Goal: Task Accomplishment & Management: Complete application form

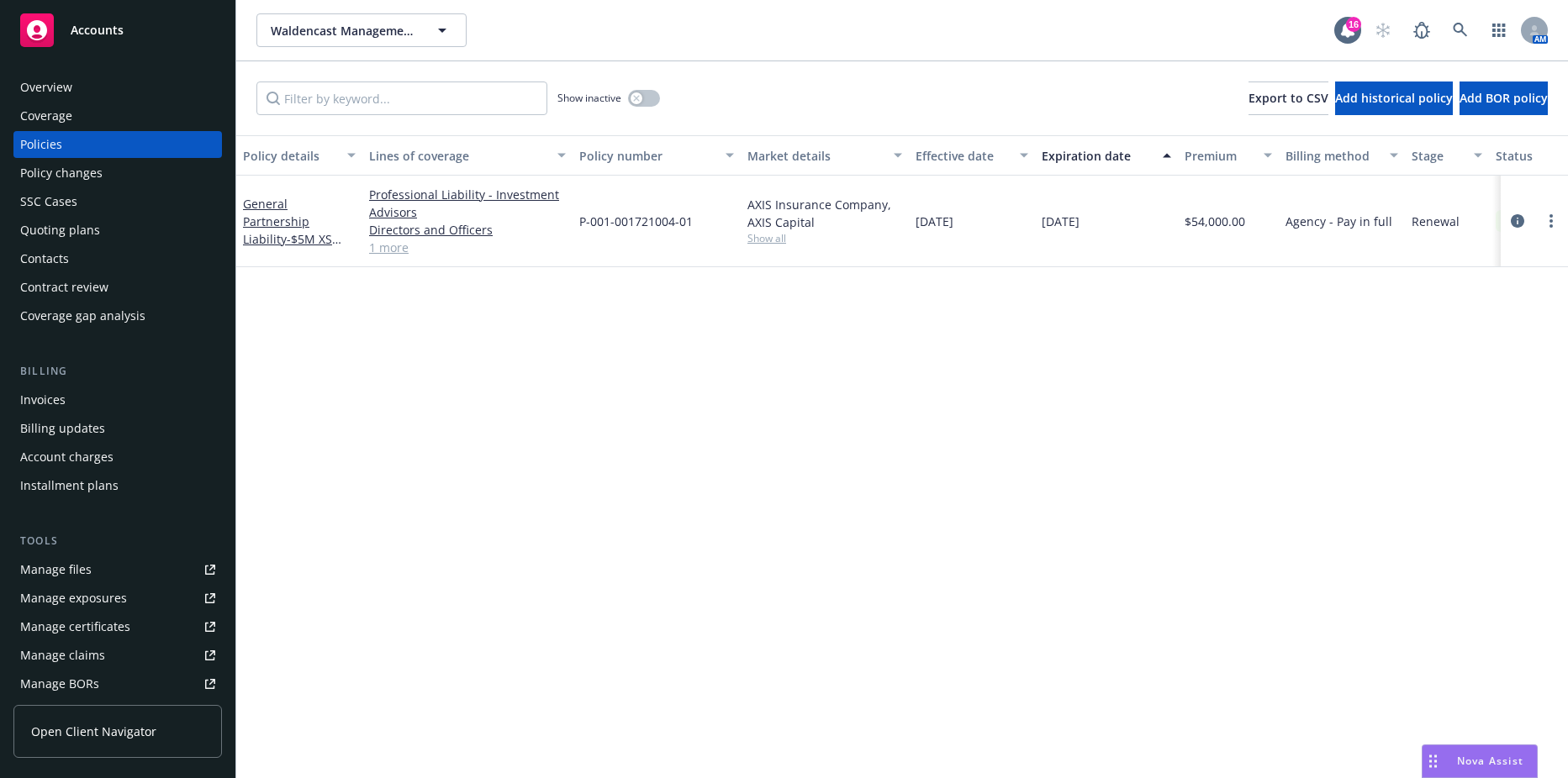
click at [62, 396] on div "Invoices" at bounding box center [43, 399] width 45 height 27
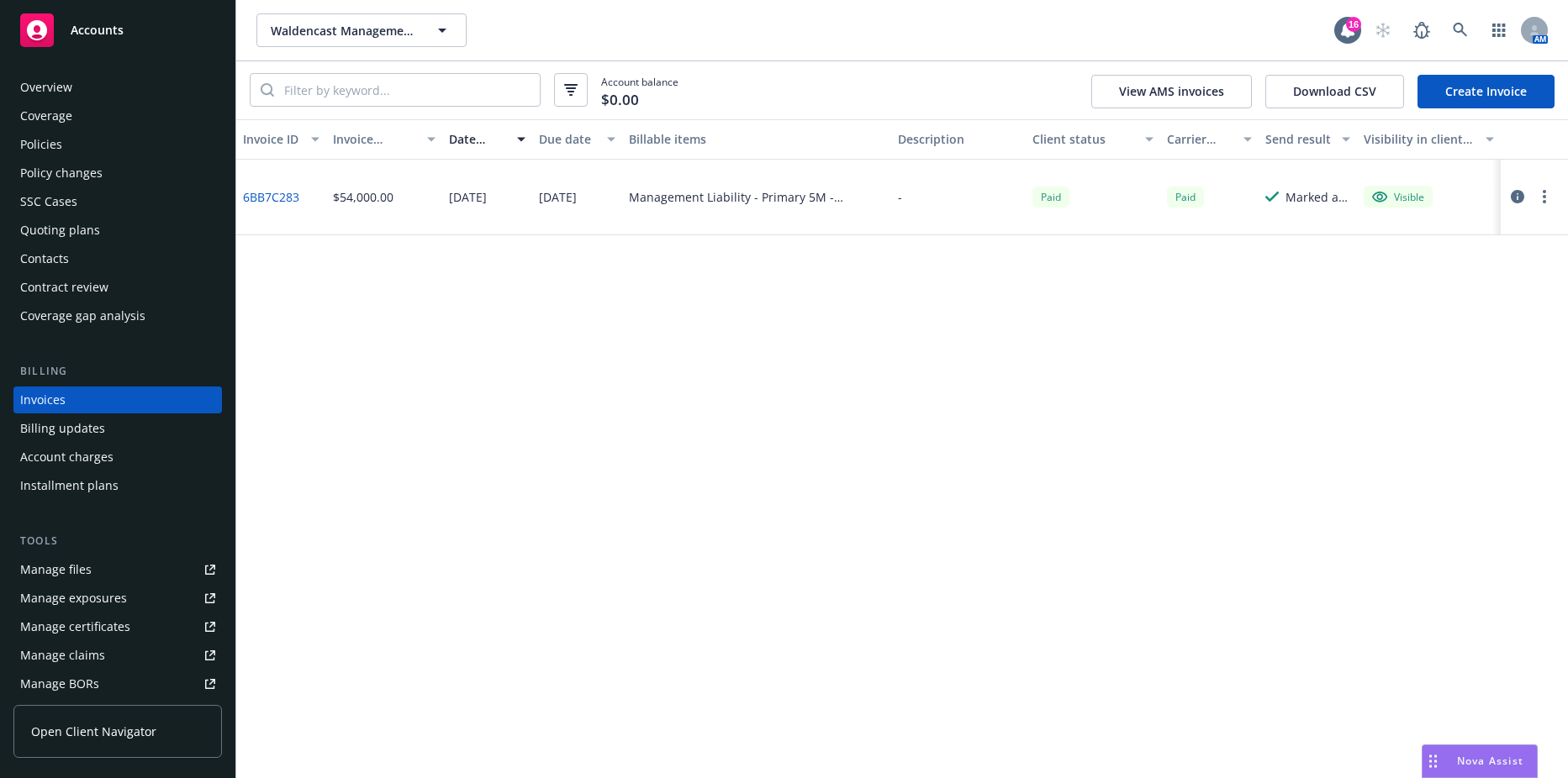
click at [34, 139] on div "Policies" at bounding box center [41, 144] width 42 height 27
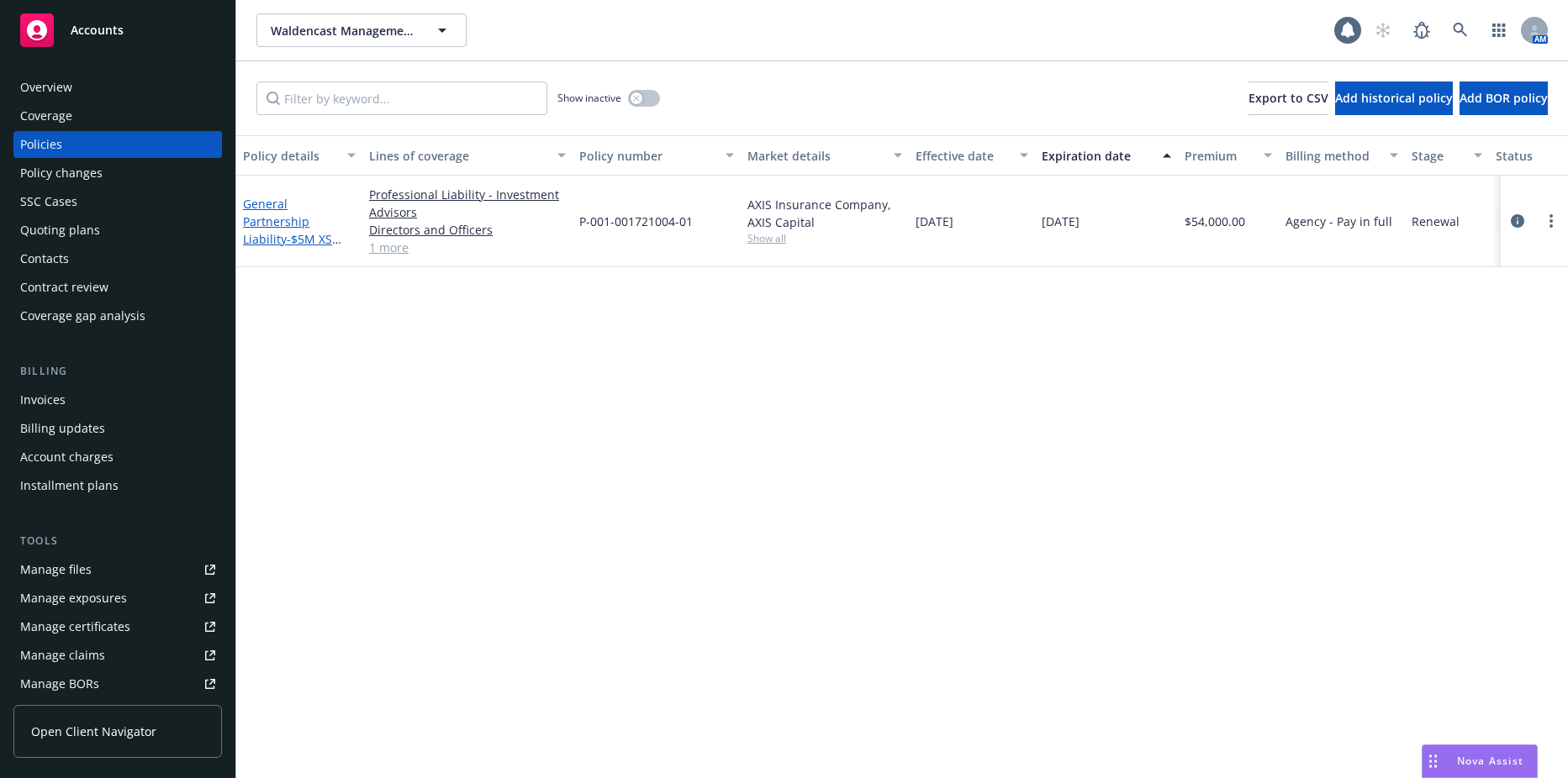
click at [291, 231] on span "- $5M XS $150K" at bounding box center [292, 247] width 98 height 34
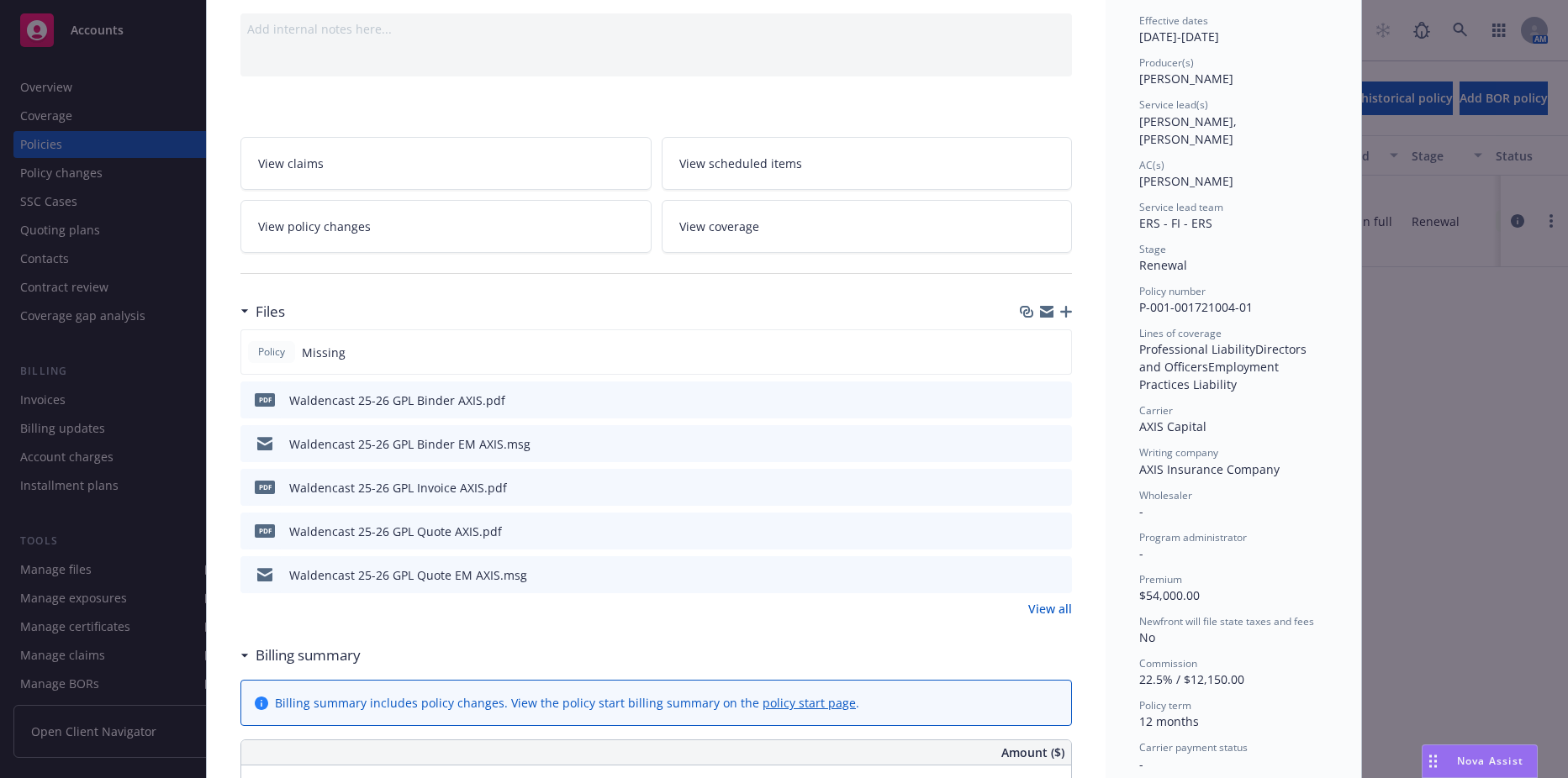
scroll to position [168, 0]
click at [1023, 396] on icon "download file" at bounding box center [1028, 397] width 13 height 13
click at [103, 362] on div "Policy General Partnership Liability - $5M XS $150K Add internal notes here... …" at bounding box center [784, 389] width 1568 height 778
click at [1049, 486] on icon "preview file" at bounding box center [1055, 485] width 15 height 12
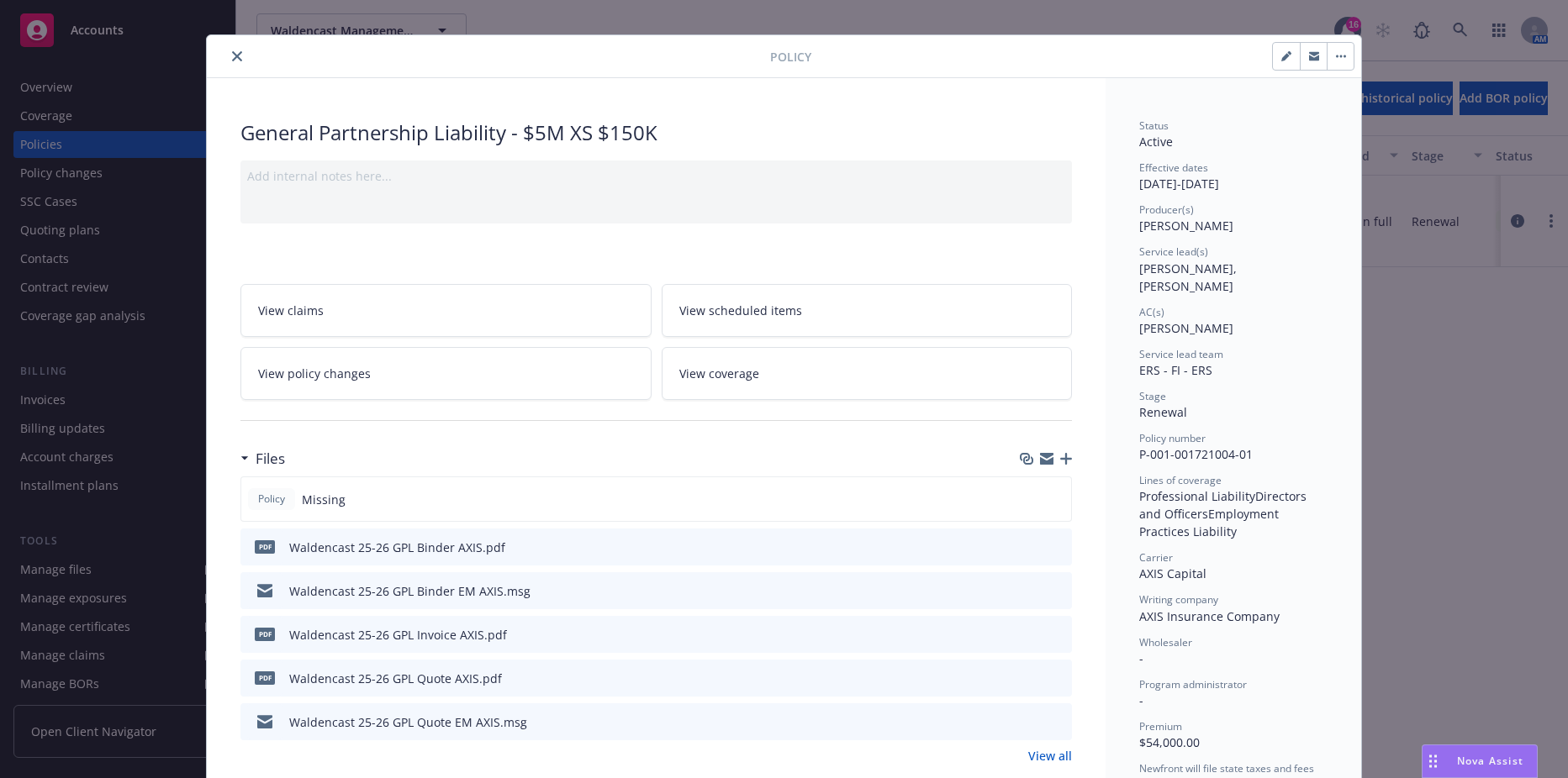
scroll to position [0, 0]
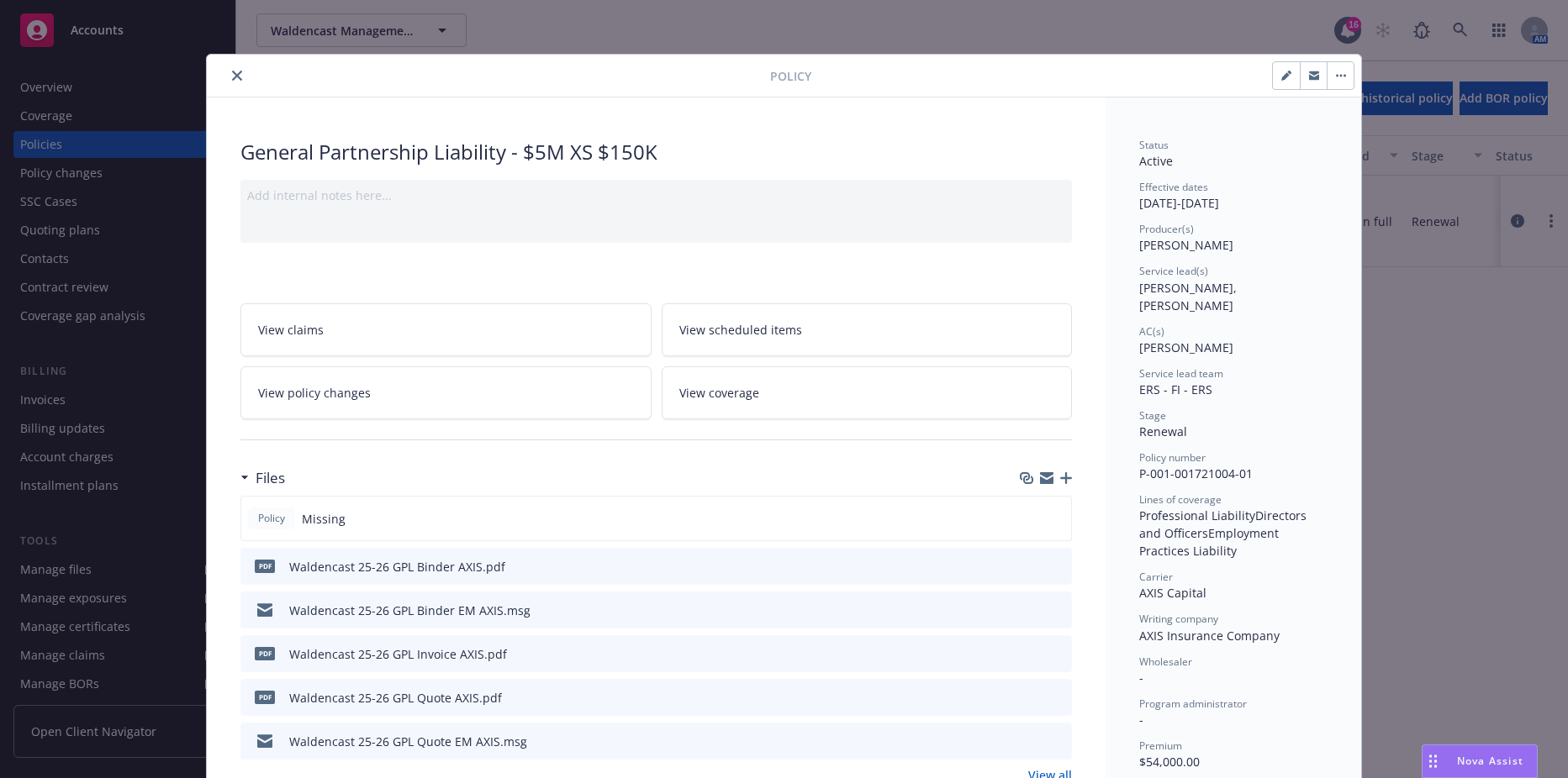
click at [232, 75] on icon "close" at bounding box center [237, 76] width 10 height 10
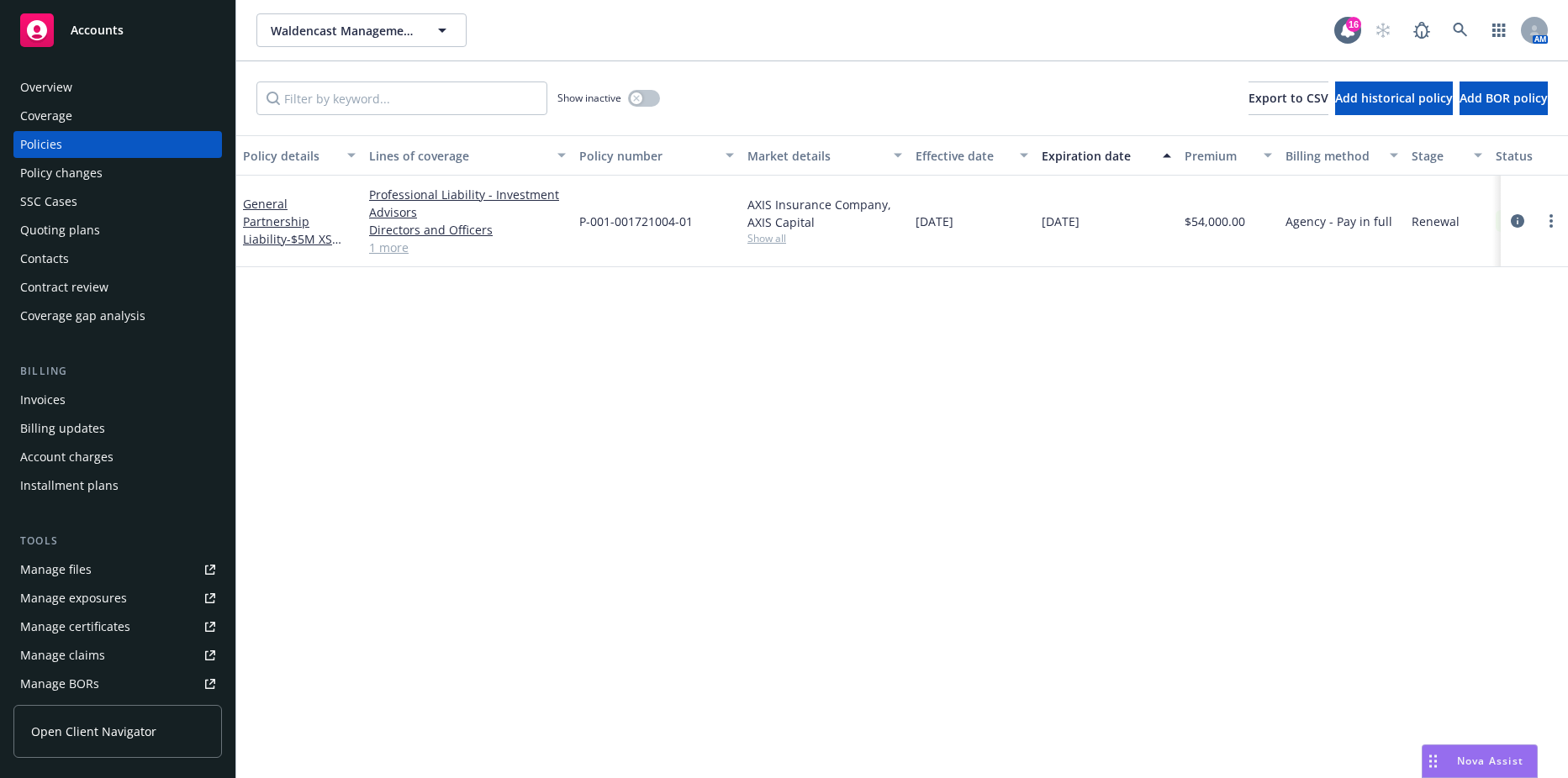
click at [70, 404] on div "Invoices" at bounding box center [117, 399] width 195 height 27
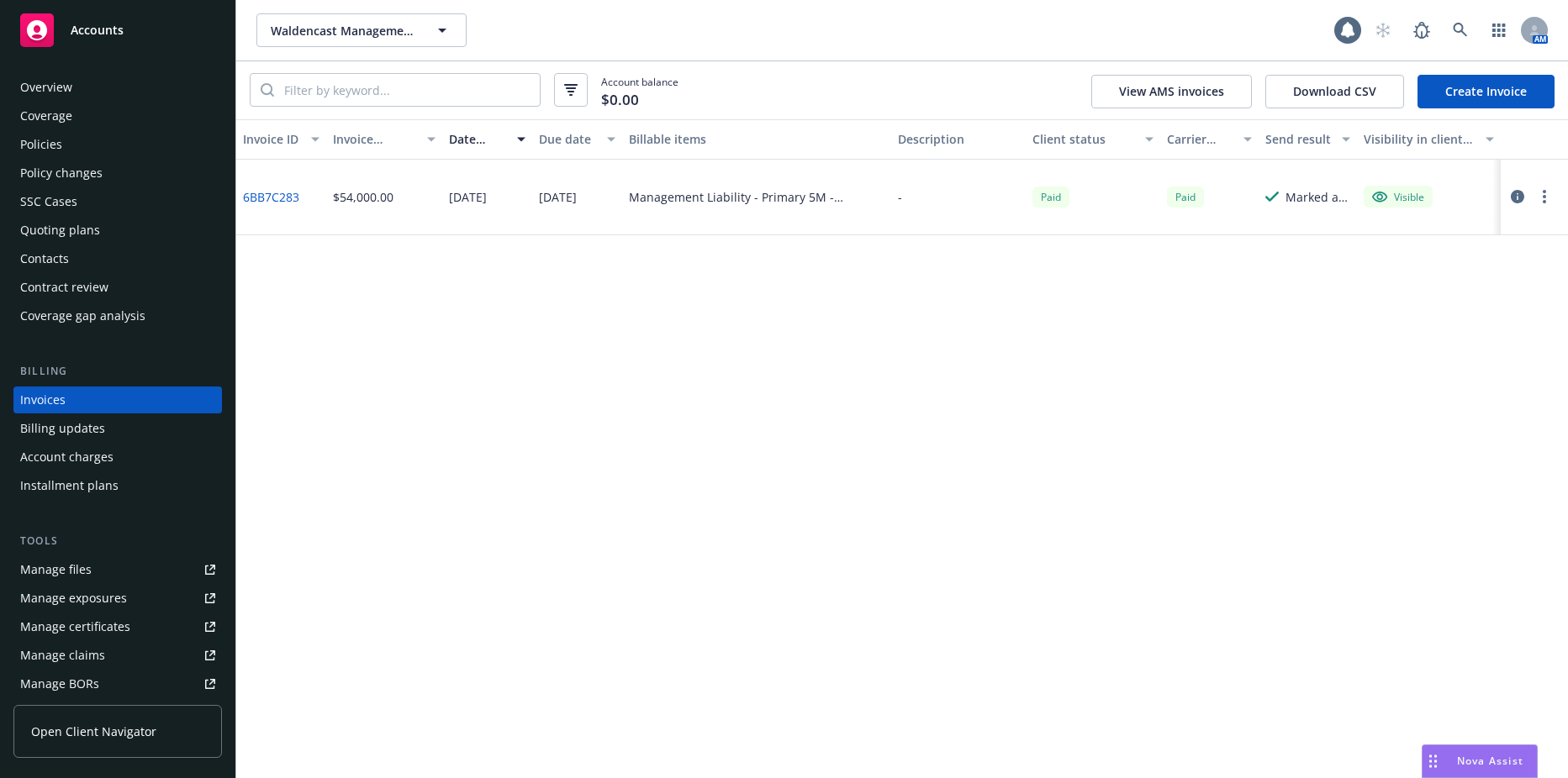
click at [1446, 102] on link "Create Invoice" at bounding box center [1486, 91] width 137 height 34
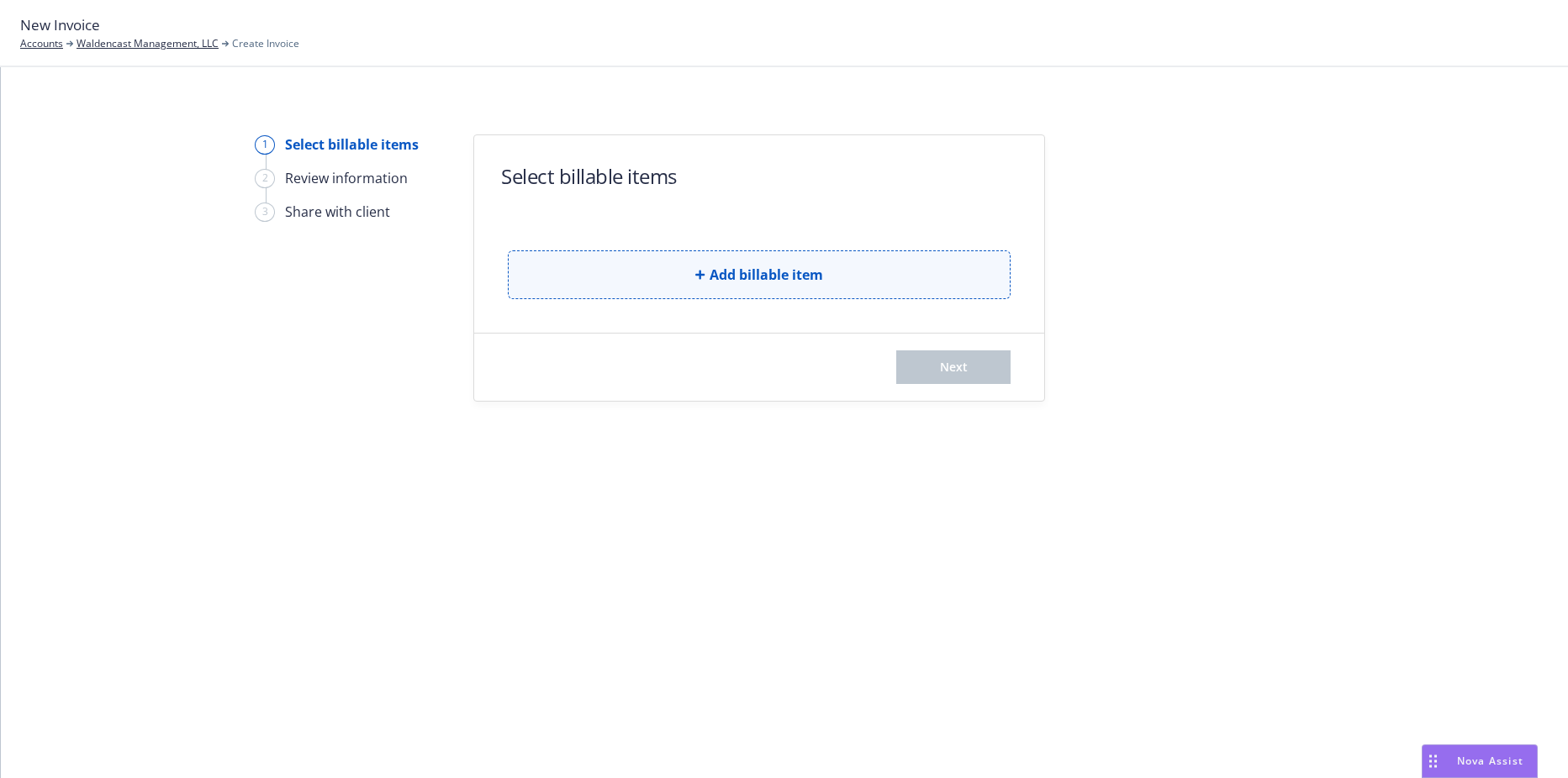
click at [771, 282] on span "Add billable item" at bounding box center [766, 274] width 114 height 20
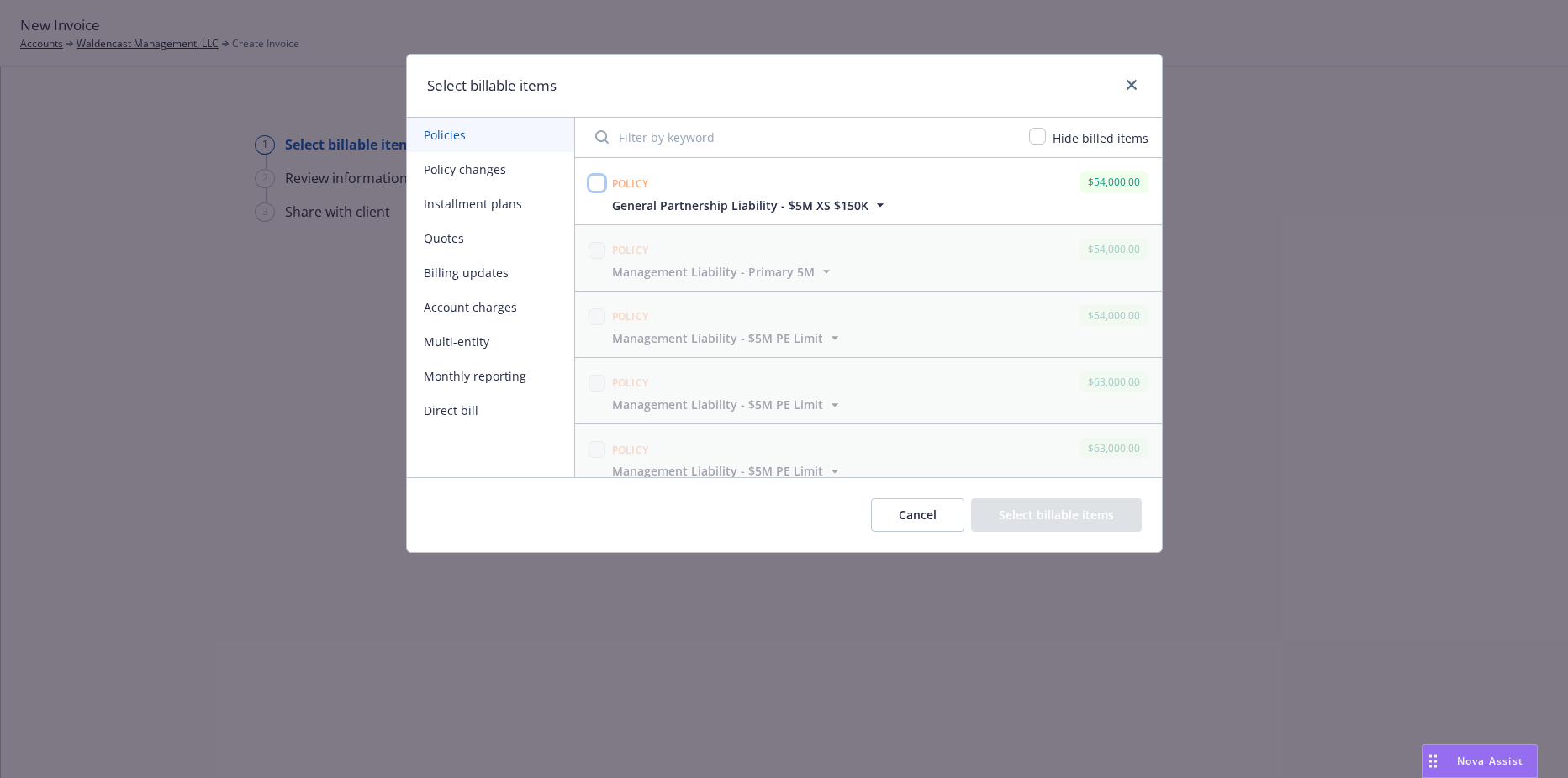
click at [597, 183] on input "checkbox" at bounding box center [596, 182] width 17 height 16
checkbox input "true"
click at [1008, 522] on button "Select billable items" at bounding box center [1056, 515] width 170 height 34
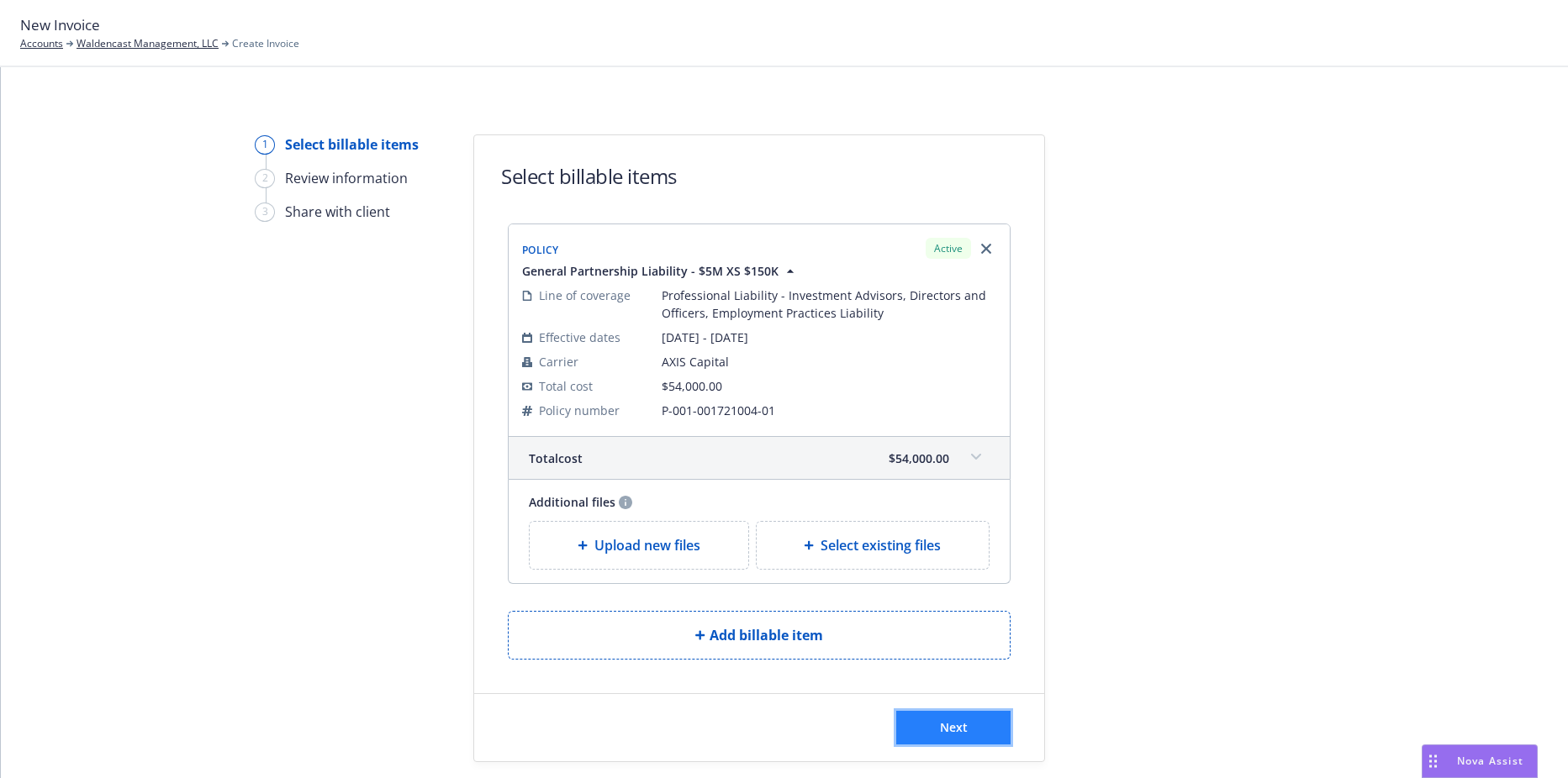
click at [957, 726] on span "Next" at bounding box center [954, 727] width 28 height 16
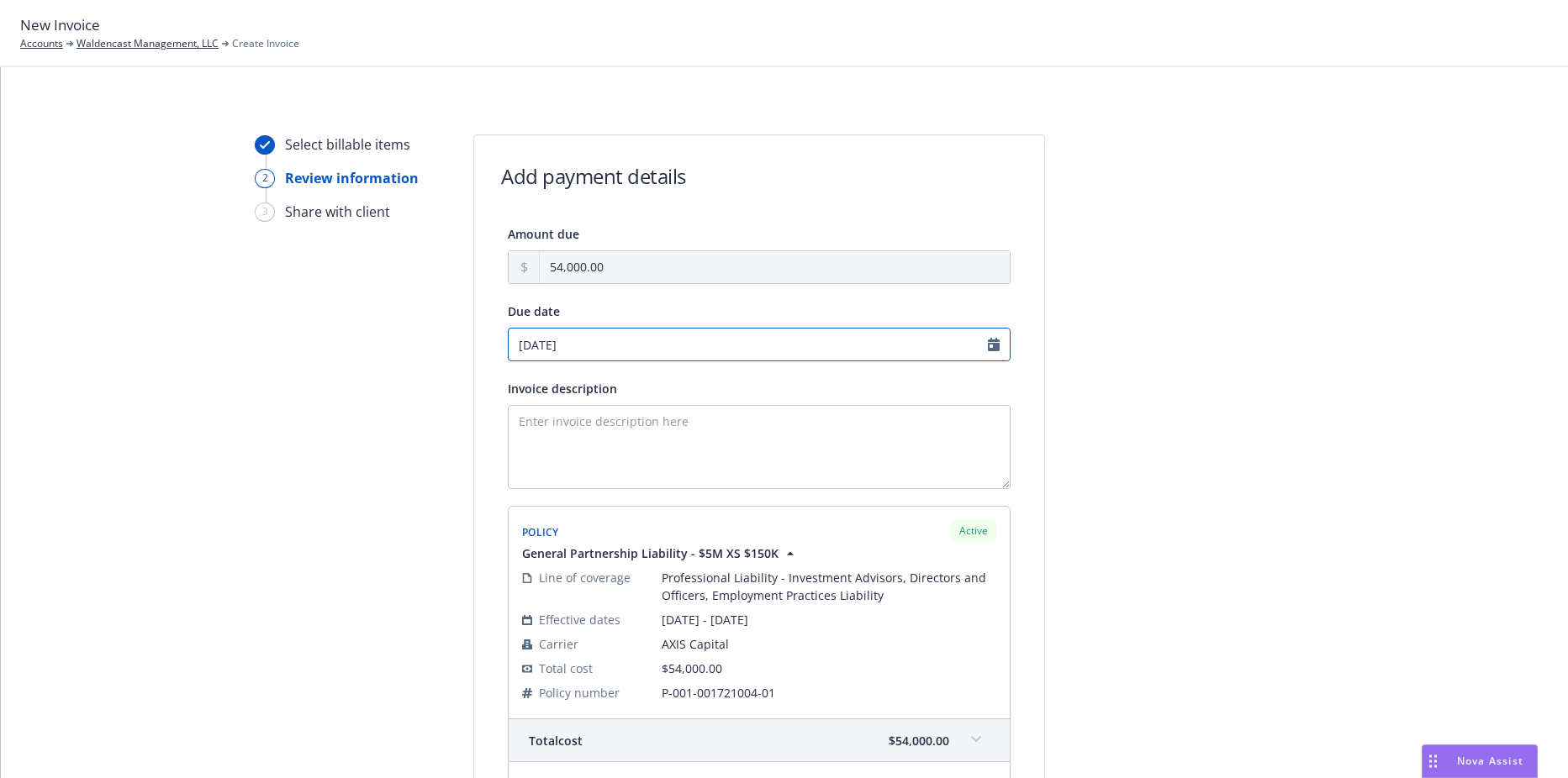
click at [610, 345] on input "[DATE]" at bounding box center [759, 344] width 503 height 34
select select "August"
select select "2025"
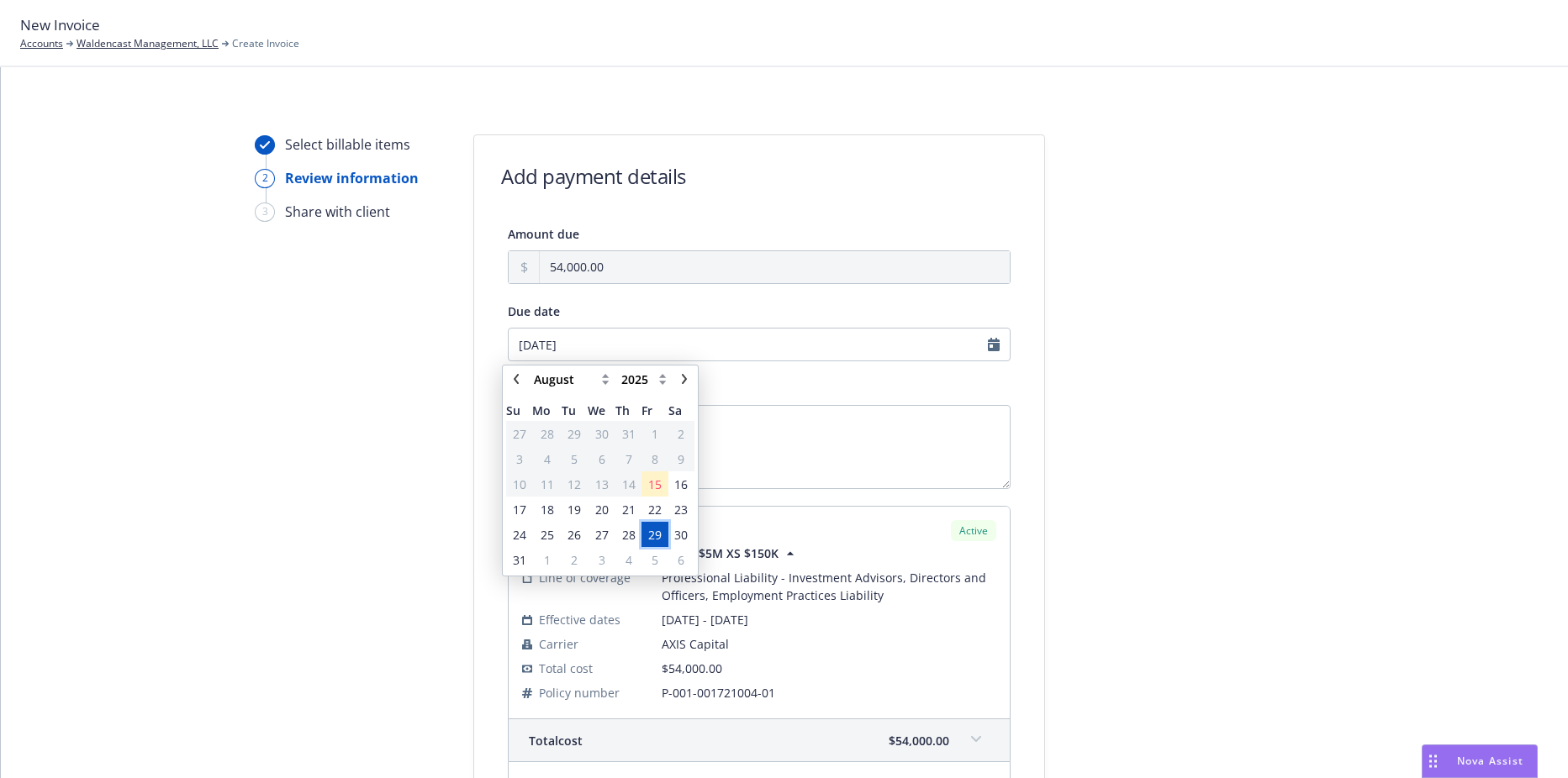
click at [655, 534] on span "29" at bounding box center [654, 535] width 13 height 17
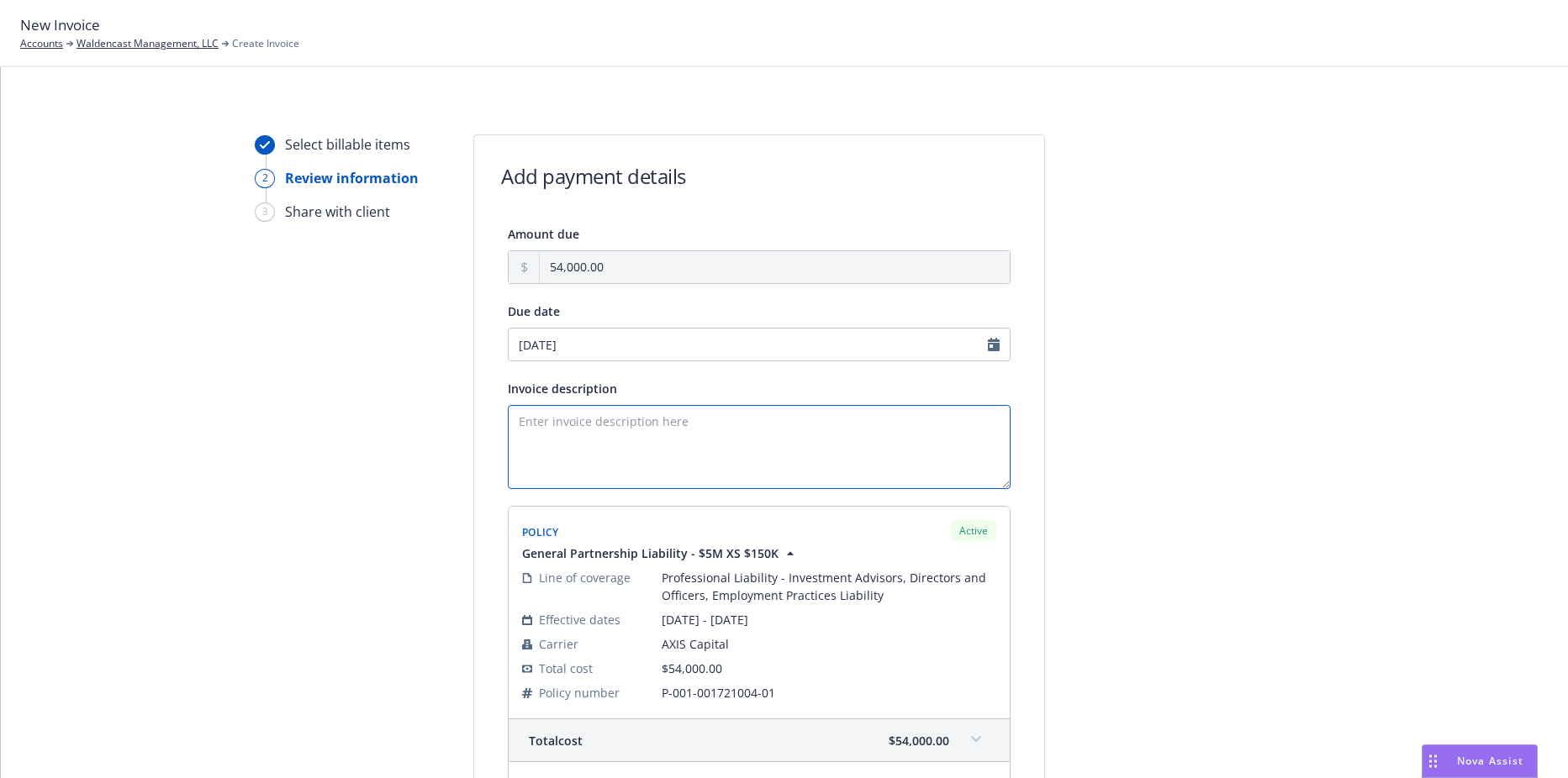
click at [662, 469] on textarea "Invoice description" at bounding box center [759, 446] width 503 height 84
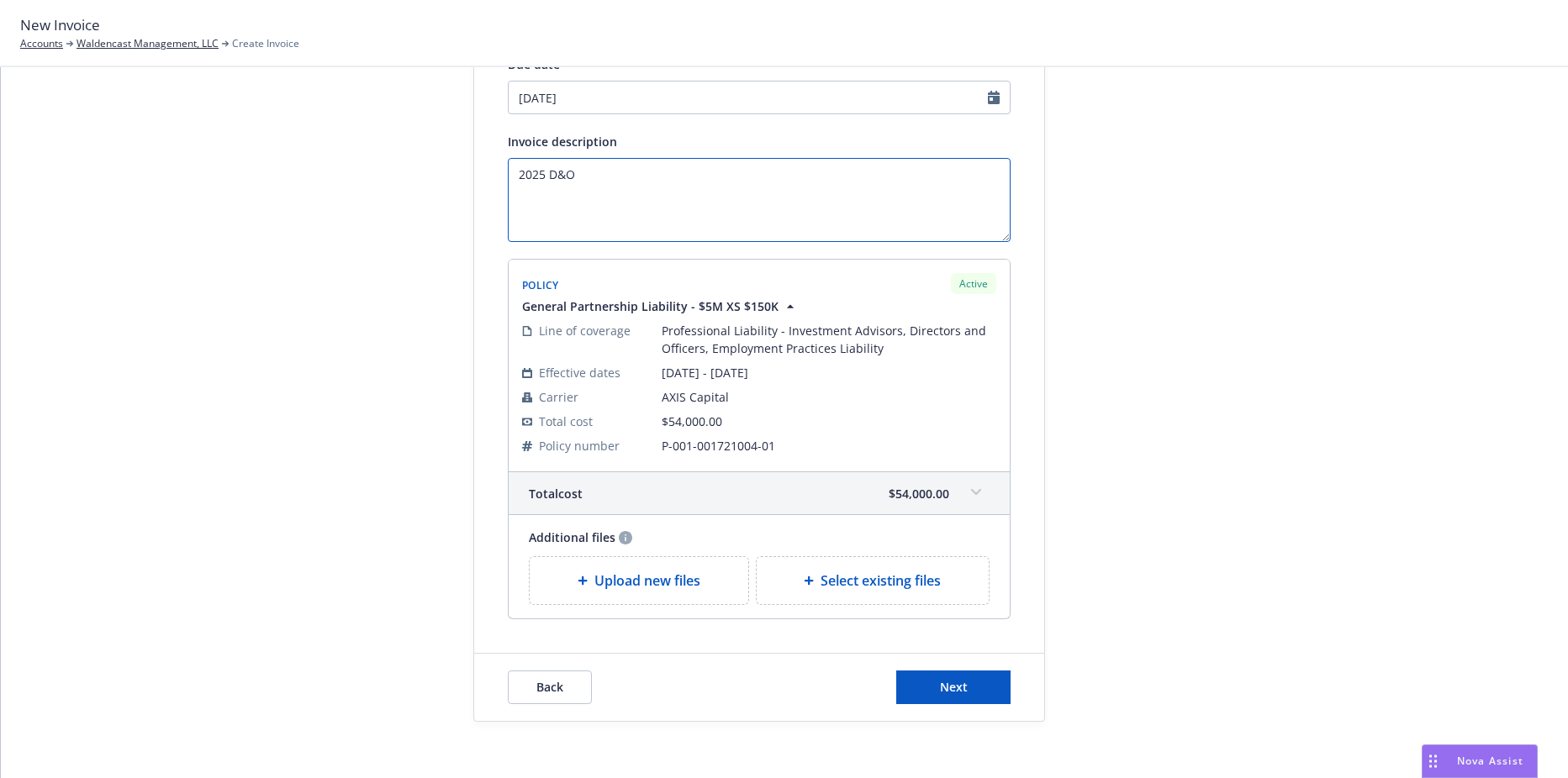
scroll to position [258, 0]
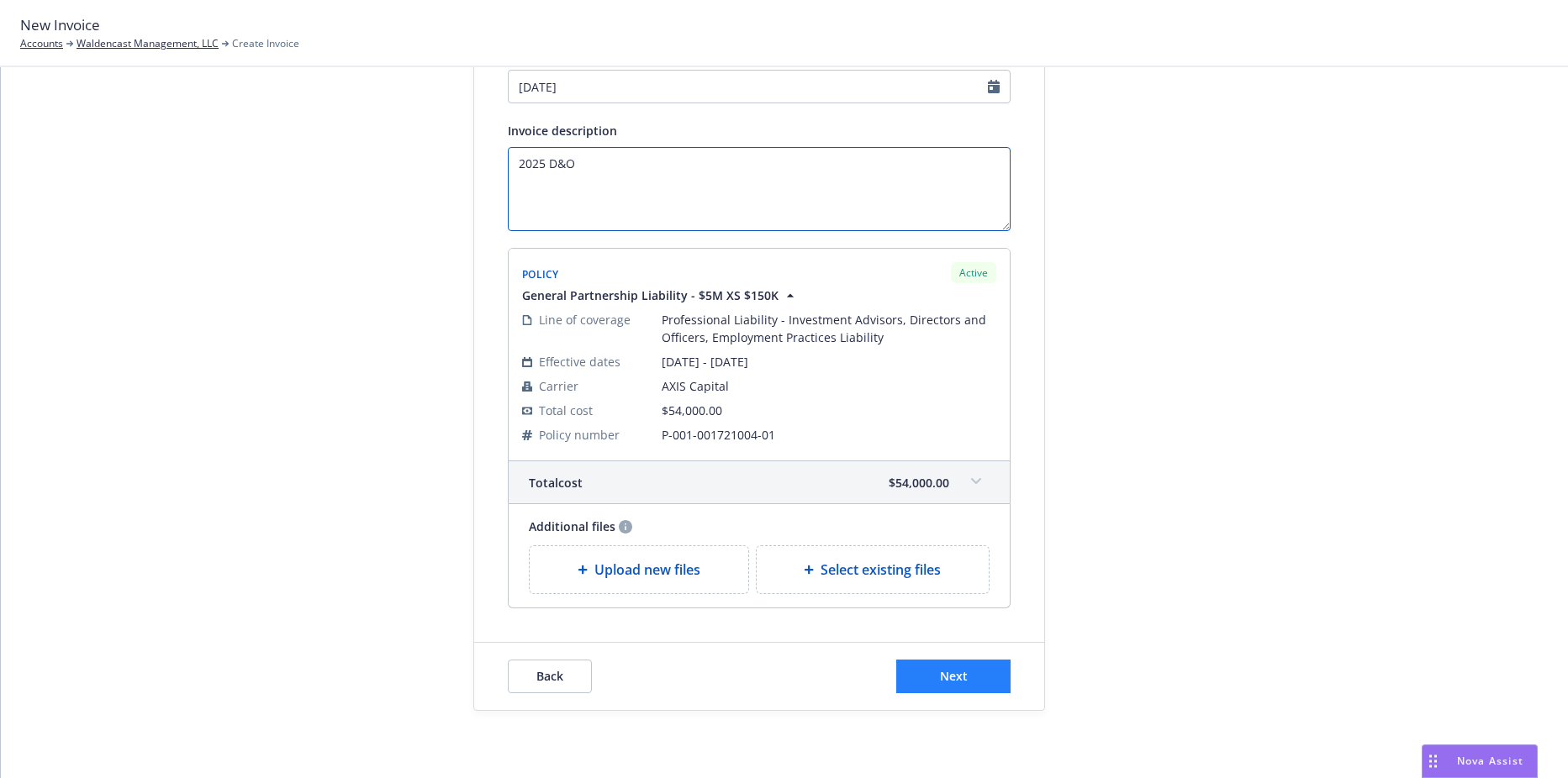
type textarea "2025 D&O"
click at [913, 662] on button "Next" at bounding box center [954, 676] width 115 height 34
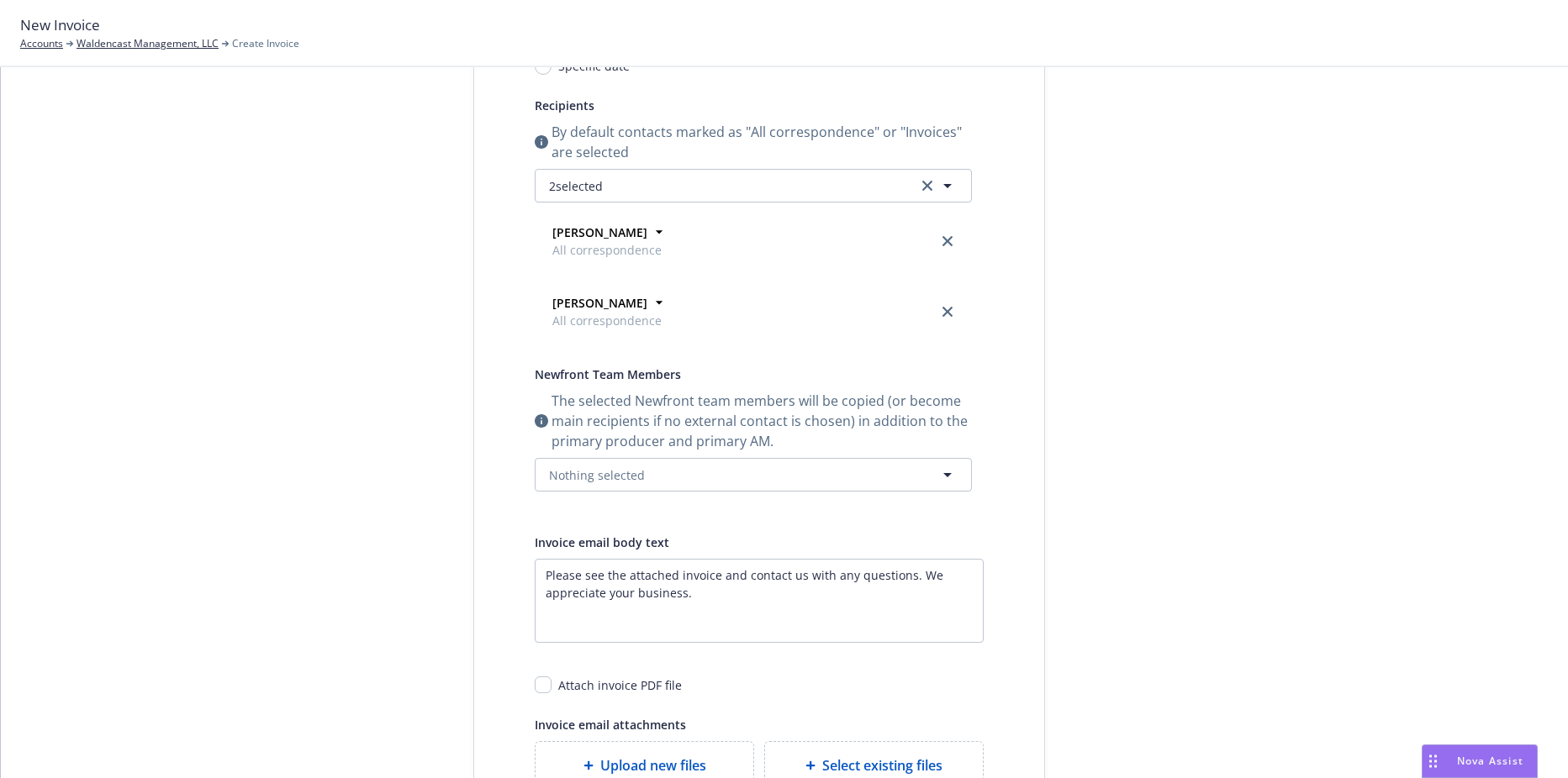
scroll to position [0, 0]
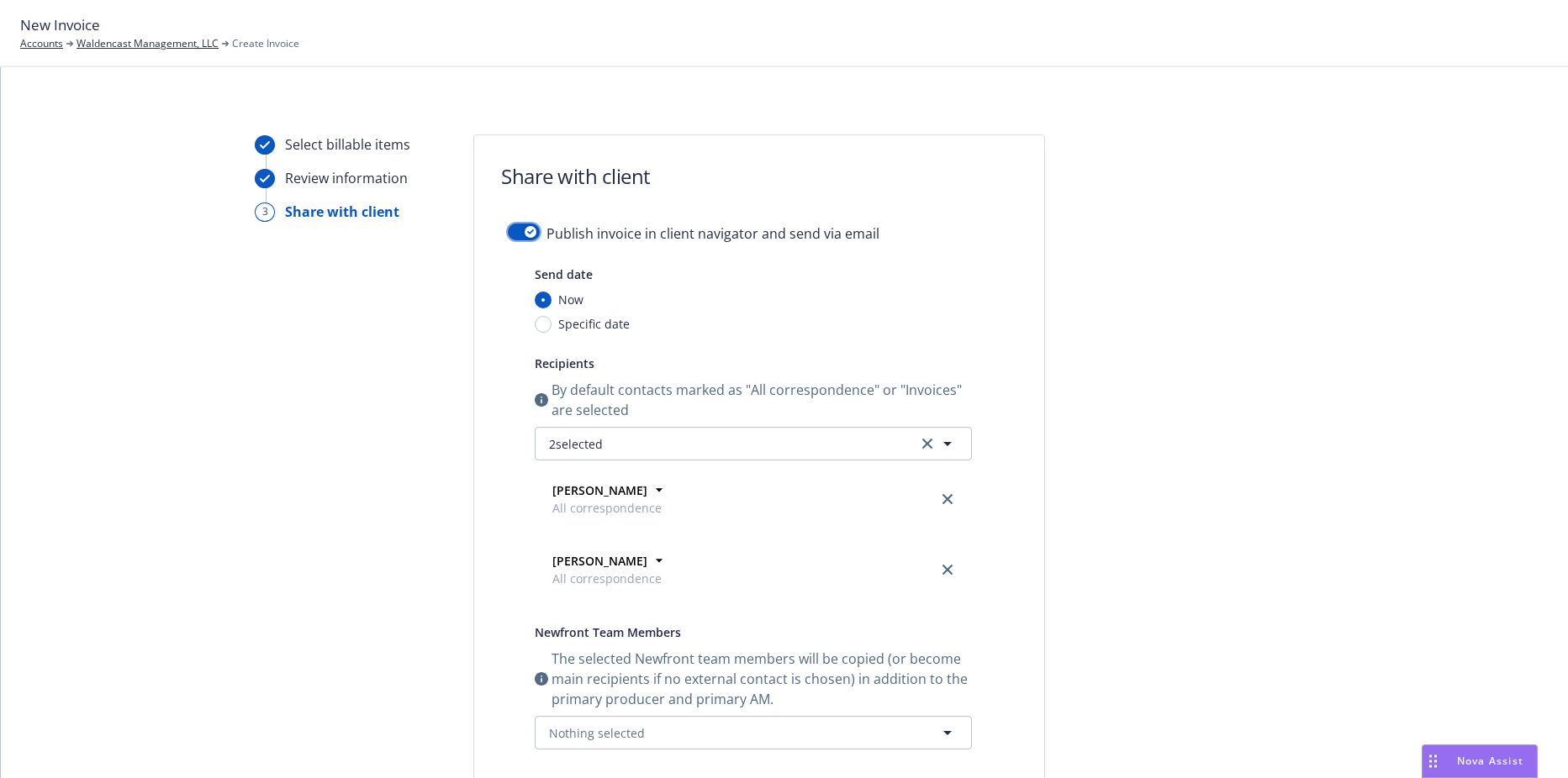
click at [525, 231] on div "button" at bounding box center [531, 232] width 12 height 12
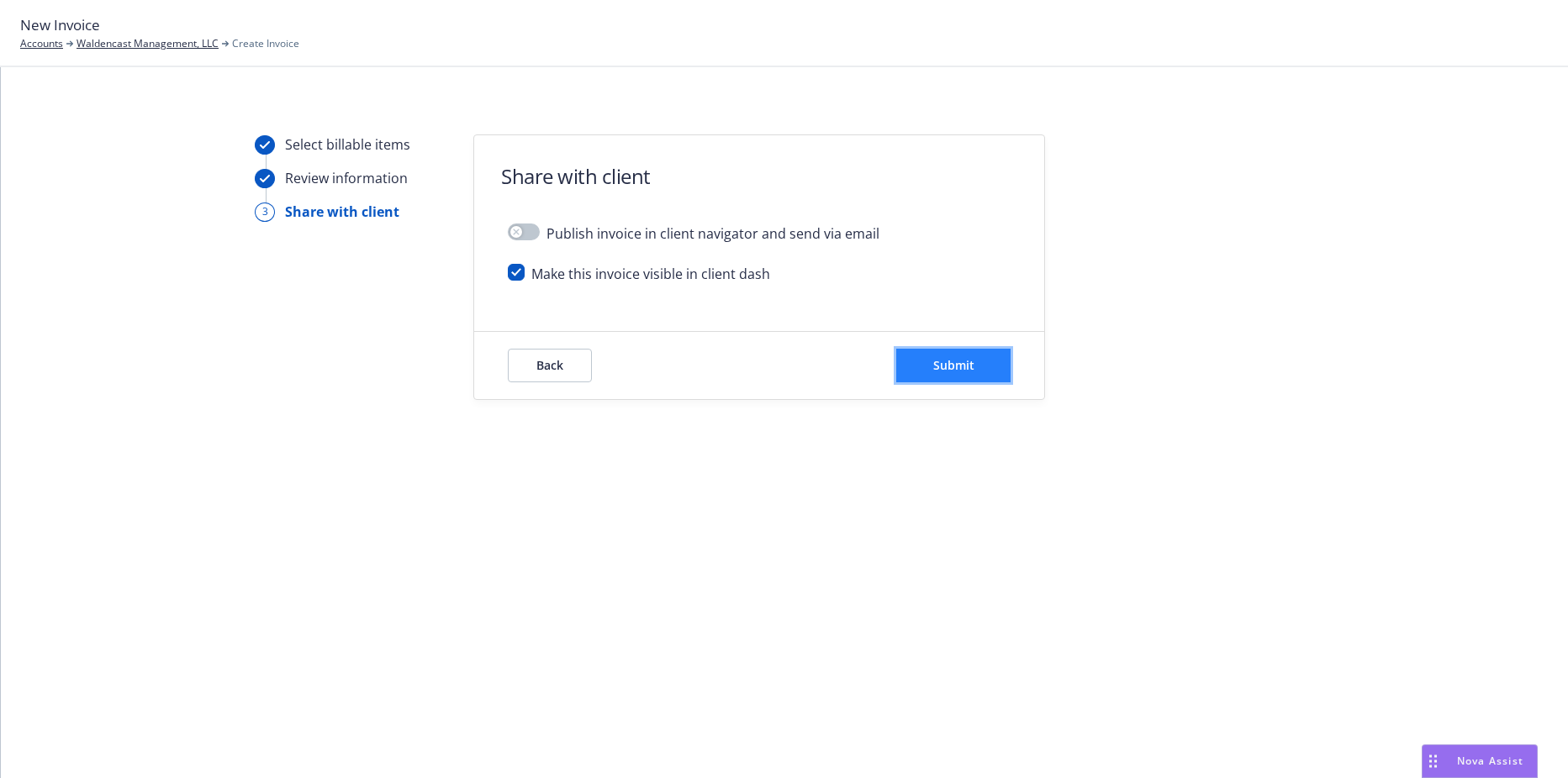
click at [968, 362] on span "Submit" at bounding box center [953, 365] width 41 height 16
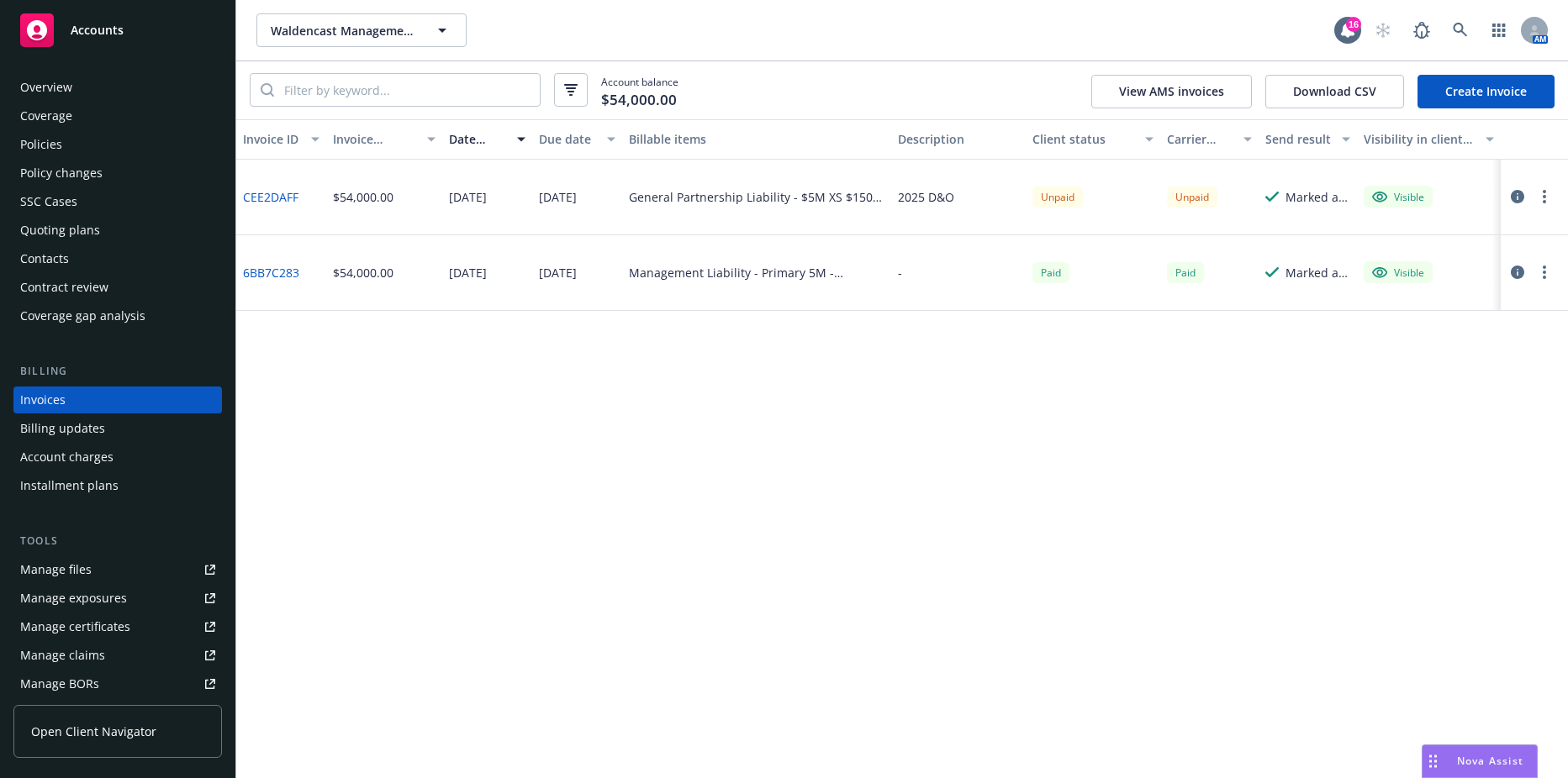
click at [273, 199] on link "CEE2DAFF" at bounding box center [271, 197] width 56 height 17
click at [109, 139] on div "Policies" at bounding box center [117, 144] width 195 height 27
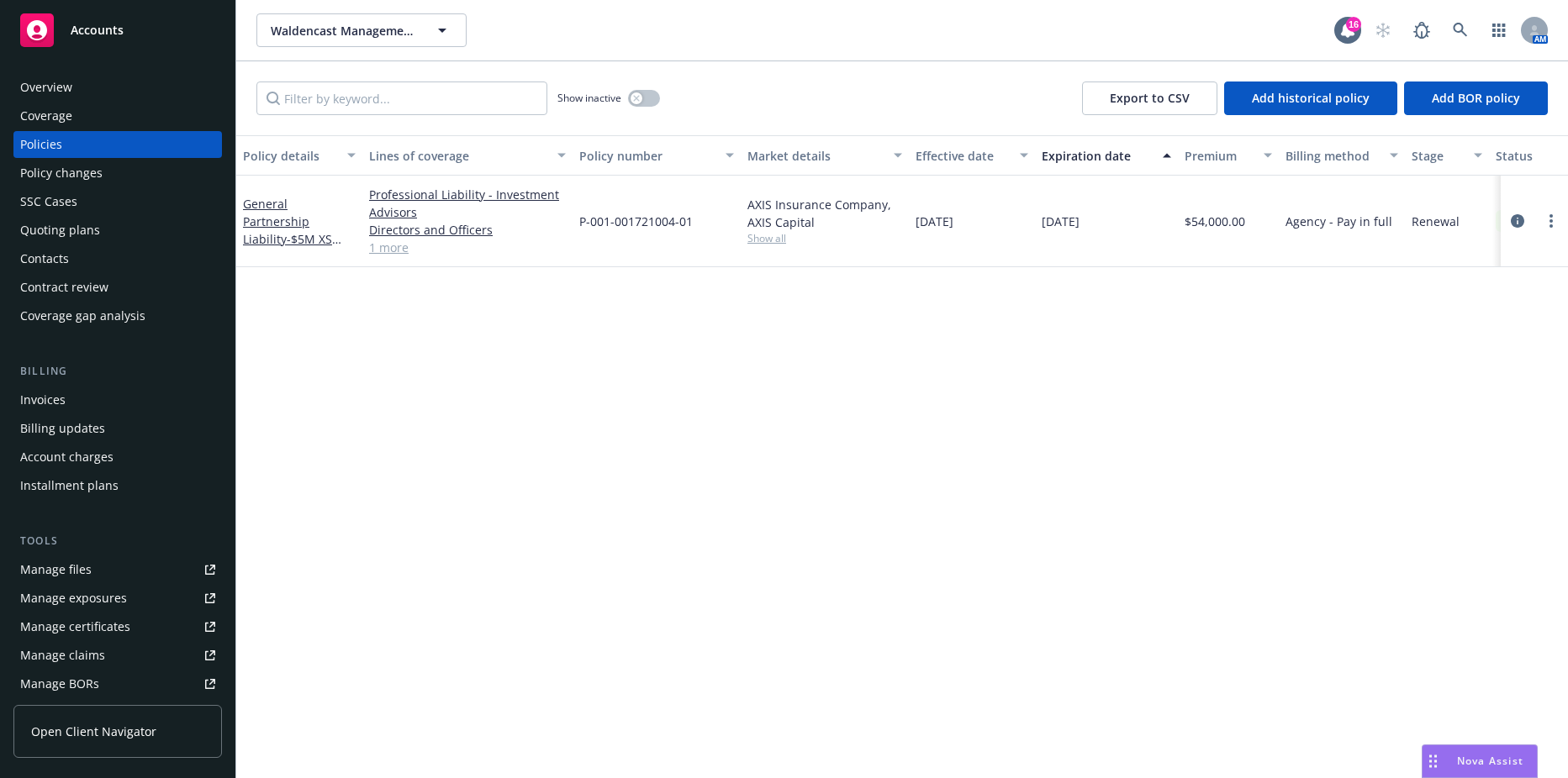
click at [80, 245] on div "Overview Coverage Policies Policy changes SSC Cases Quoting plans Contacts Cont…" at bounding box center [117, 201] width 208 height 255
click at [80, 252] on div "Contacts" at bounding box center [117, 259] width 195 height 27
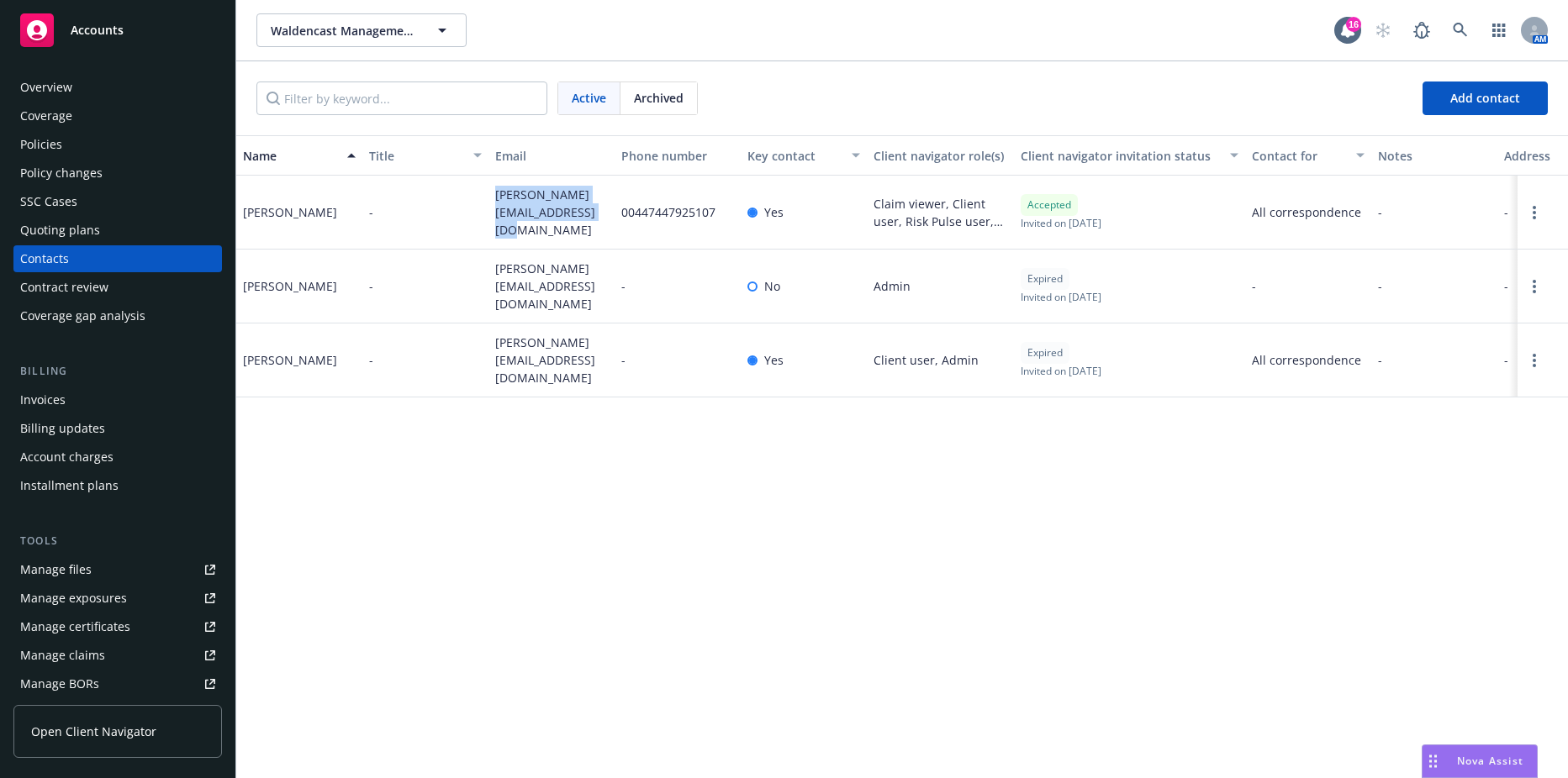
drag, startPoint x: 494, startPoint y: 203, endPoint x: 610, endPoint y: 221, distance: 117.4
click at [610, 221] on div "[PERSON_NAME][EMAIL_ADDRESS][DOMAIN_NAME]" at bounding box center [551, 212] width 126 height 74
drag, startPoint x: 610, startPoint y: 221, endPoint x: 539, endPoint y: 218, distance: 71.1
copy span "[PERSON_NAME][EMAIL_ADDRESS][DOMAIN_NAME]"
click at [617, 241] on div "00447447925107" at bounding box center [677, 212] width 126 height 74
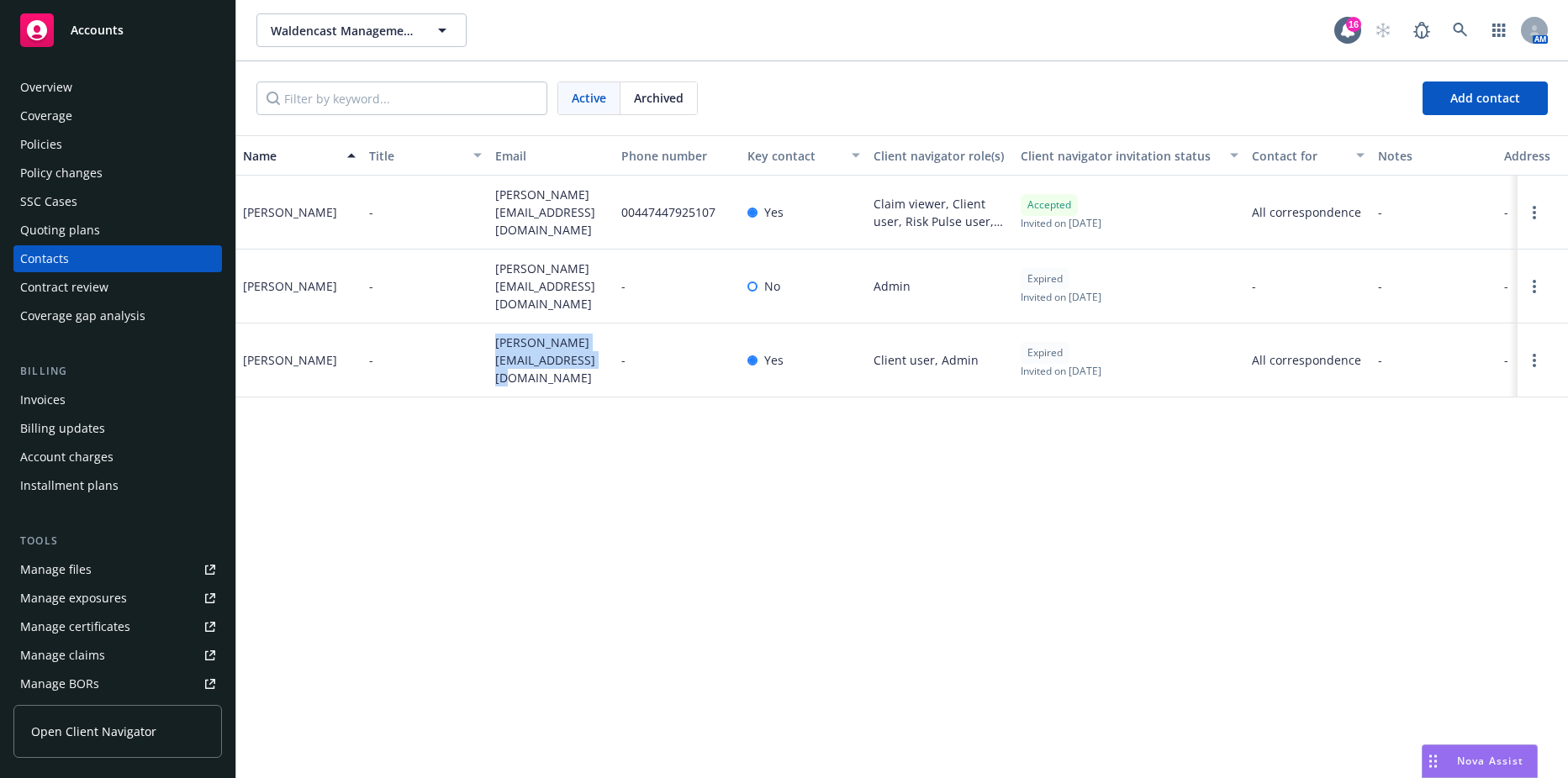
drag, startPoint x: 578, startPoint y: 353, endPoint x: 478, endPoint y: 338, distance: 101.1
click at [478, 338] on div "Valentina Giglio - valentina@waldencastbrands.com - Yes Client user, Admin Expi…" at bounding box center [902, 360] width 1332 height 74
copy div "[PERSON_NAME][EMAIL_ADDRESS][DOMAIN_NAME]"
click at [105, 395] on div "Invoices" at bounding box center [117, 399] width 195 height 27
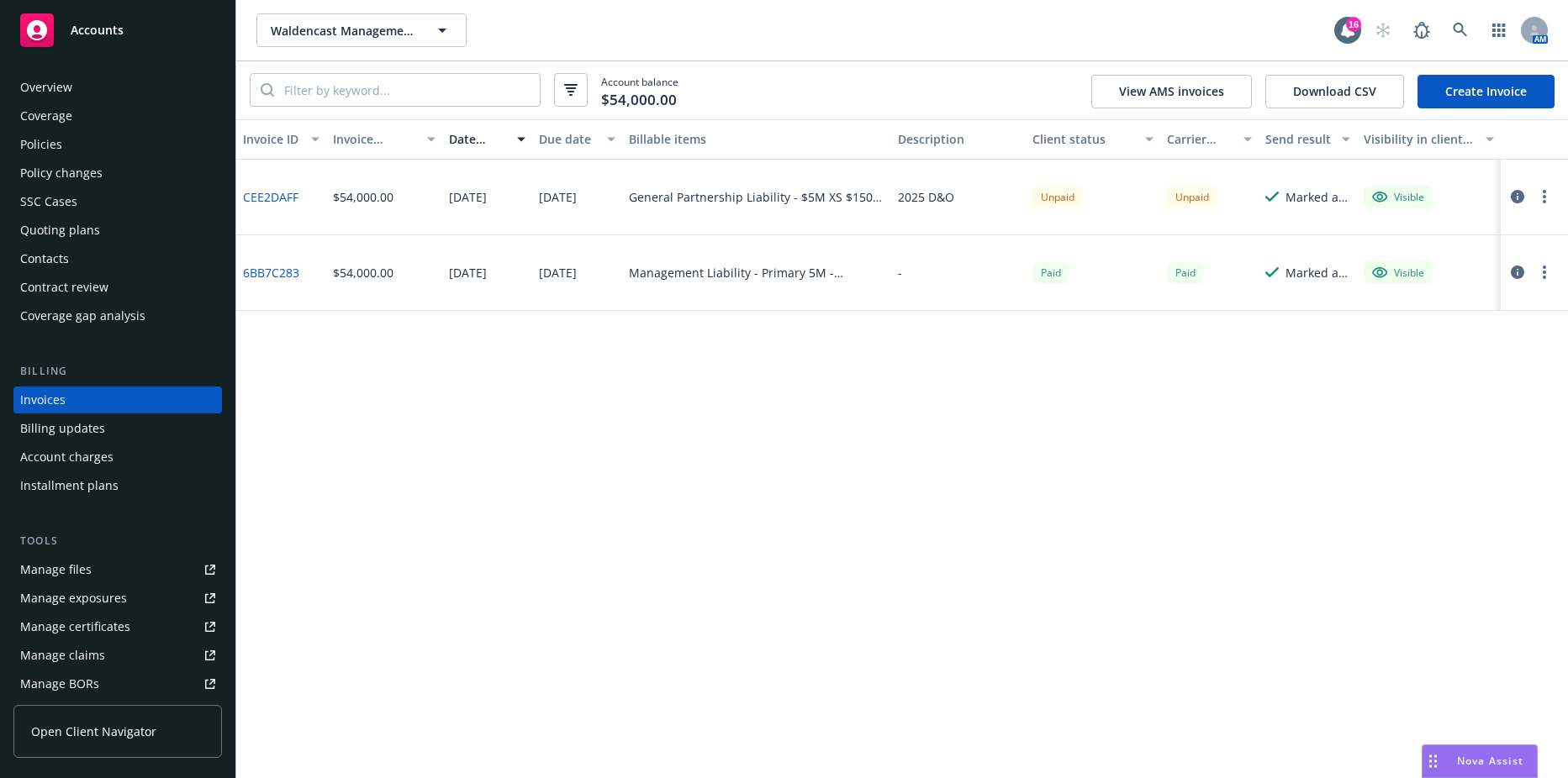
click at [1538, 201] on button "button" at bounding box center [1544, 196] width 20 height 20
click at [1432, 419] on link "Copy logging email" at bounding box center [1446, 432] width 215 height 34
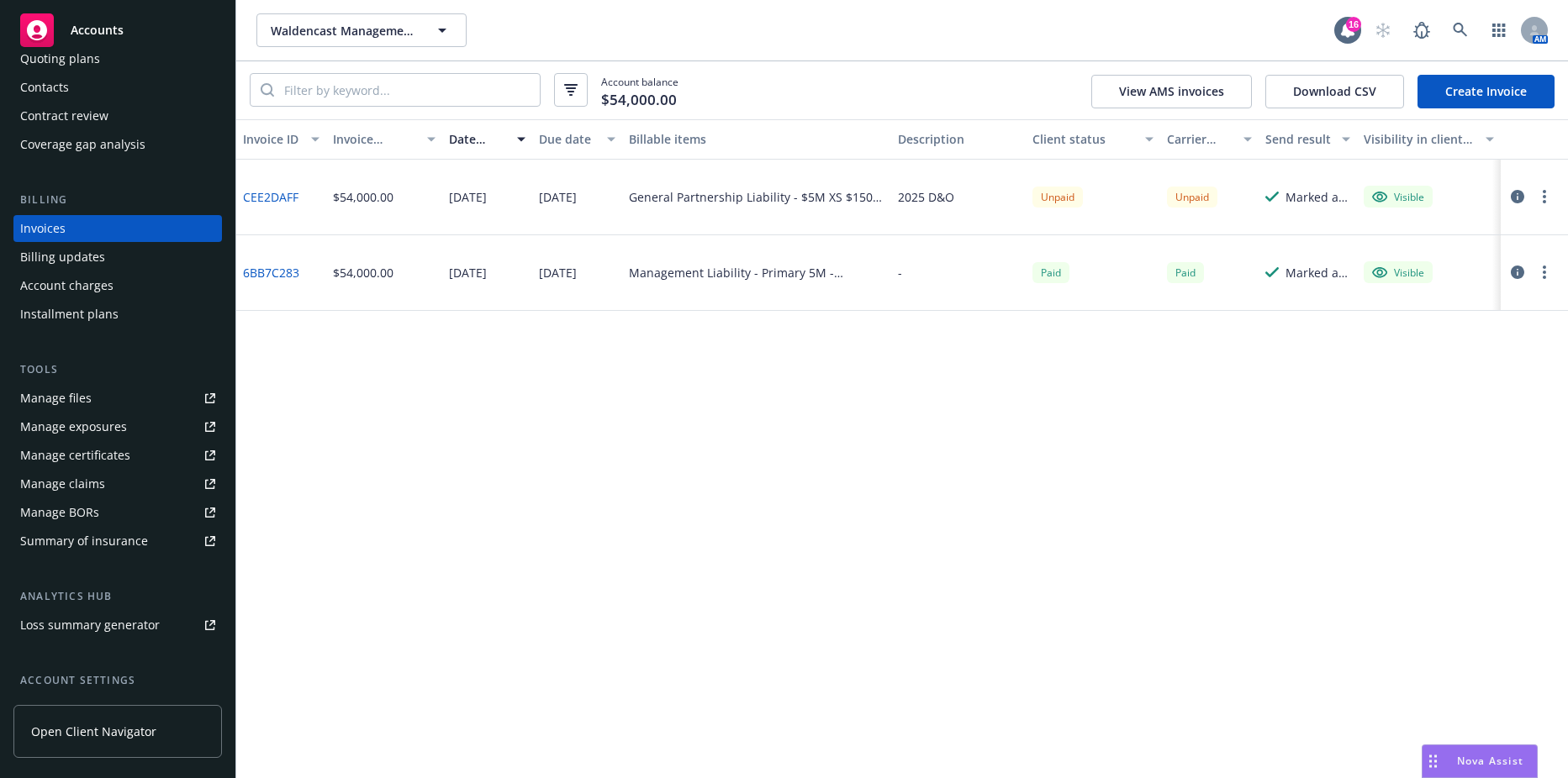
scroll to position [317, 0]
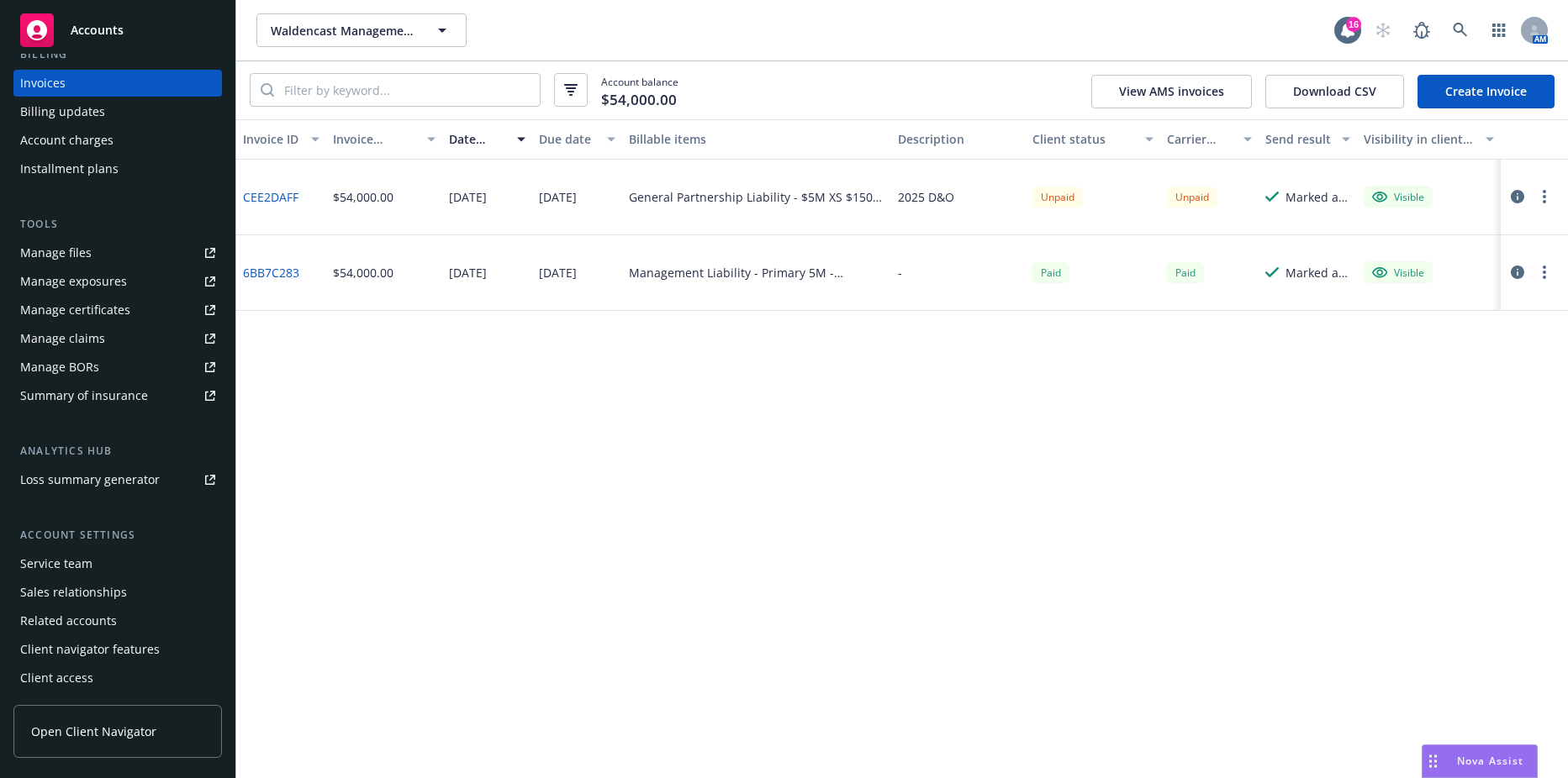
click at [80, 565] on div "Service team" at bounding box center [56, 564] width 72 height 27
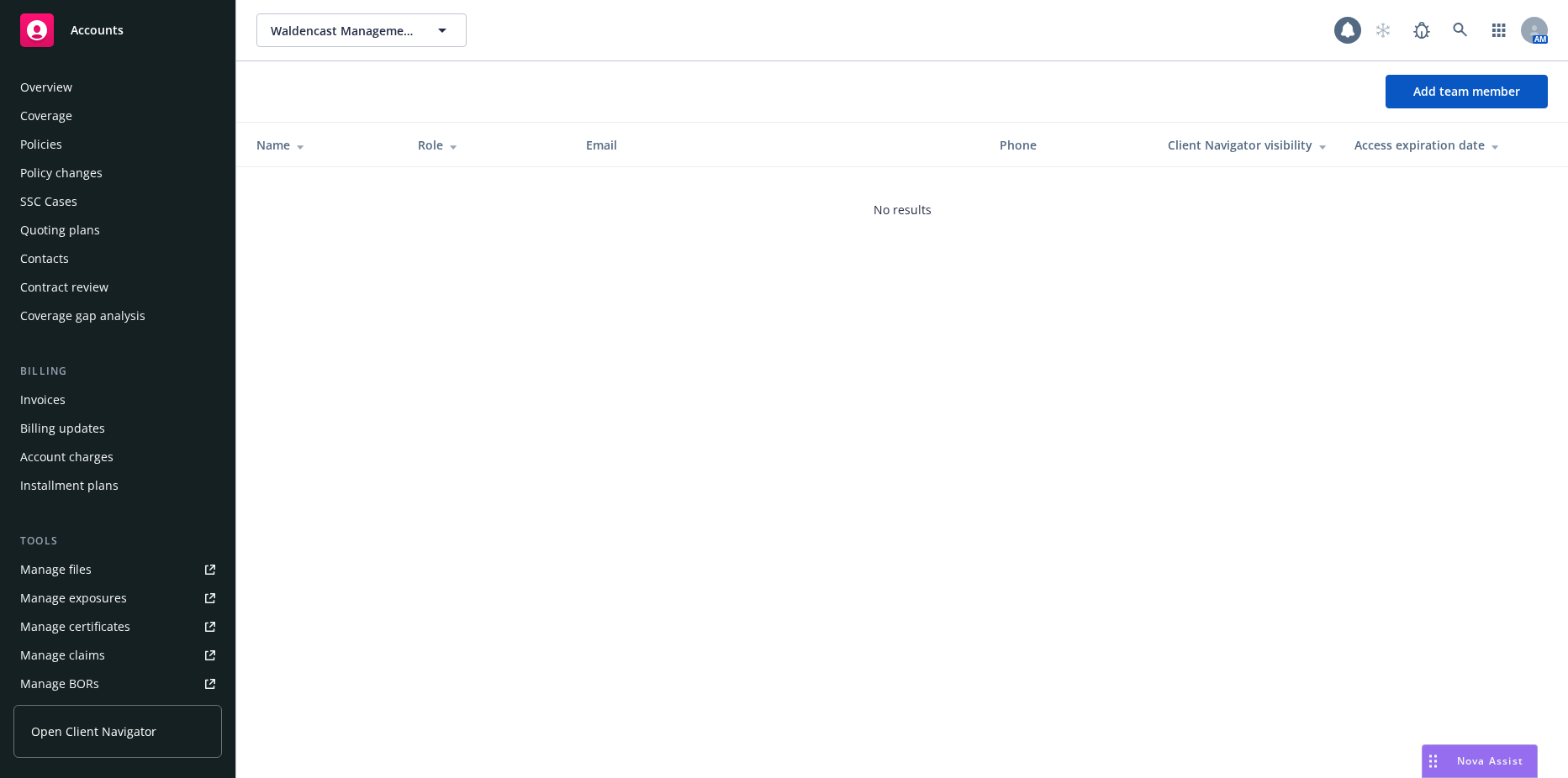
scroll to position [317, 0]
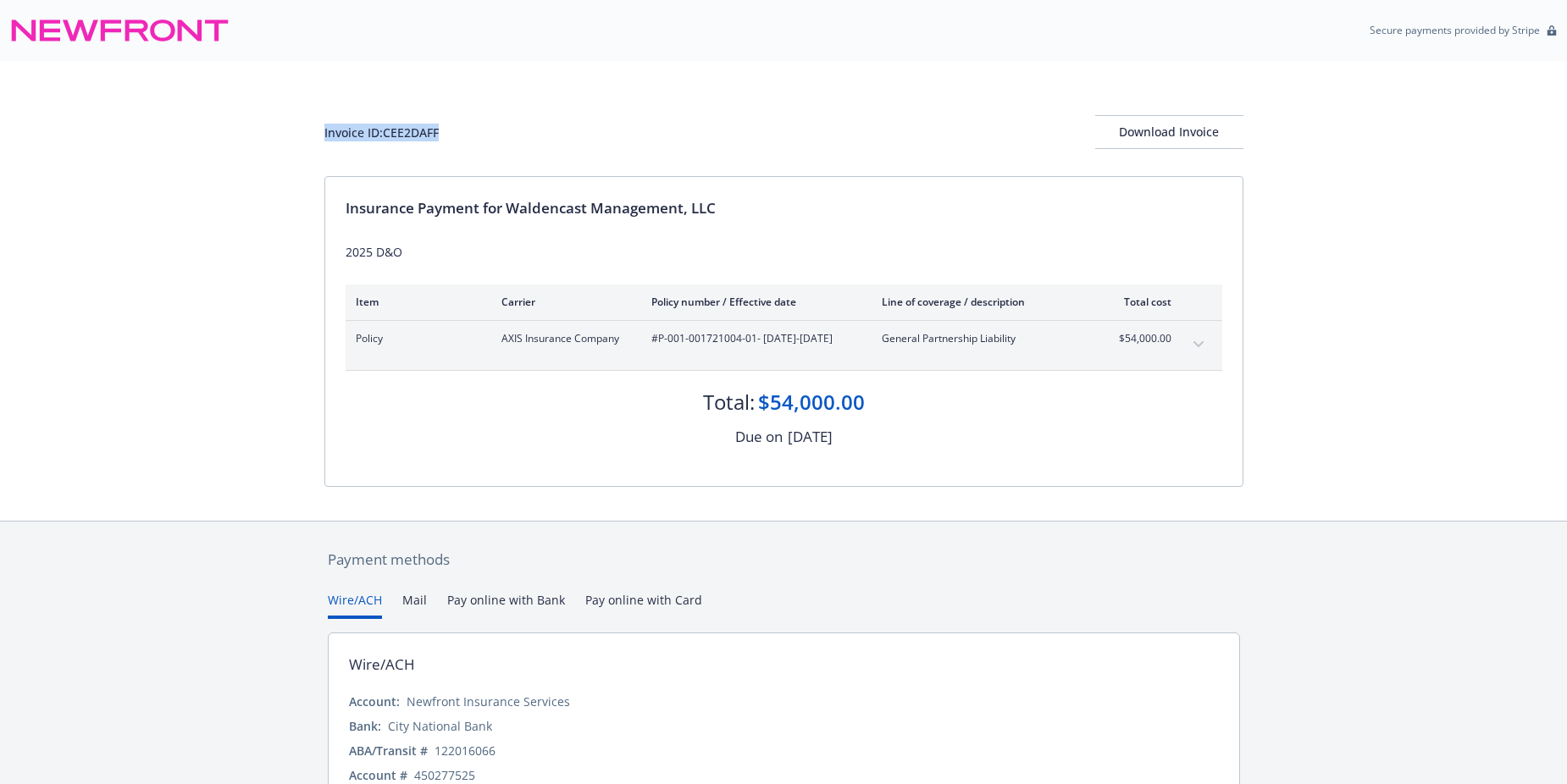
drag, startPoint x: 458, startPoint y: 131, endPoint x: 307, endPoint y: 133, distance: 151.0
click at [307, 133] on div "Invoice ID: CEE2DAFF Download Invoice Insurance Payment for Waldencast Manageme…" at bounding box center [784, 290] width 1567 height 459
drag, startPoint x: 307, startPoint y: 133, endPoint x: 380, endPoint y: 131, distance: 73.0
copy div "Invoice ID: CEE2DAFF"
click at [1141, 139] on div "Download Invoice" at bounding box center [1169, 132] width 148 height 32
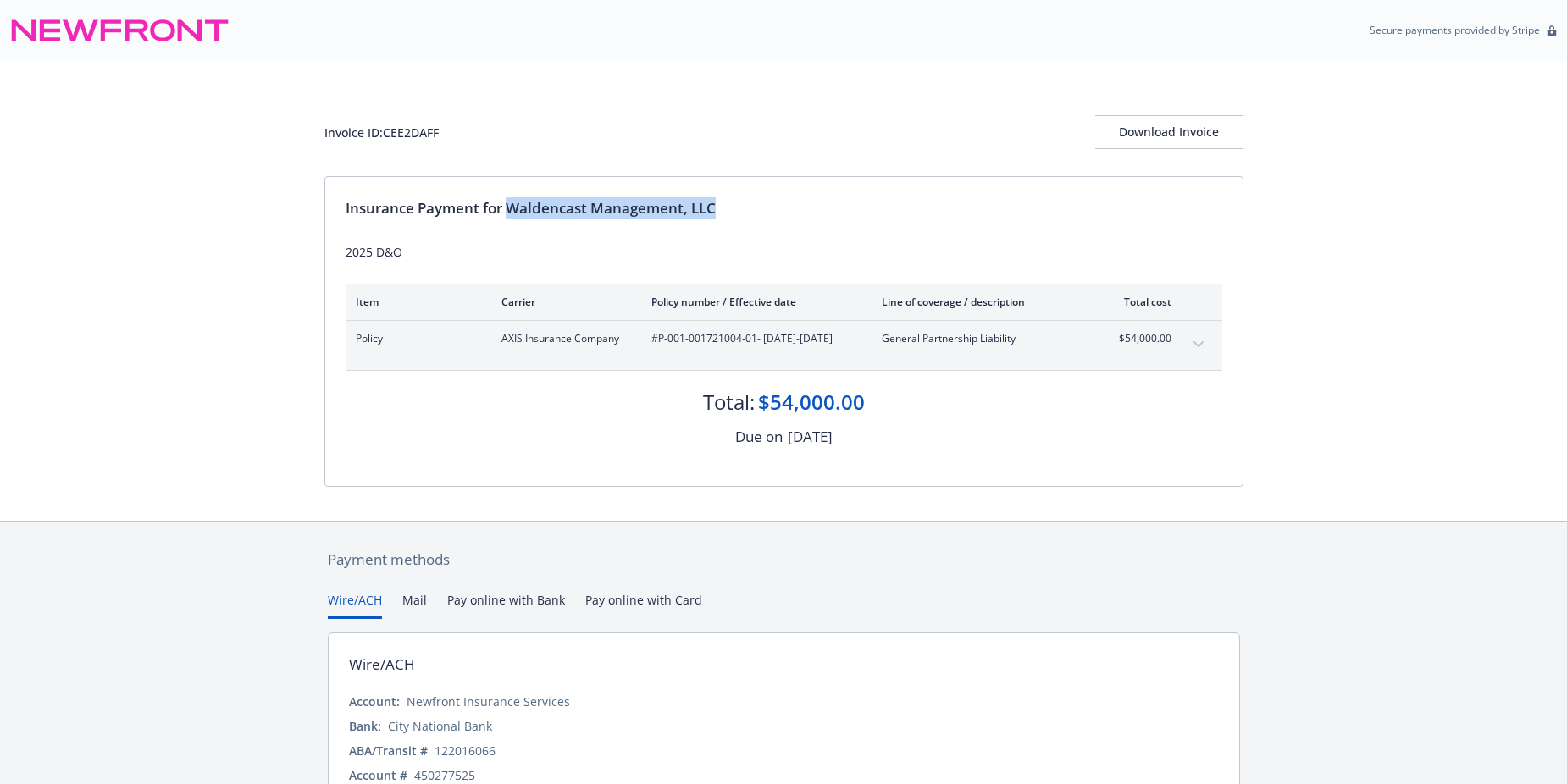
drag, startPoint x: 513, startPoint y: 208, endPoint x: 735, endPoint y: 203, distance: 222.1
click at [735, 203] on div "Insurance Payment for Waldencast Management, LLC" at bounding box center [784, 207] width 877 height 22
drag, startPoint x: 735, startPoint y: 203, endPoint x: 678, endPoint y: 204, distance: 57.0
copy div "Waldencast Management, LLC"
drag, startPoint x: 659, startPoint y: 341, endPoint x: 756, endPoint y: 345, distance: 97.1
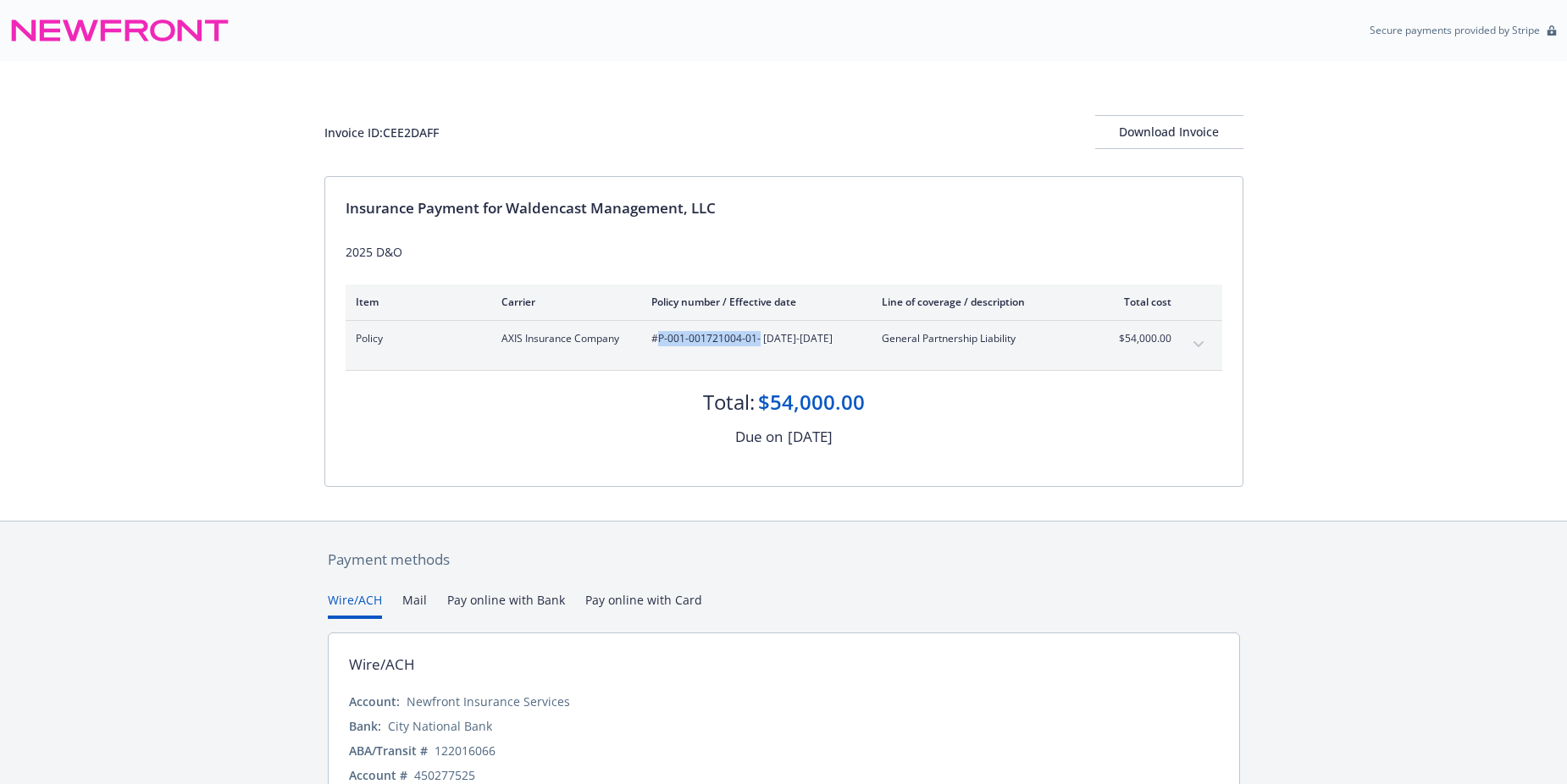
click at [756, 345] on span "#P-001-001721004-01 - 08/12/2025-08/12/2026" at bounding box center [753, 338] width 203 height 15
drag, startPoint x: 756, startPoint y: 345, endPoint x: 741, endPoint y: 339, distance: 16.2
copy span "P-001-001721004-01"
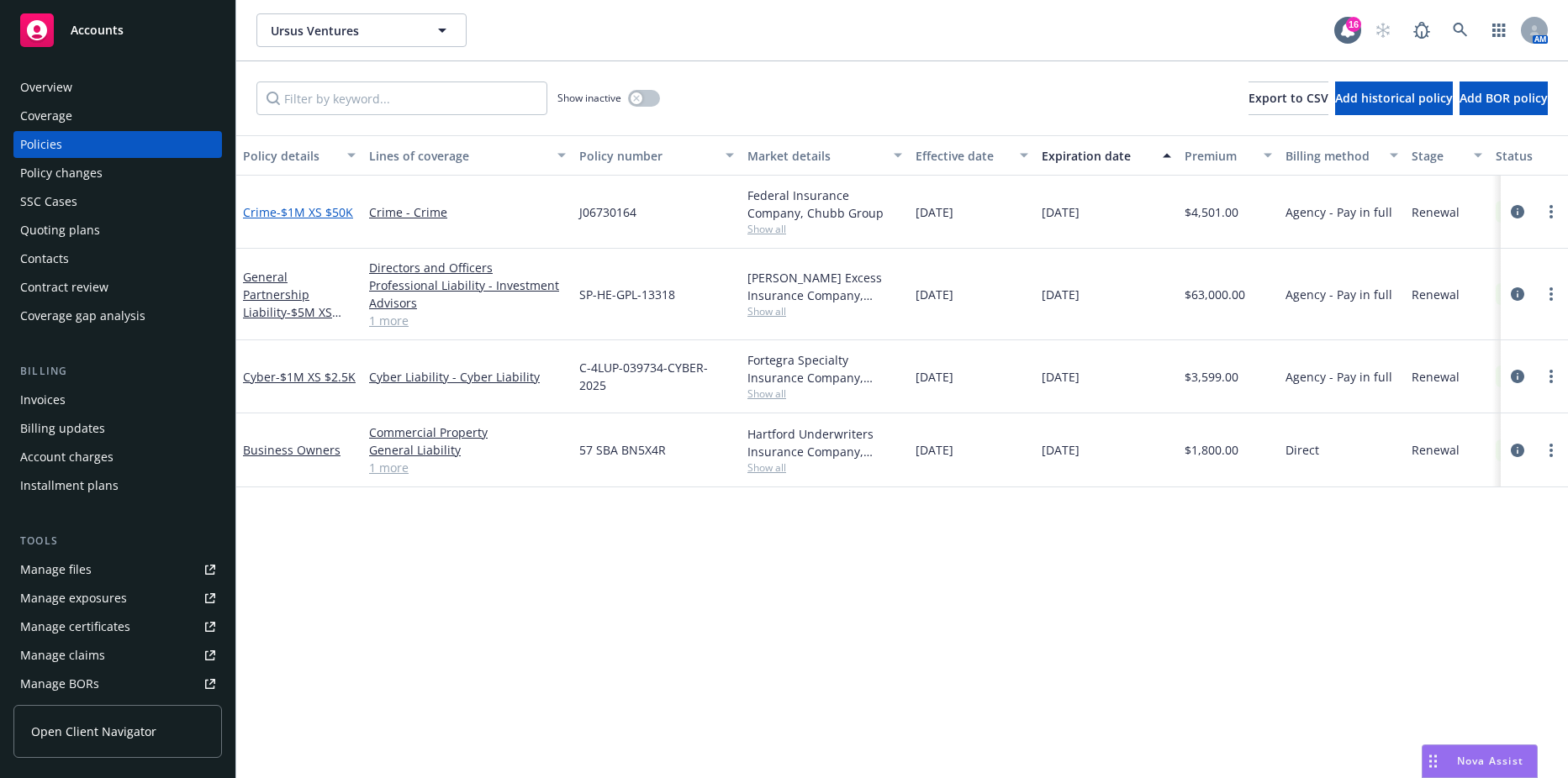
click at [278, 204] on span "- $1M XS $50K" at bounding box center [314, 212] width 76 height 16
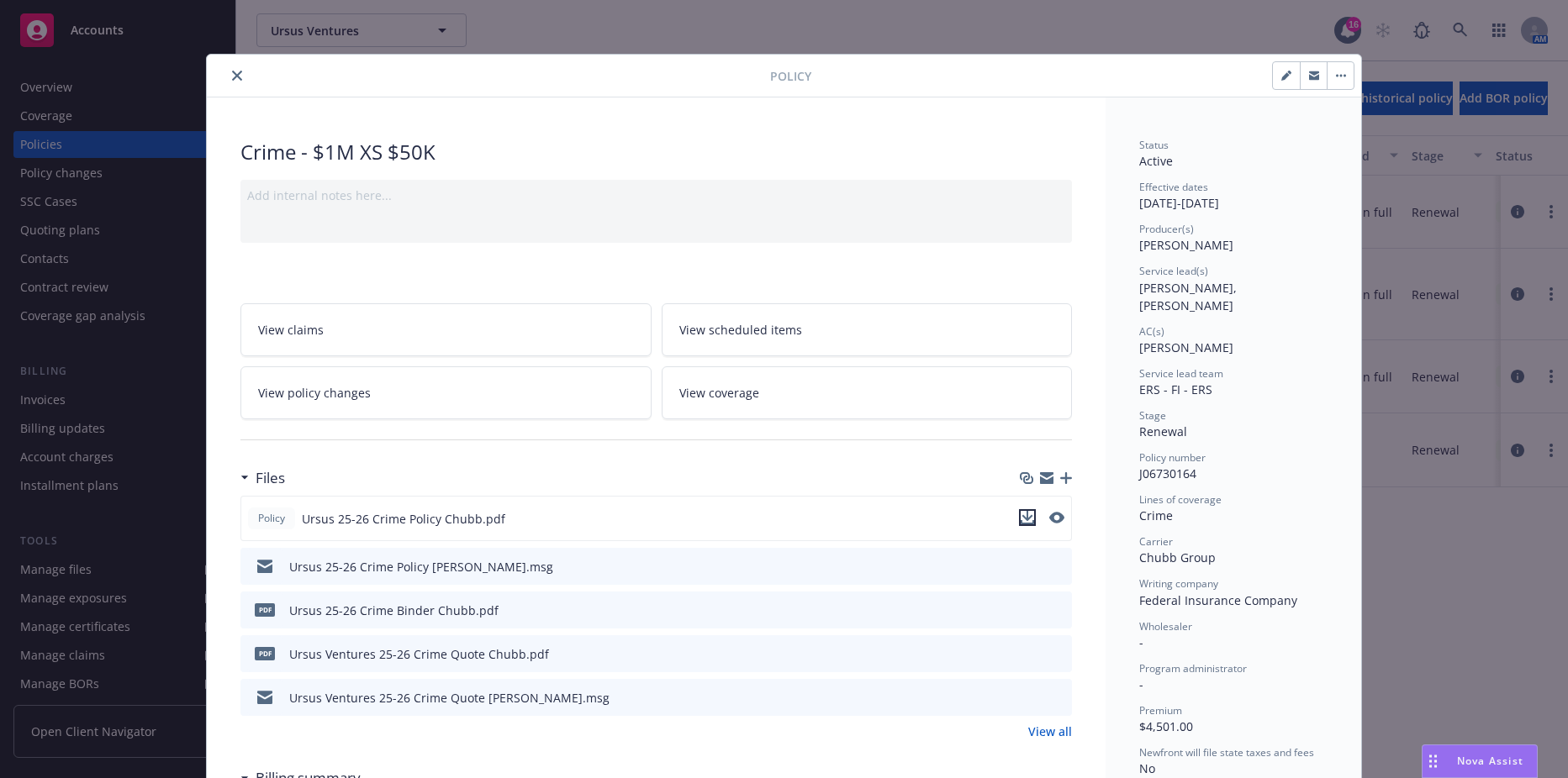
click at [1022, 519] on icon "download file" at bounding box center [1027, 517] width 13 height 13
click at [223, 65] on div at bounding box center [492, 75] width 557 height 20
click at [232, 77] on icon "close" at bounding box center [237, 76] width 10 height 10
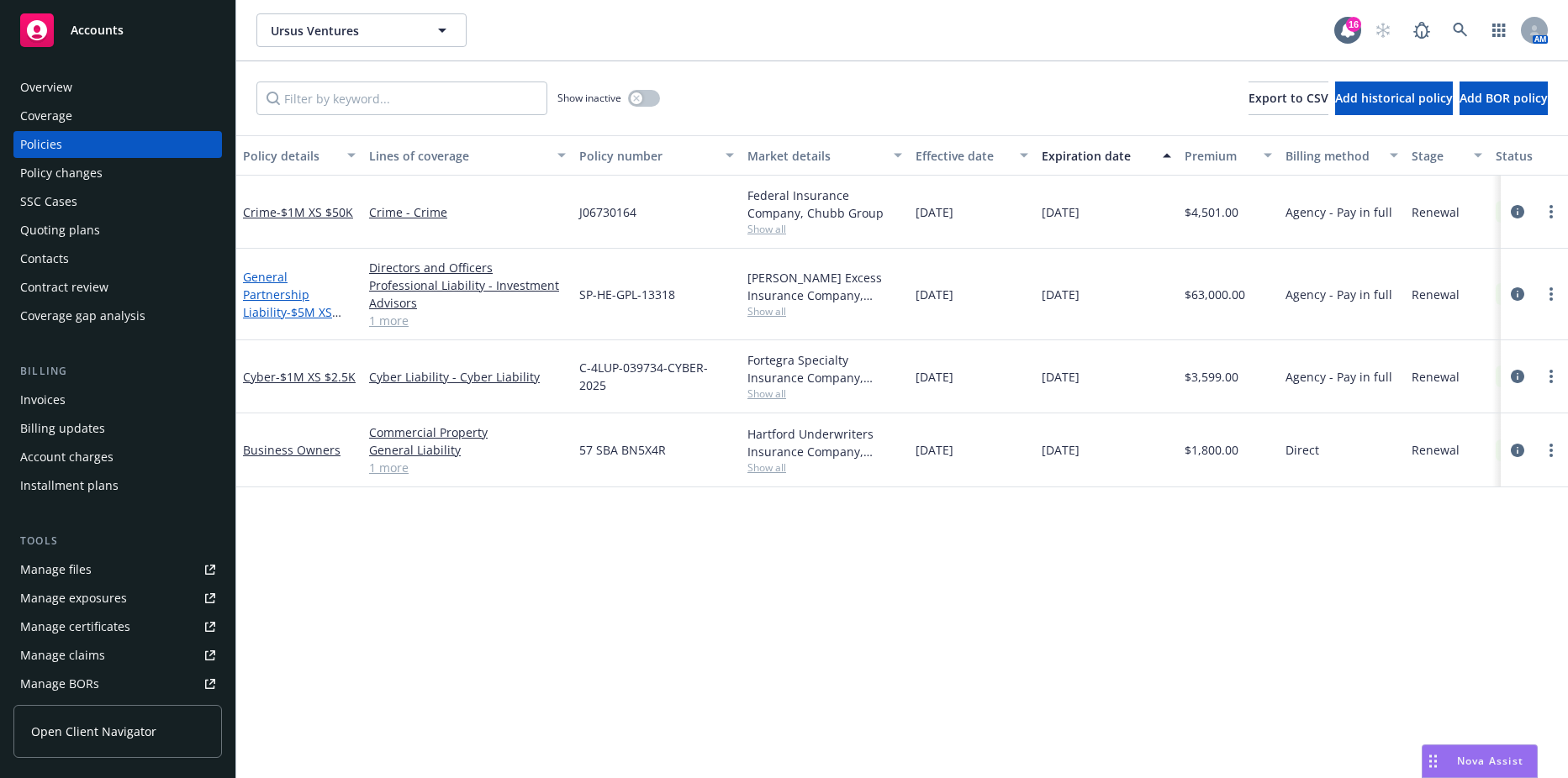
click at [271, 296] on link "General Partnership Liability - $5M XS $150K" at bounding box center [288, 303] width 89 height 69
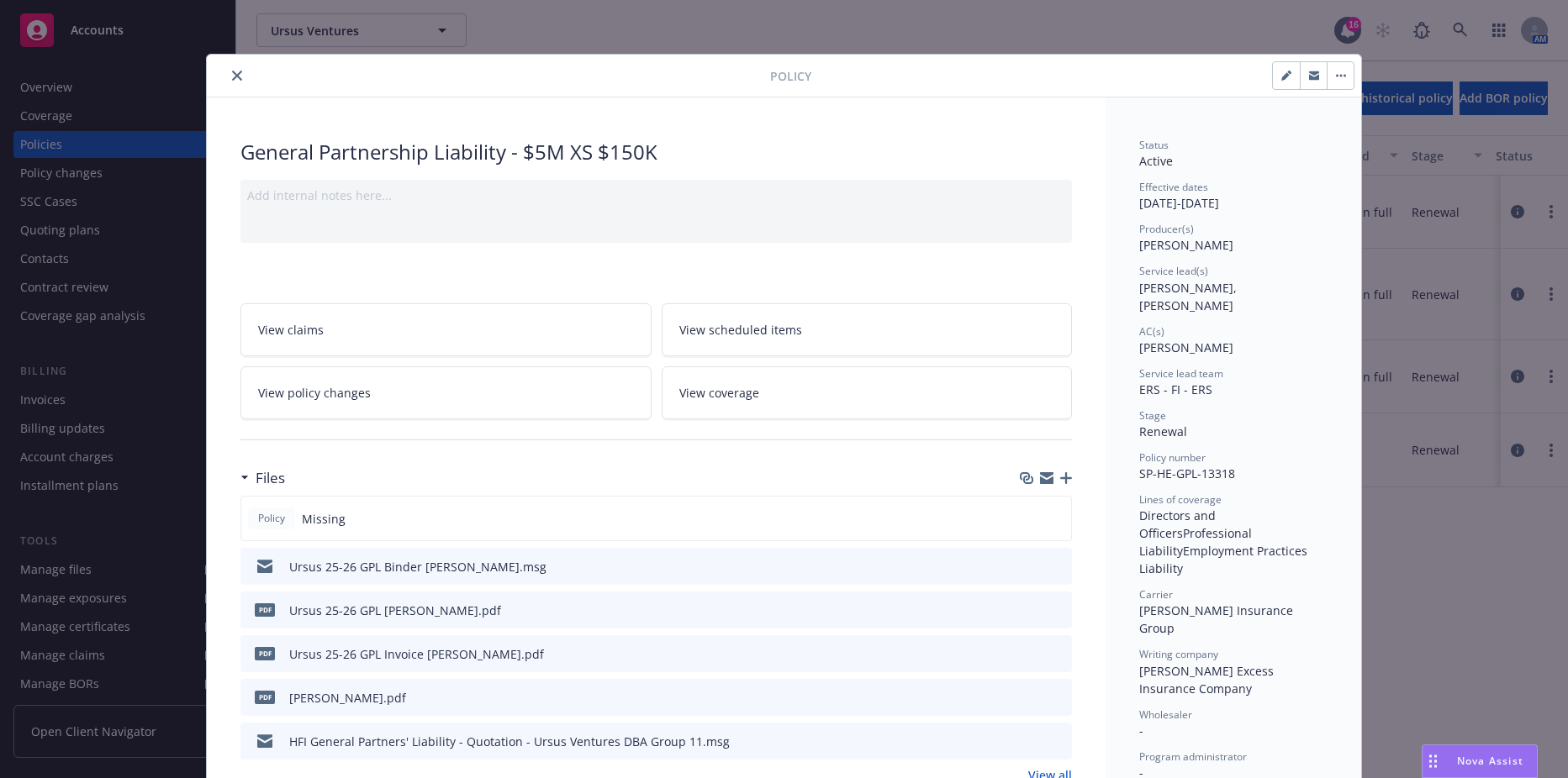
click at [1029, 605] on icon "download file" at bounding box center [1028, 609] width 13 height 13
click at [234, 77] on icon "close" at bounding box center [237, 76] width 10 height 10
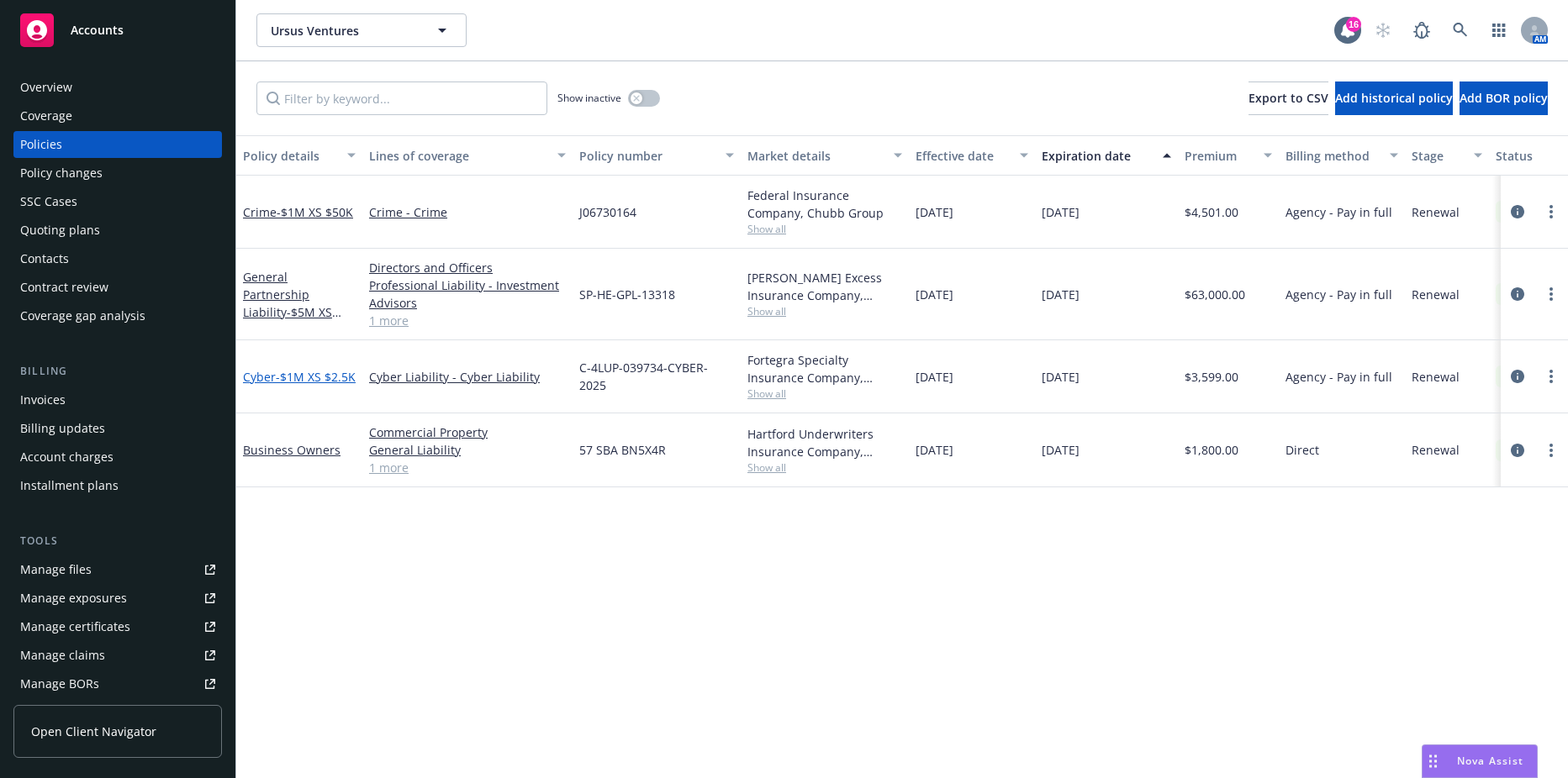
click at [276, 369] on span "- $1M XS $2.5K" at bounding box center [315, 377] width 80 height 16
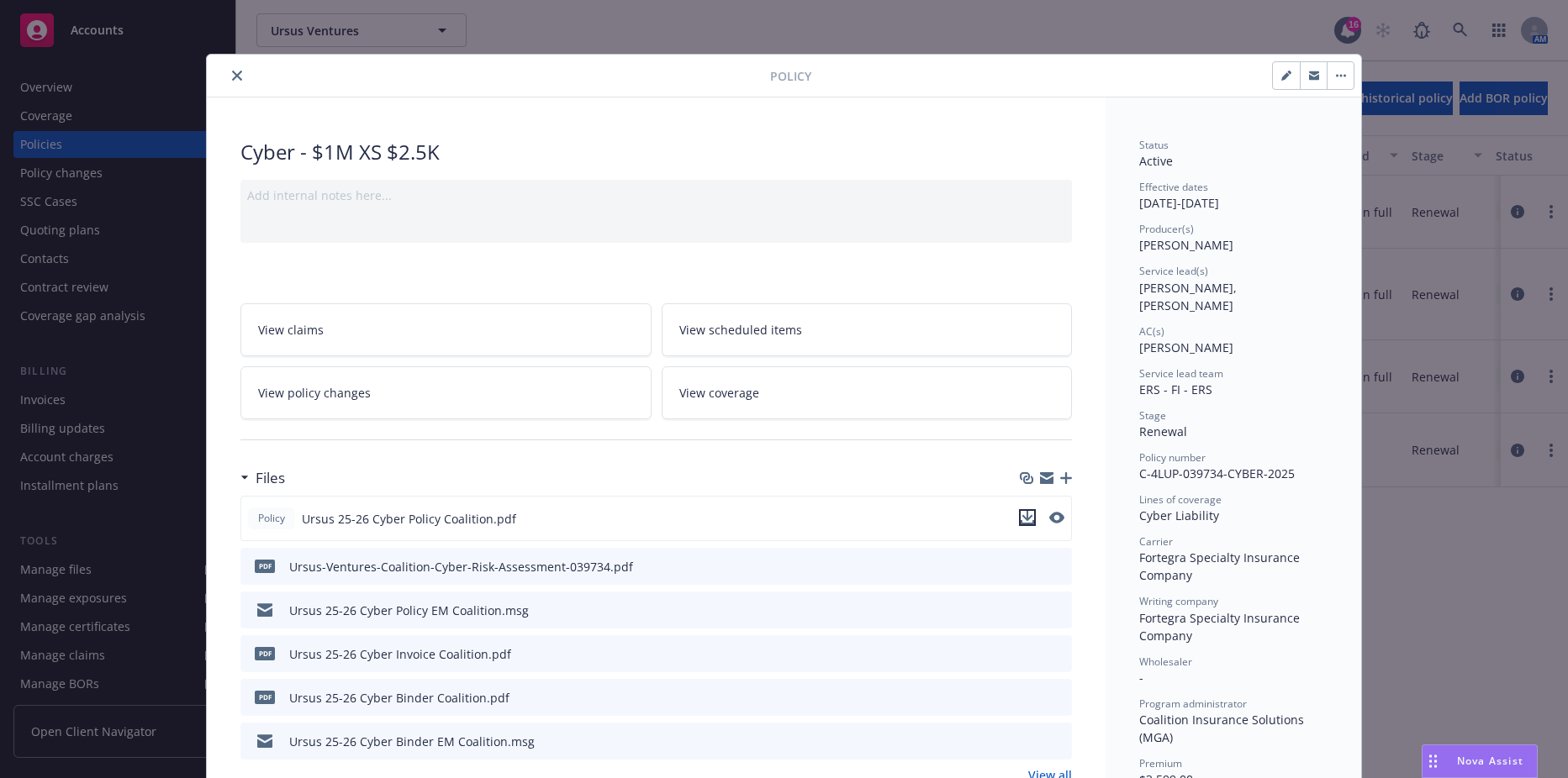
click at [1021, 514] on icon "download file" at bounding box center [1027, 517] width 13 height 13
click at [232, 74] on icon "close" at bounding box center [237, 76] width 10 height 10
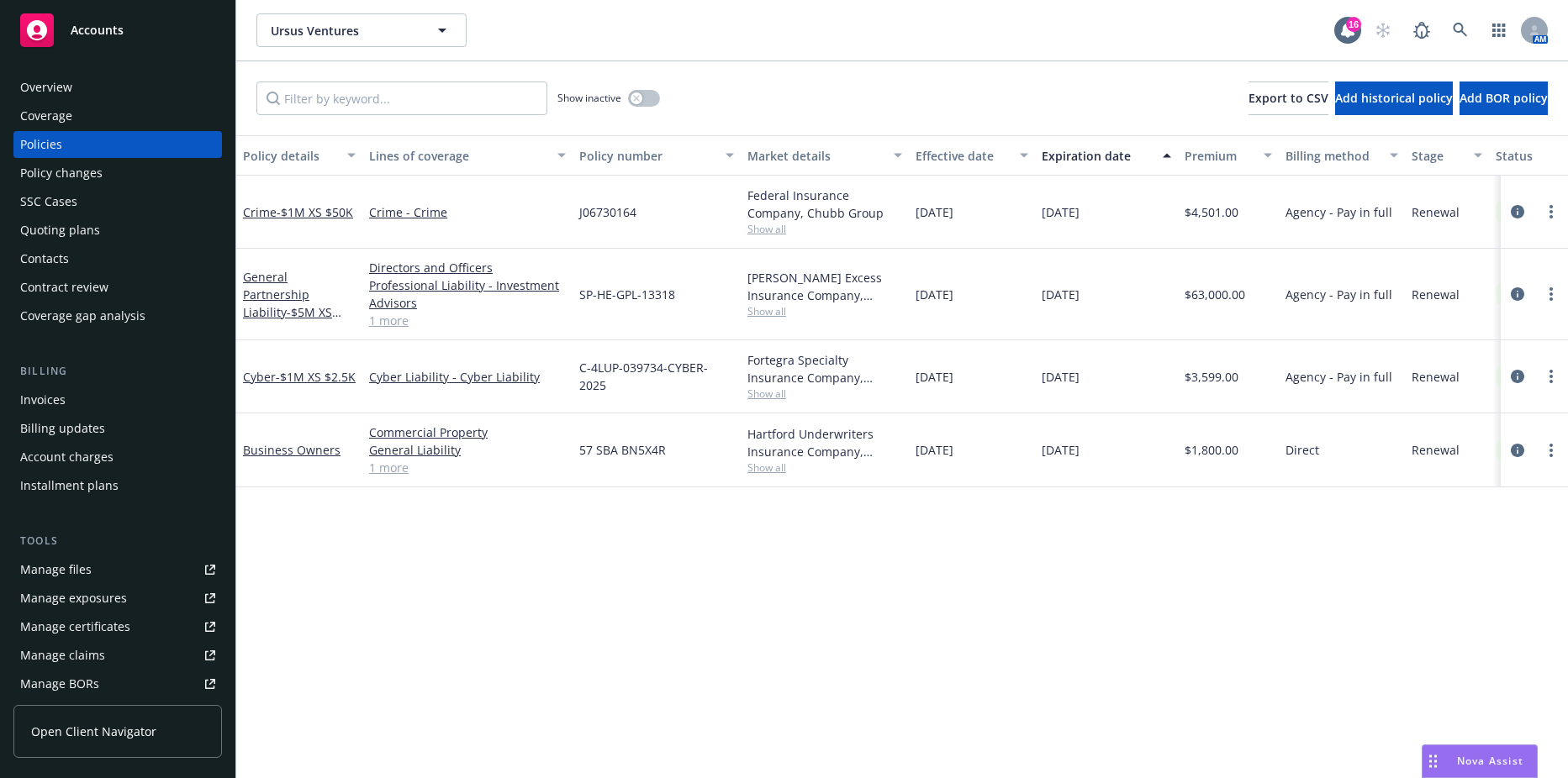
click at [290, 439] on div "Business Owners" at bounding box center [299, 450] width 126 height 74
click at [294, 450] on link "Business Owners" at bounding box center [292, 450] width 97 height 16
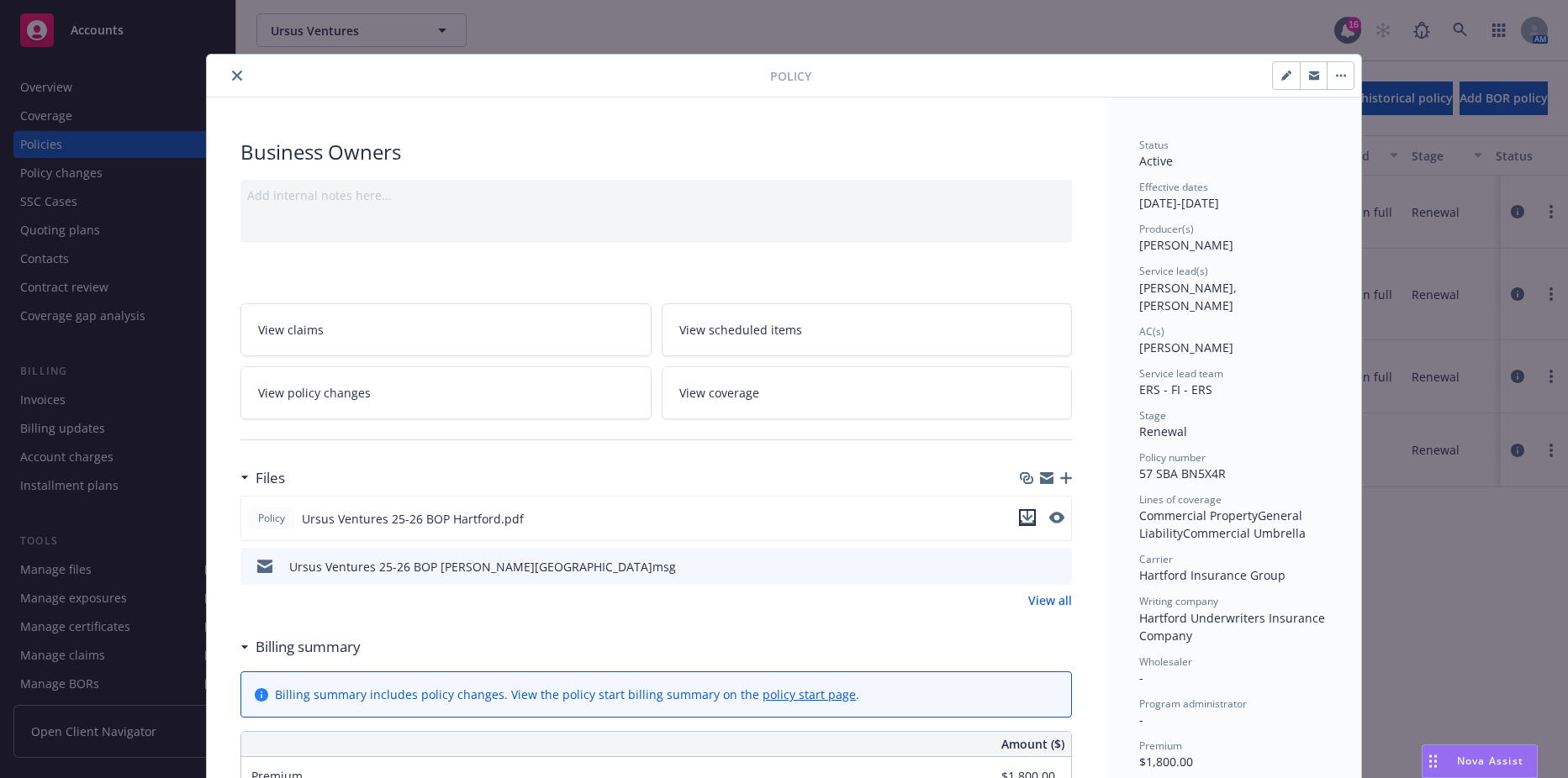
click at [1021, 521] on icon "download file" at bounding box center [1027, 517] width 13 height 13
click at [233, 76] on icon "close" at bounding box center [237, 76] width 10 height 10
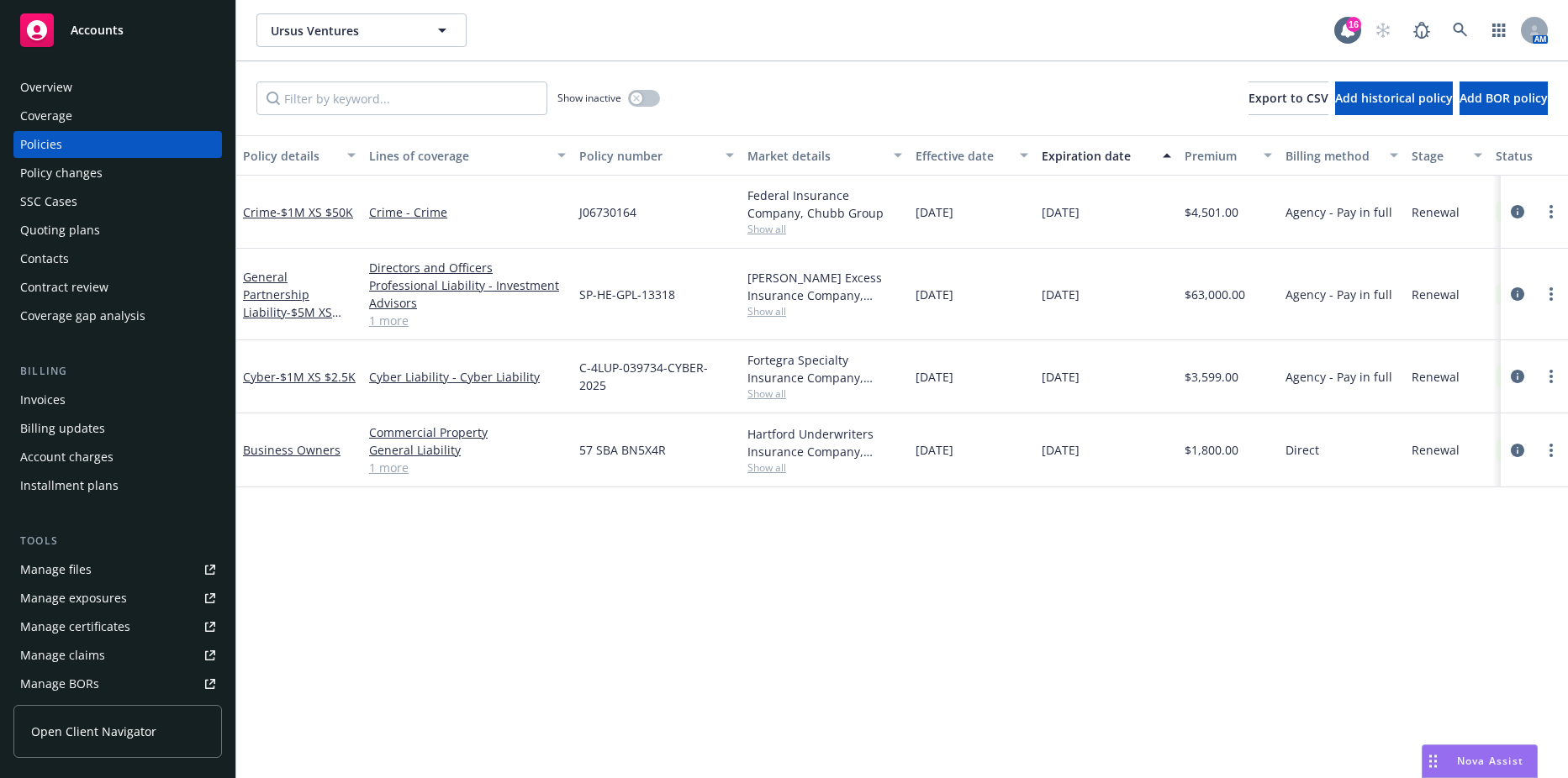
click at [124, 395] on div "Invoices" at bounding box center [117, 399] width 195 height 27
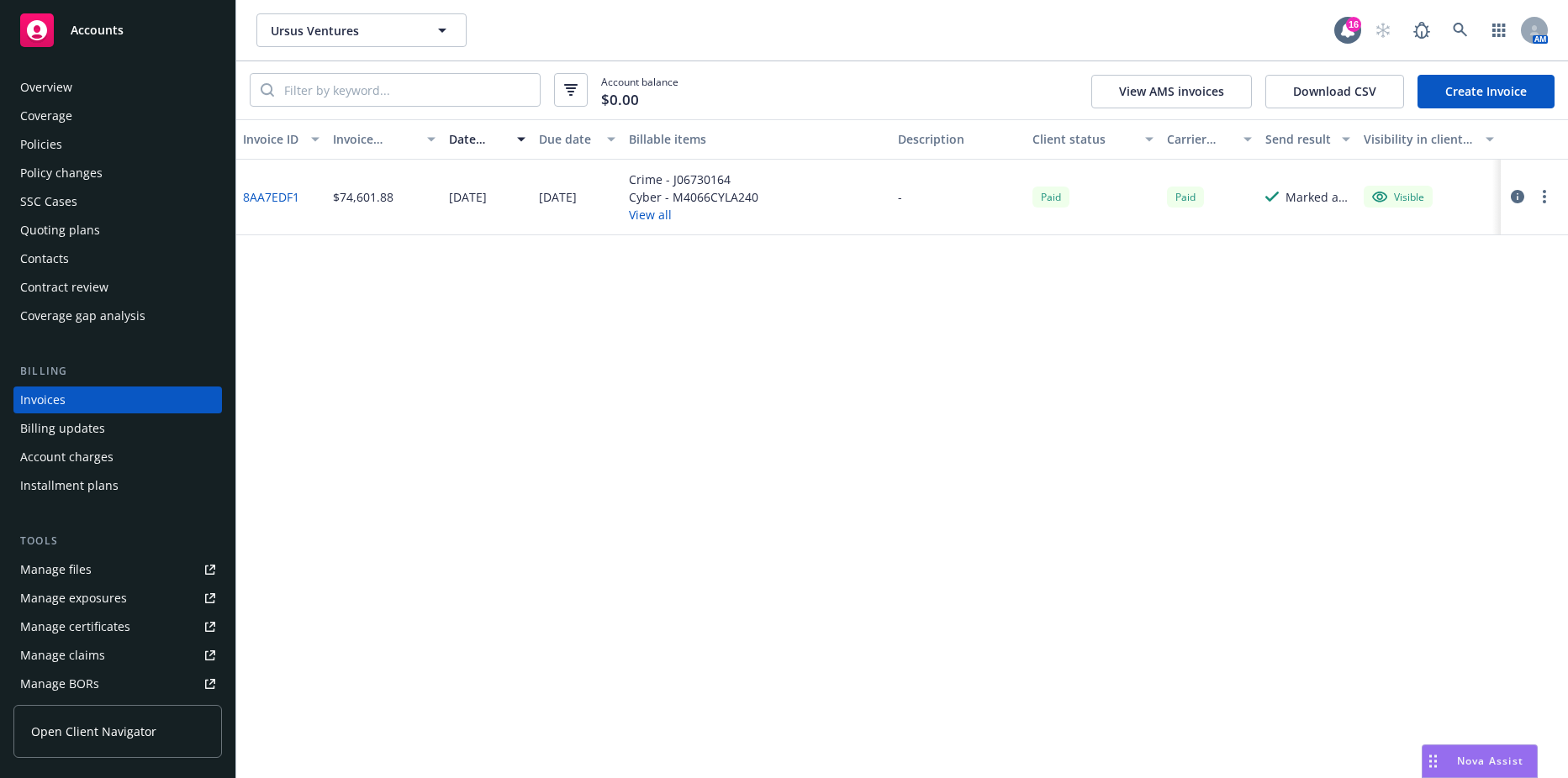
click at [1439, 102] on link "Create Invoice" at bounding box center [1486, 91] width 137 height 34
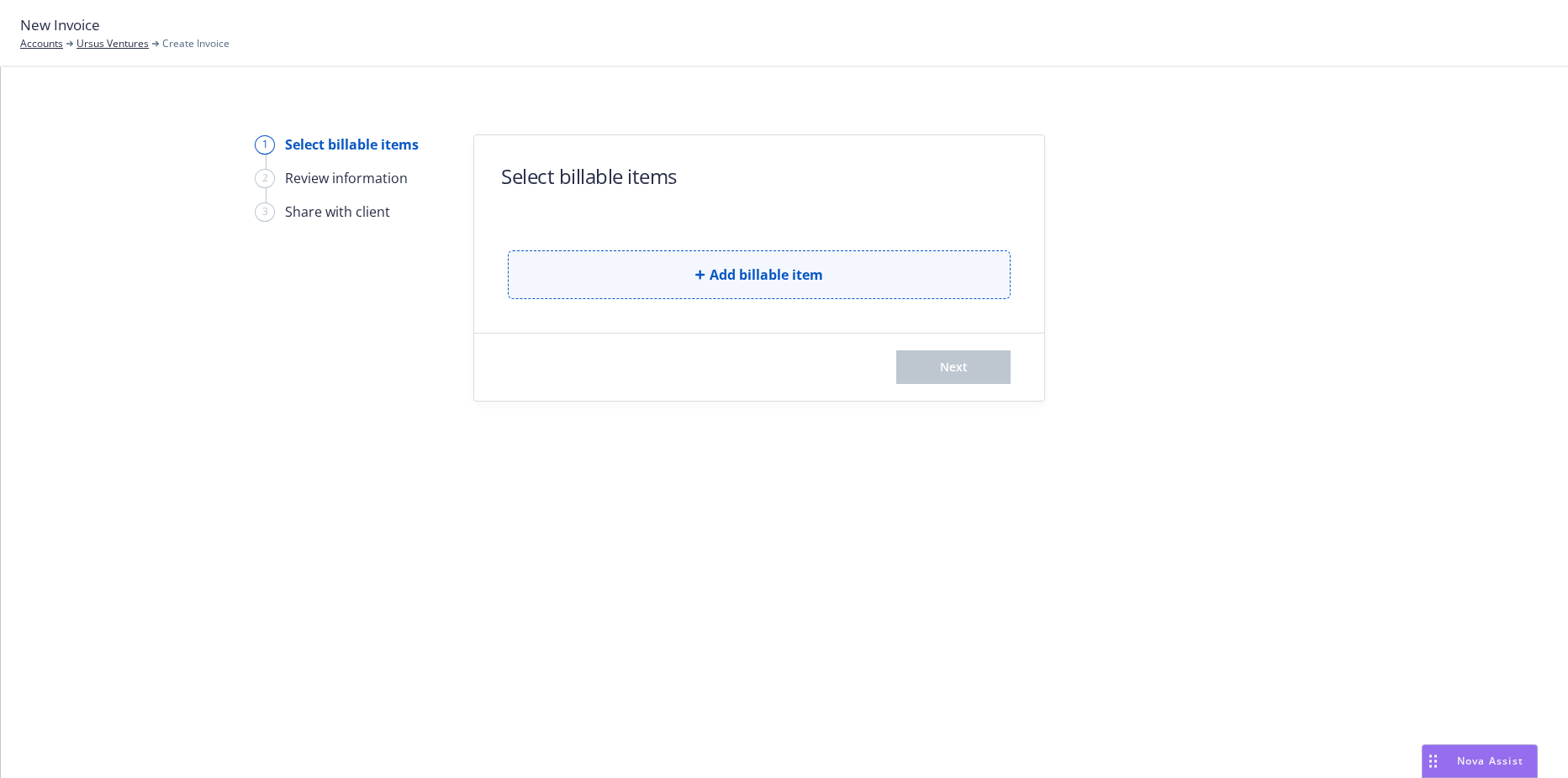
click at [737, 292] on button "Add billable item" at bounding box center [759, 274] width 503 height 49
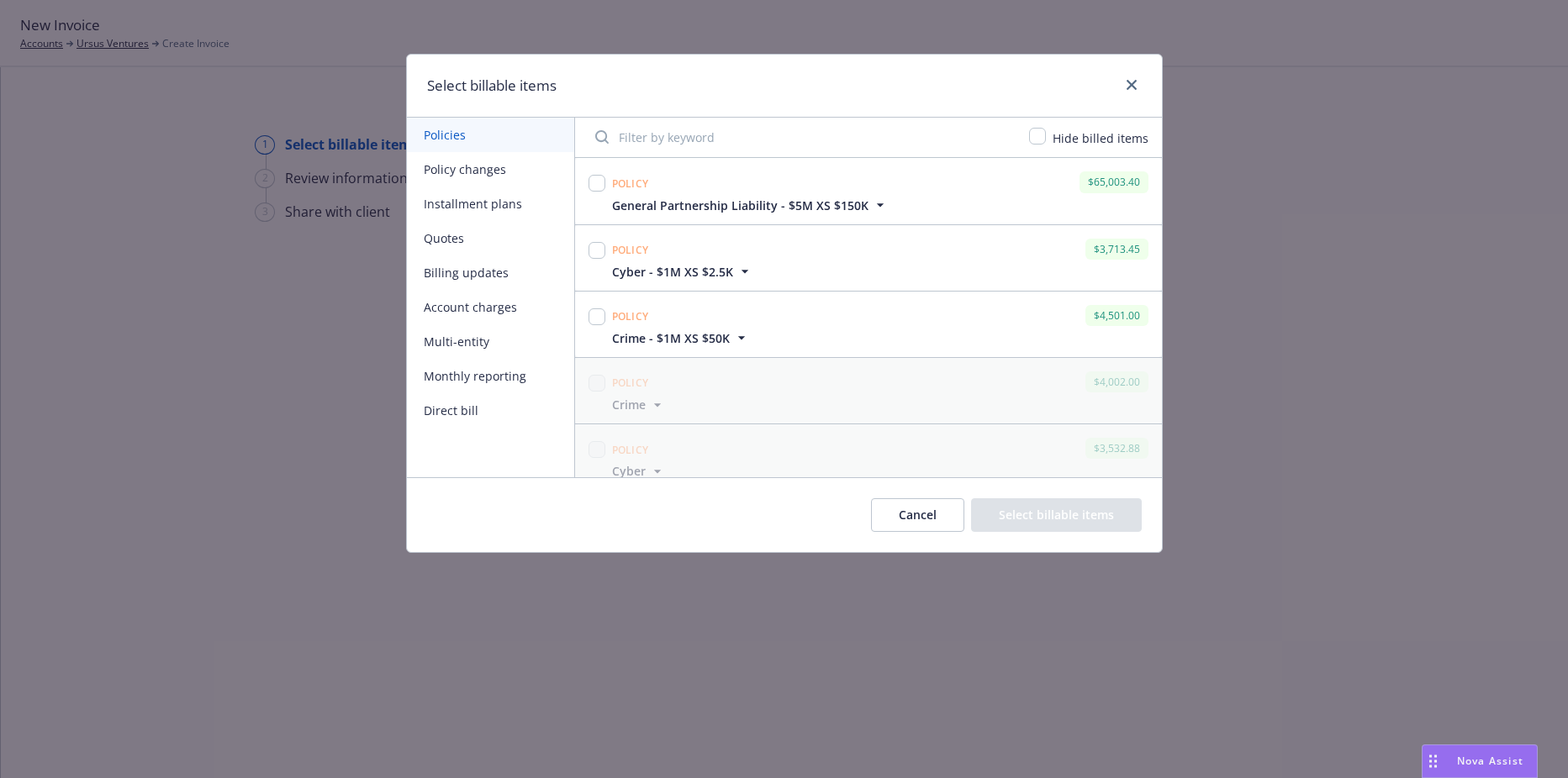
click at [604, 200] on div at bounding box center [597, 191] width 23 height 45
click at [599, 187] on input "checkbox" at bounding box center [596, 182] width 17 height 16
checkbox input "true"
click at [596, 257] on input "checkbox" at bounding box center [596, 250] width 17 height 16
checkbox input "true"
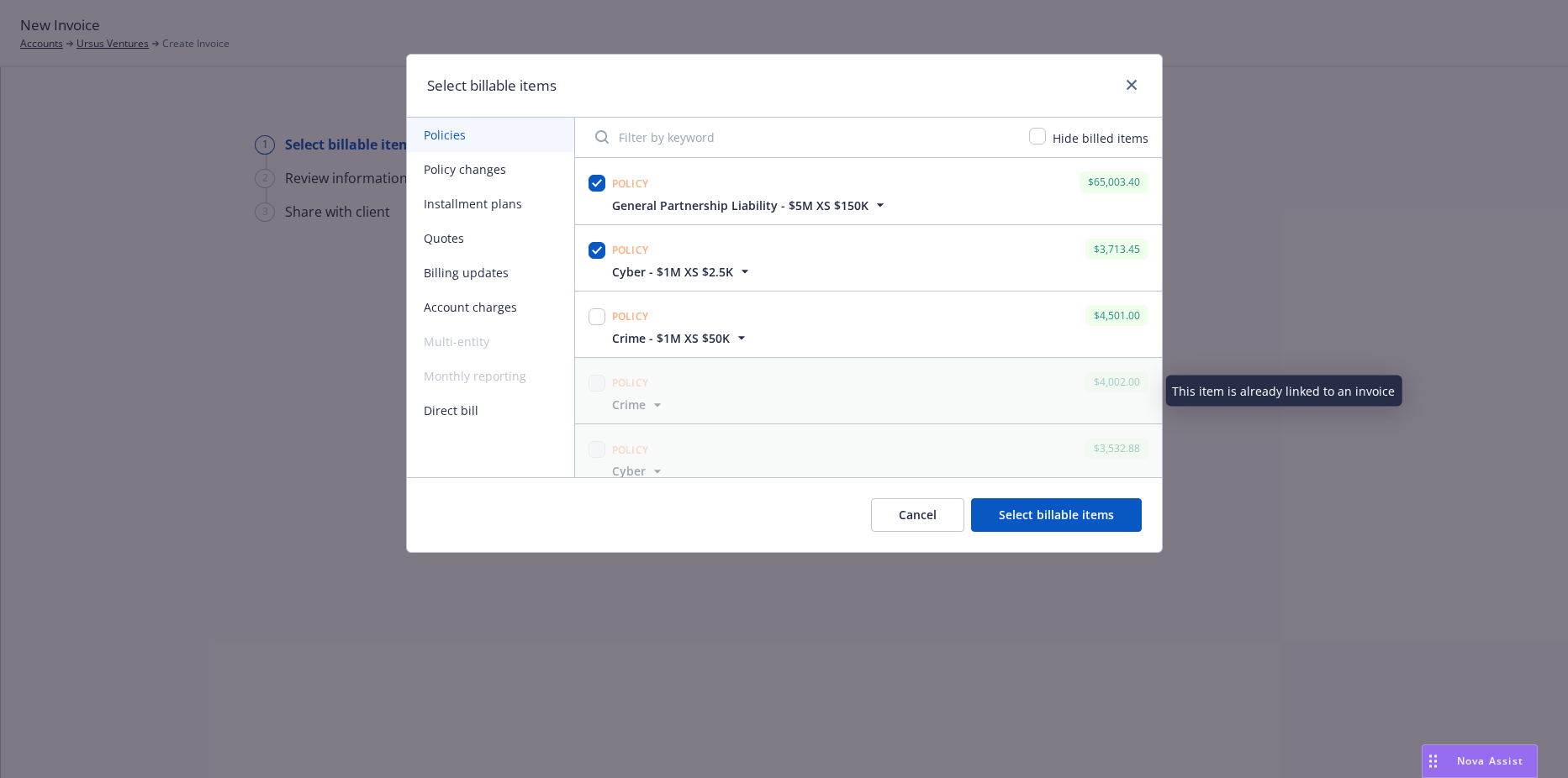
click at [607, 326] on div at bounding box center [597, 324] width 23 height 45
click at [602, 318] on input "checkbox" at bounding box center [596, 316] width 17 height 16
checkbox input "true"
click at [1042, 508] on button "Select billable items" at bounding box center [1056, 515] width 170 height 34
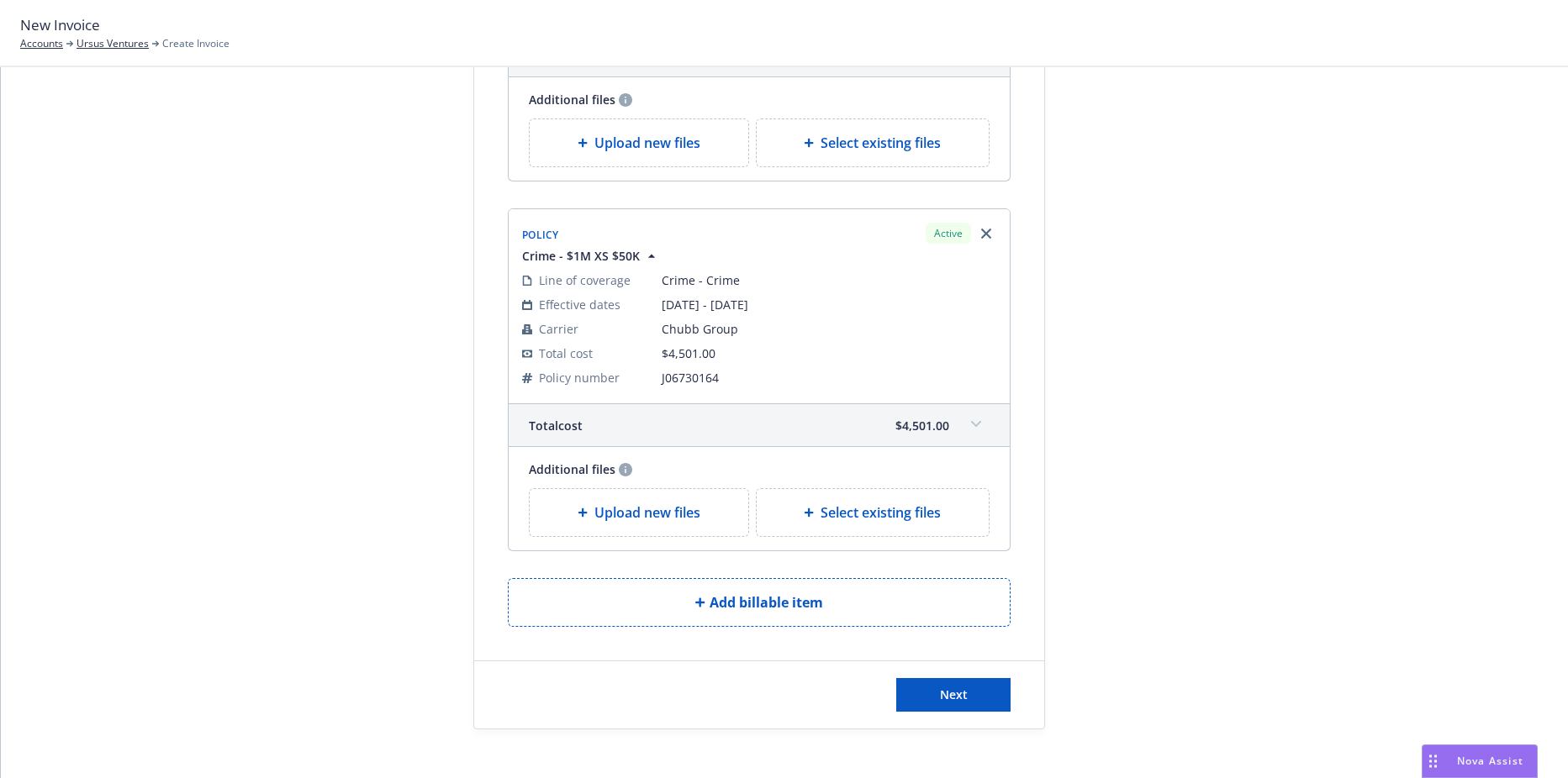
scroll to position [808, 0]
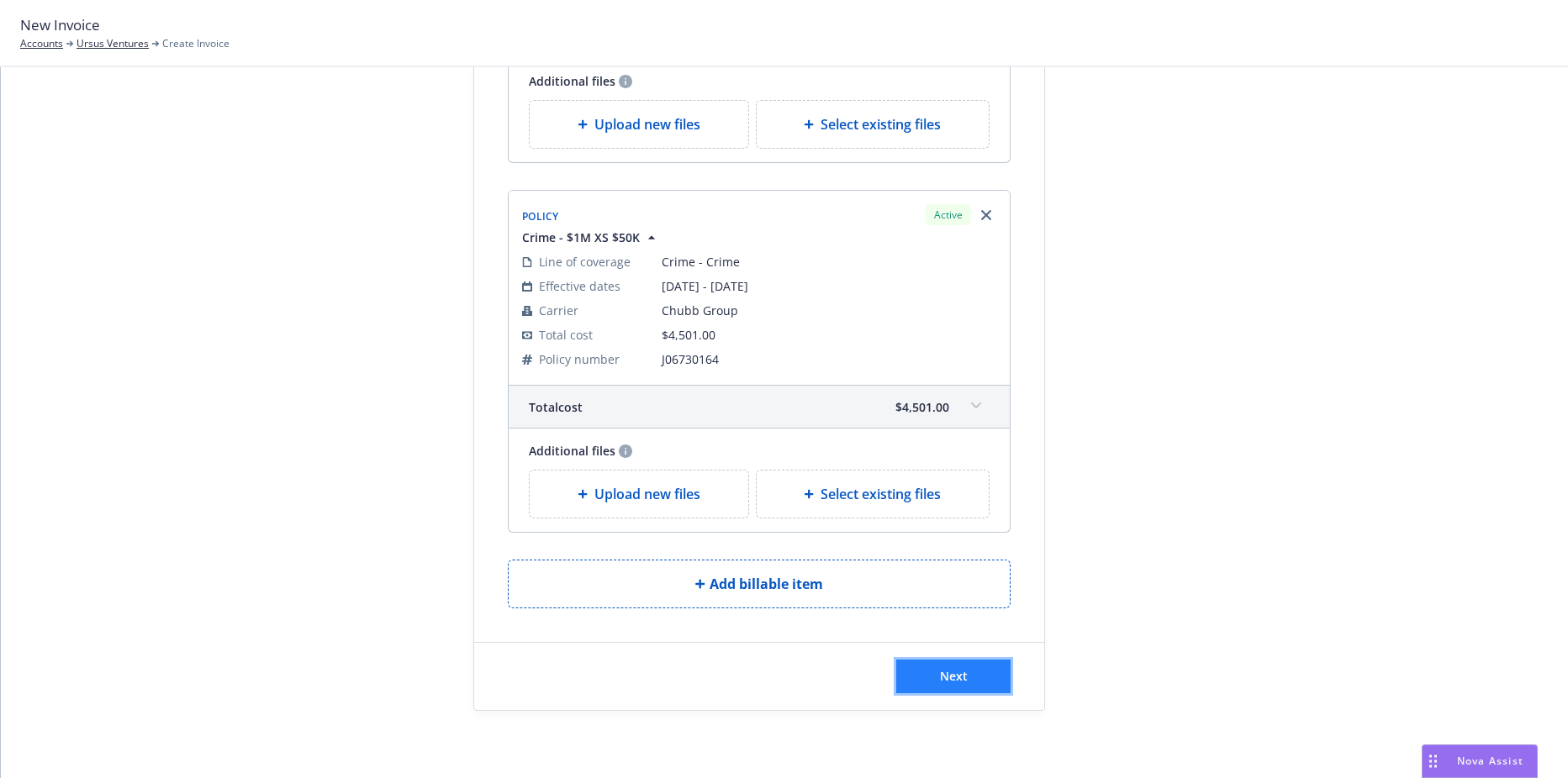
click at [931, 681] on button "Next" at bounding box center [954, 676] width 115 height 34
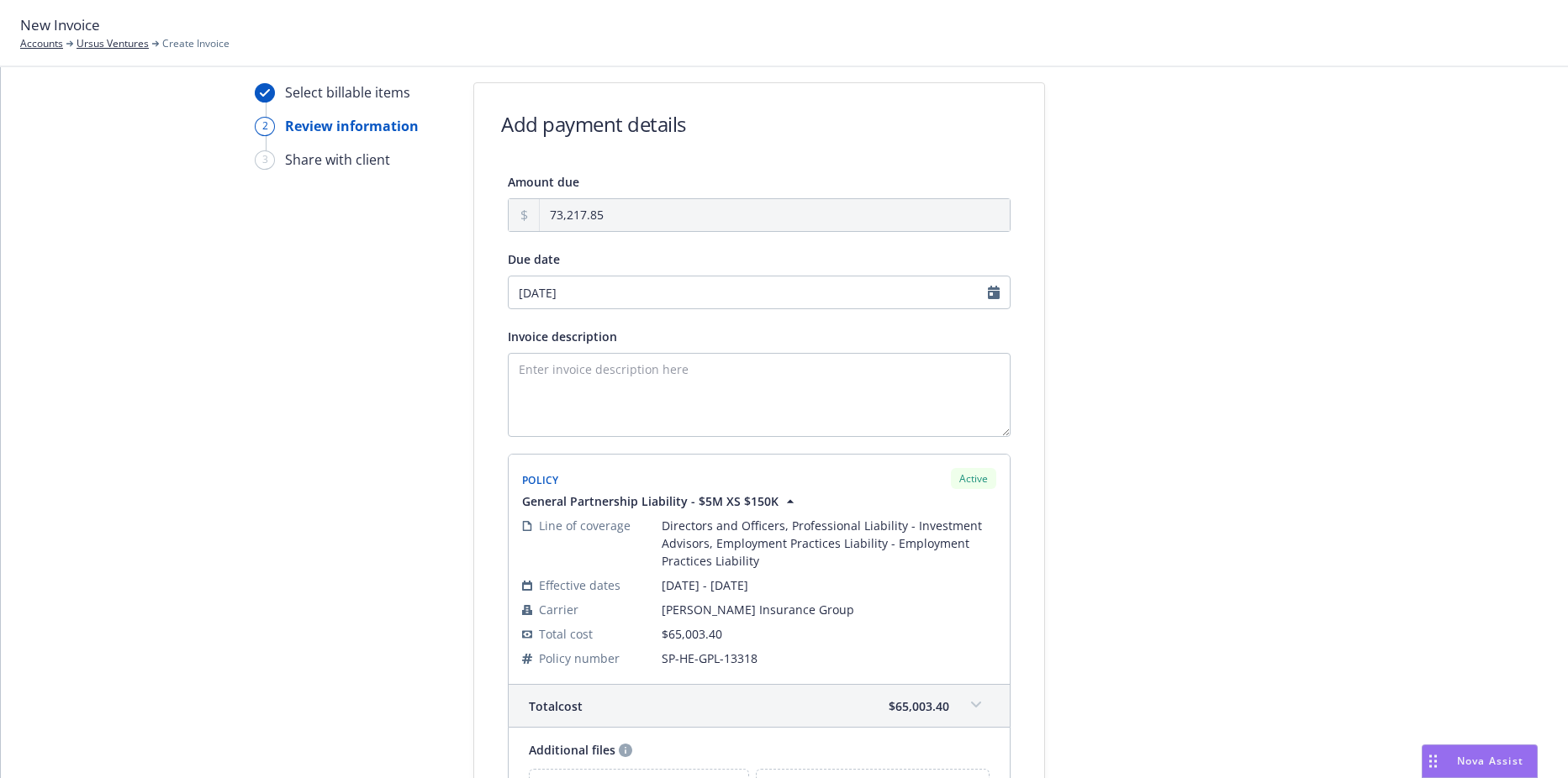
scroll to position [0, 0]
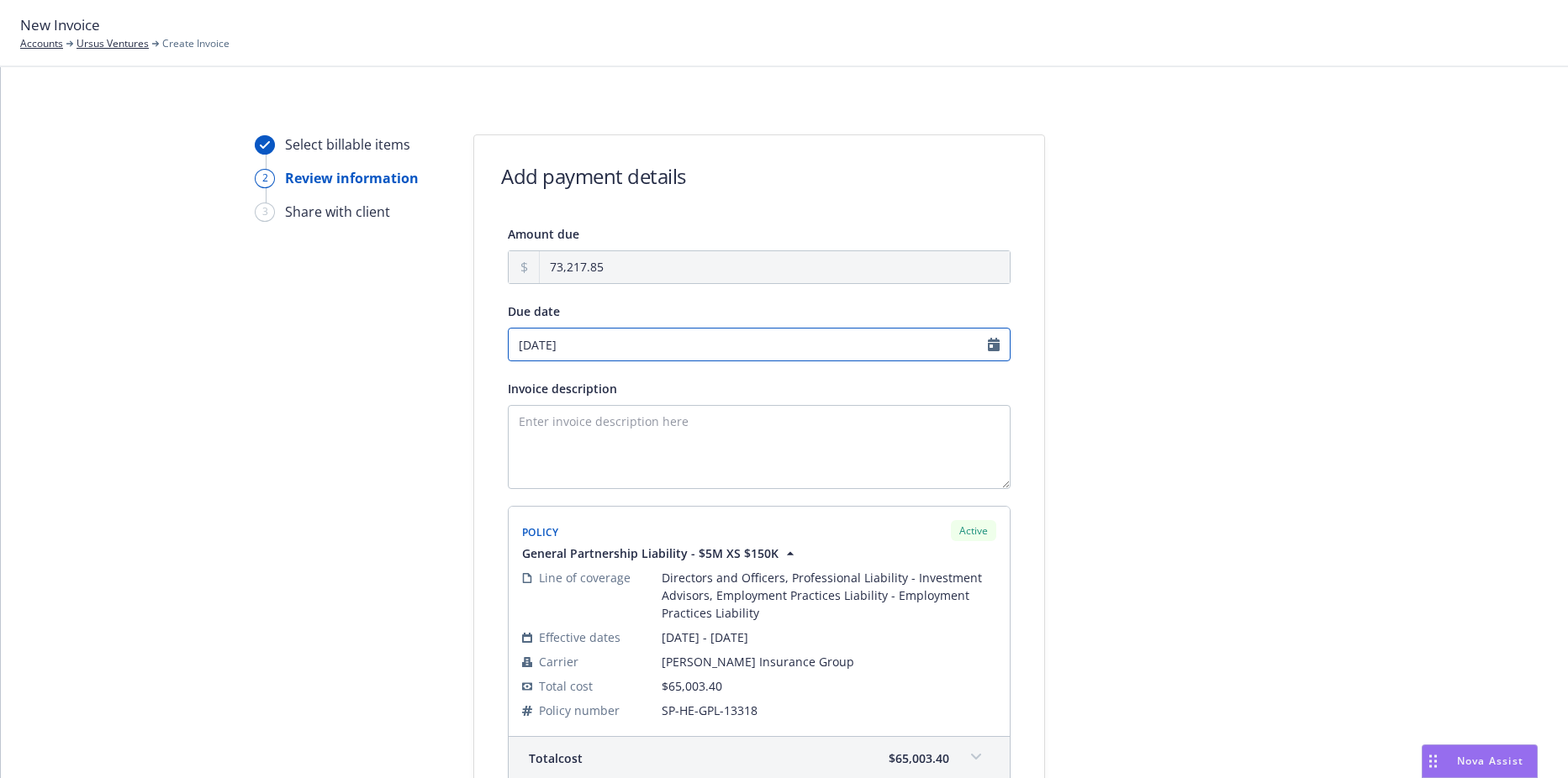
click at [619, 352] on input "[DATE]" at bounding box center [759, 344] width 503 height 34
select select "August"
select select "2025"
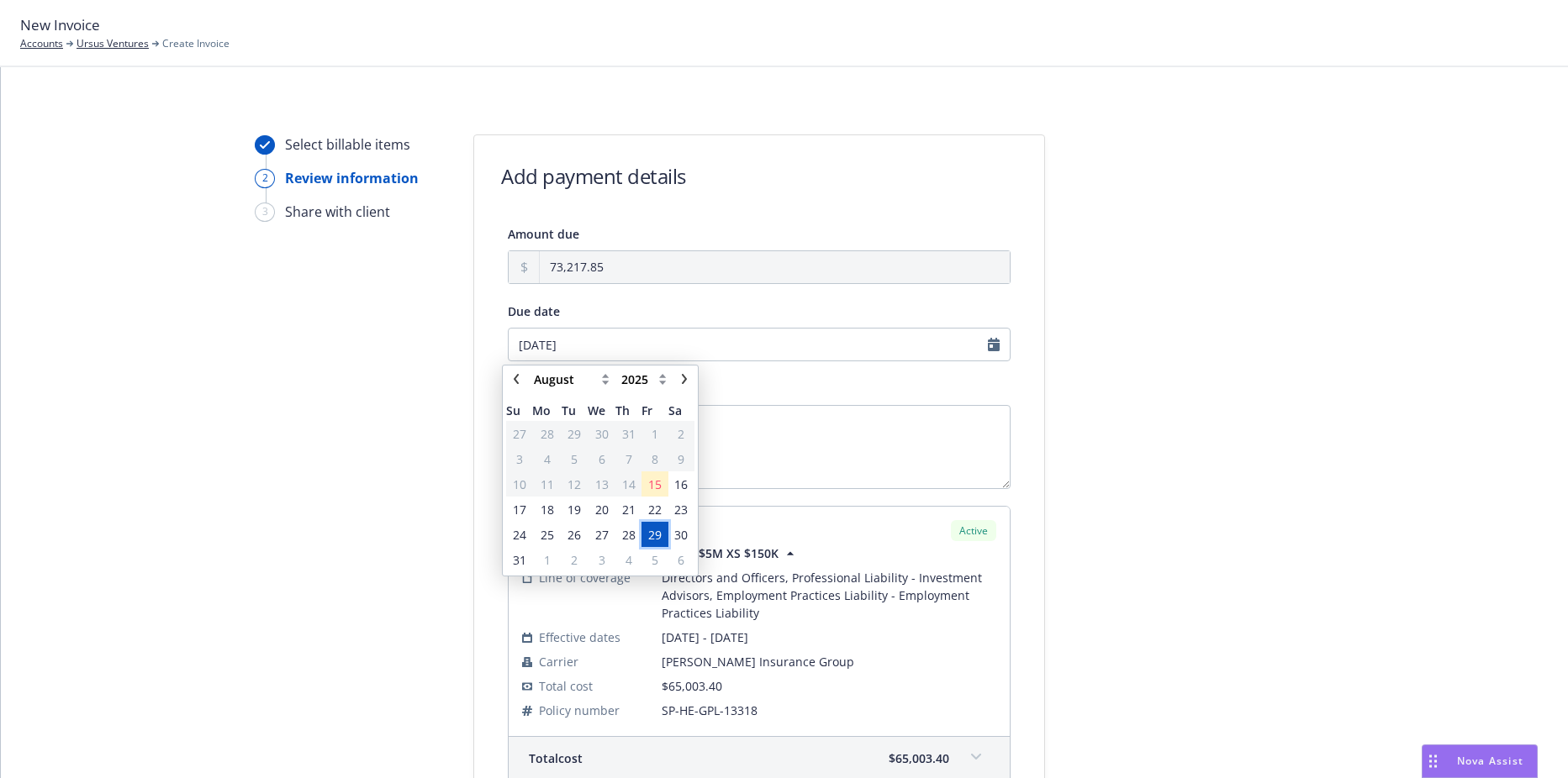
click at [656, 538] on span "29" at bounding box center [654, 535] width 13 height 17
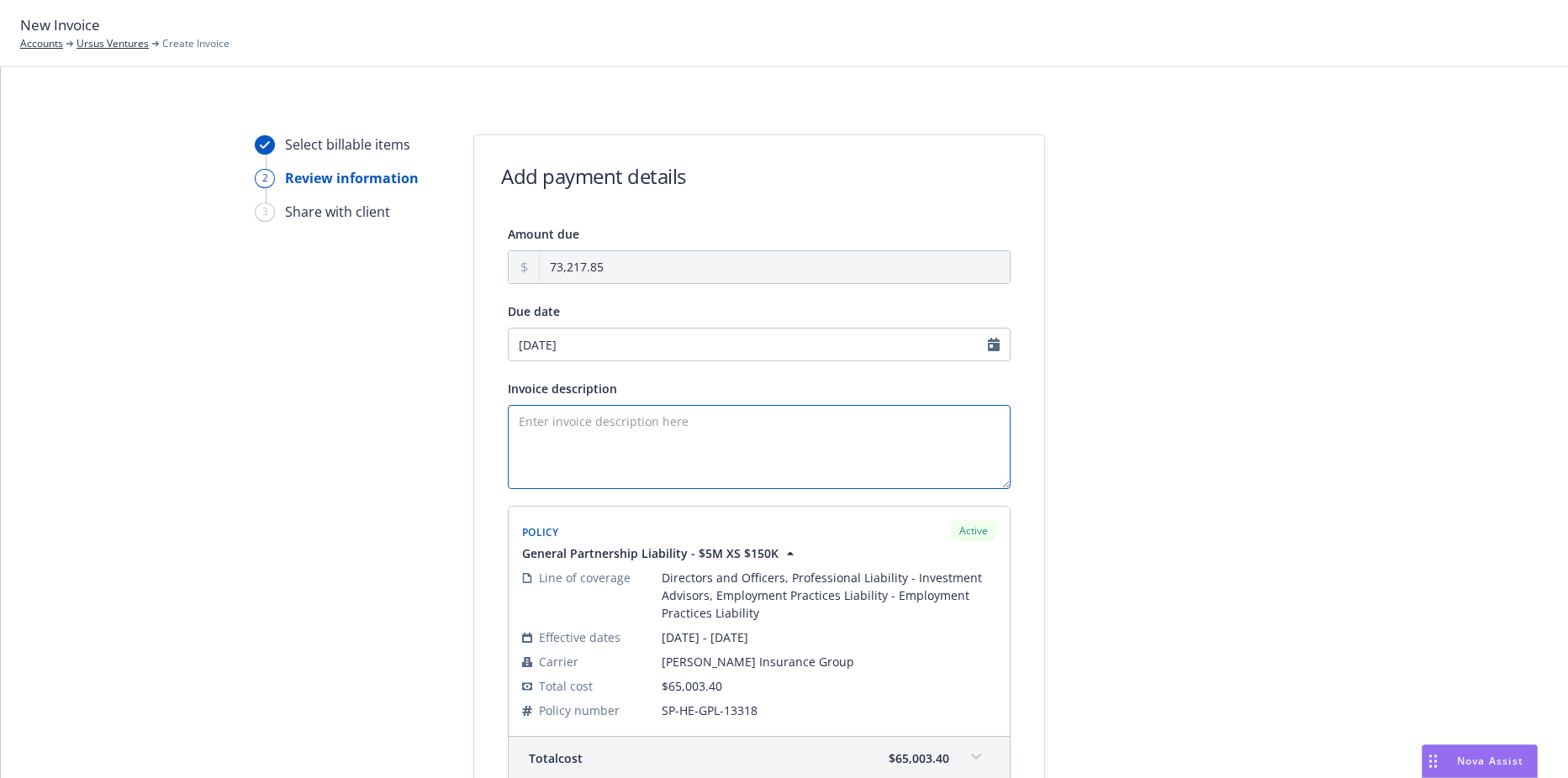
click at [664, 456] on textarea "Invoice description" at bounding box center [759, 446] width 503 height 84
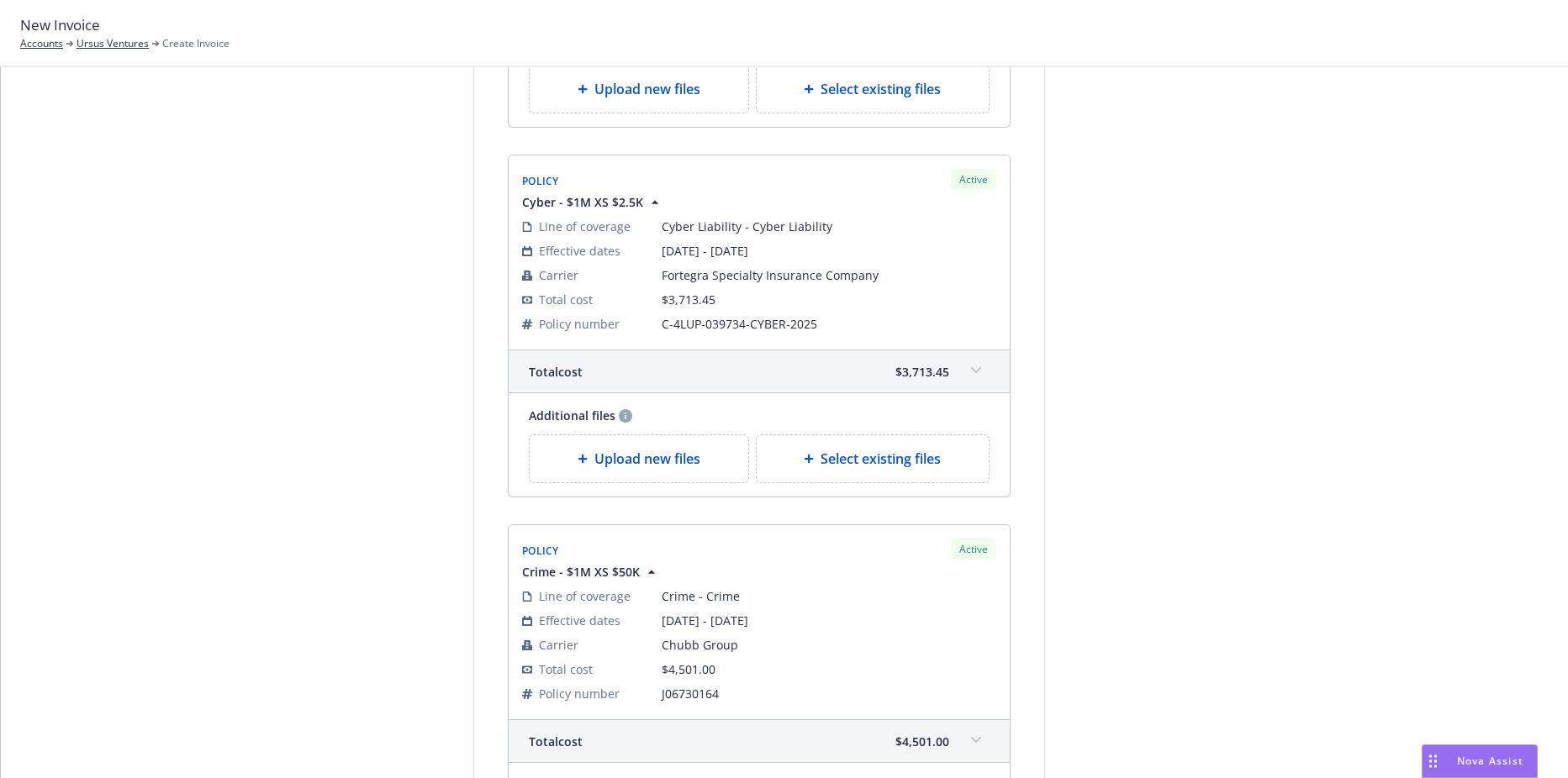
scroll to position [1015, 0]
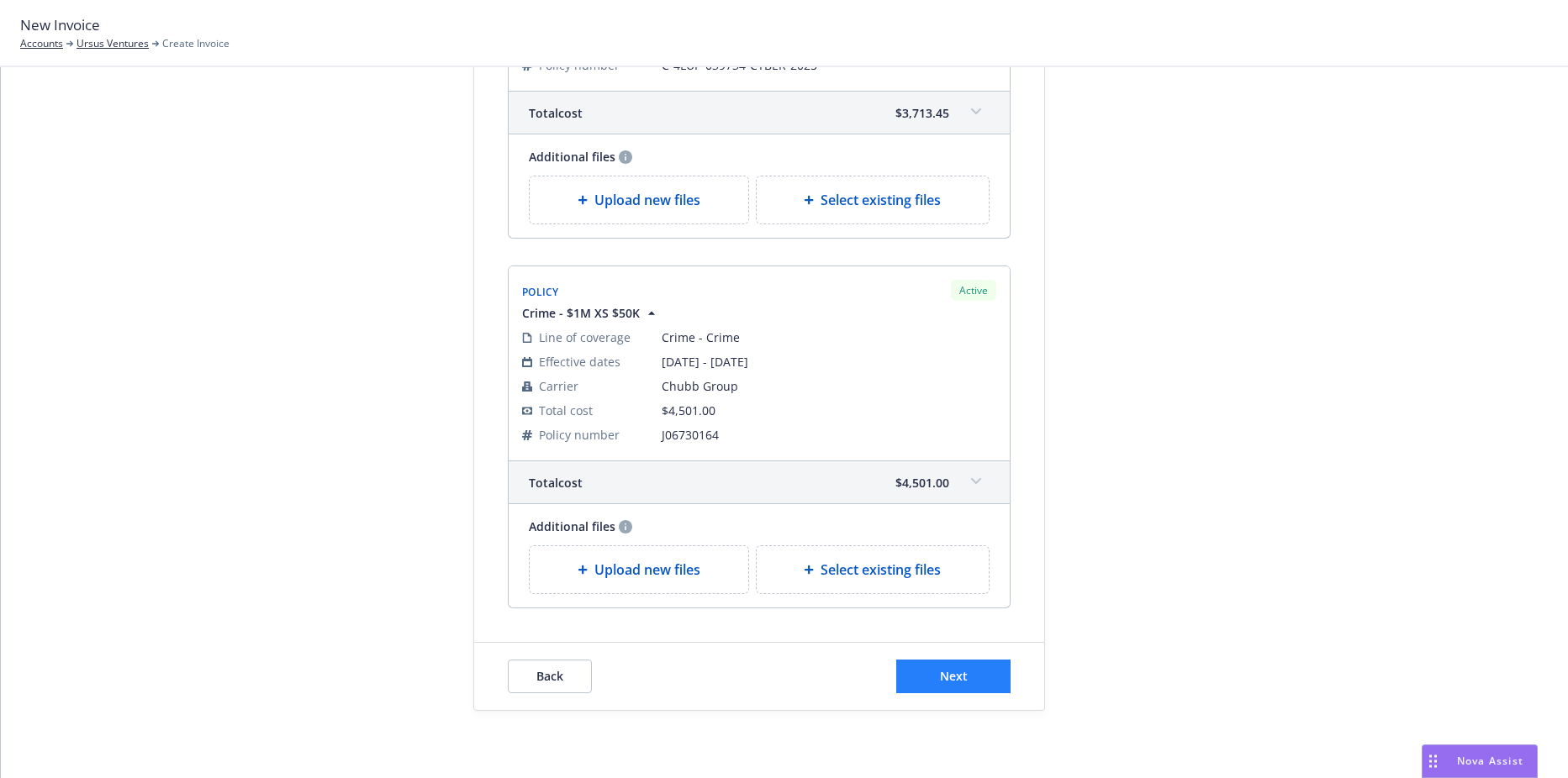
type textarea "2025 D&O, Cyber, Crime"
click at [958, 682] on span "Next" at bounding box center [954, 676] width 28 height 16
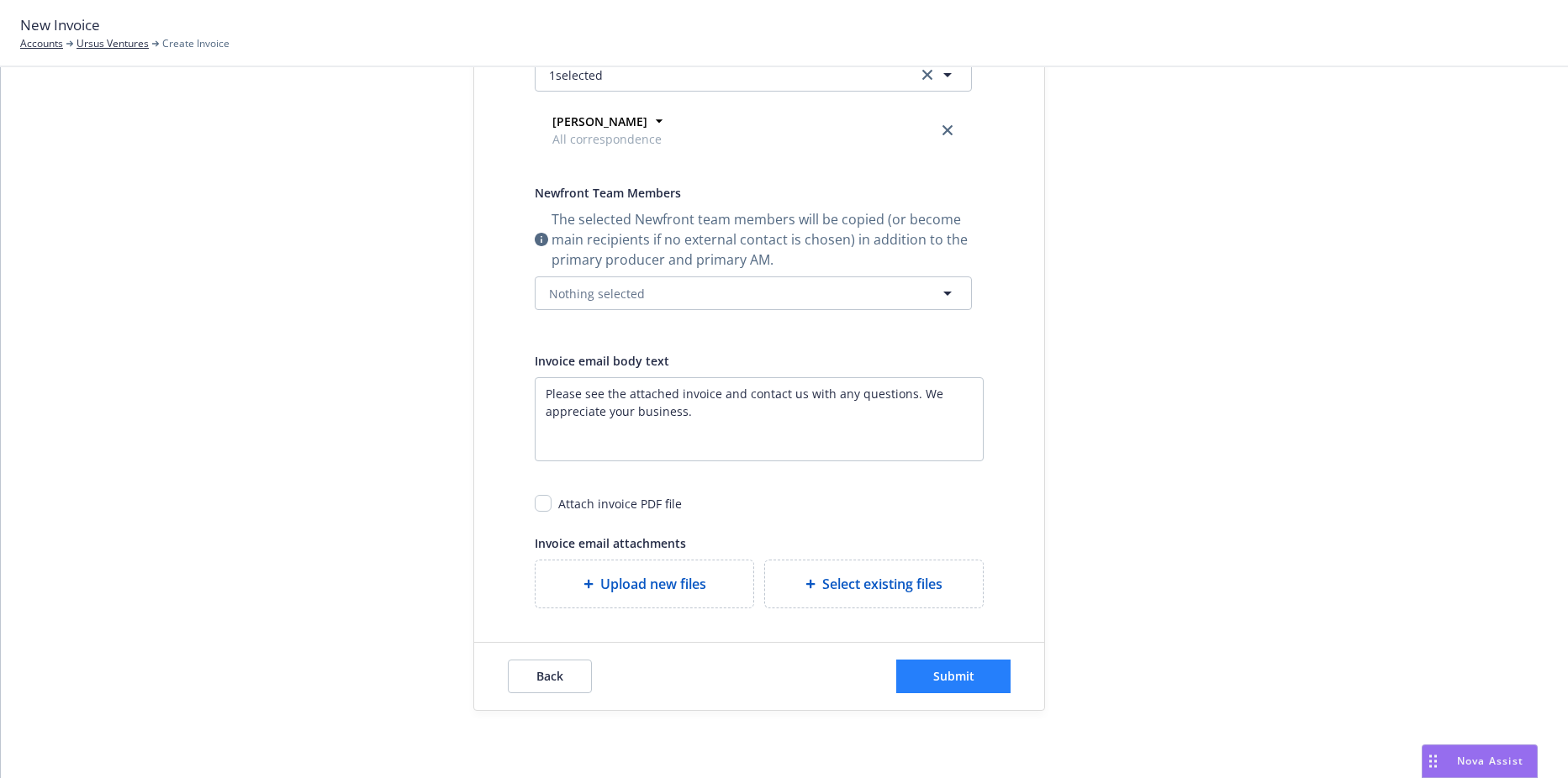
scroll to position [0, 0]
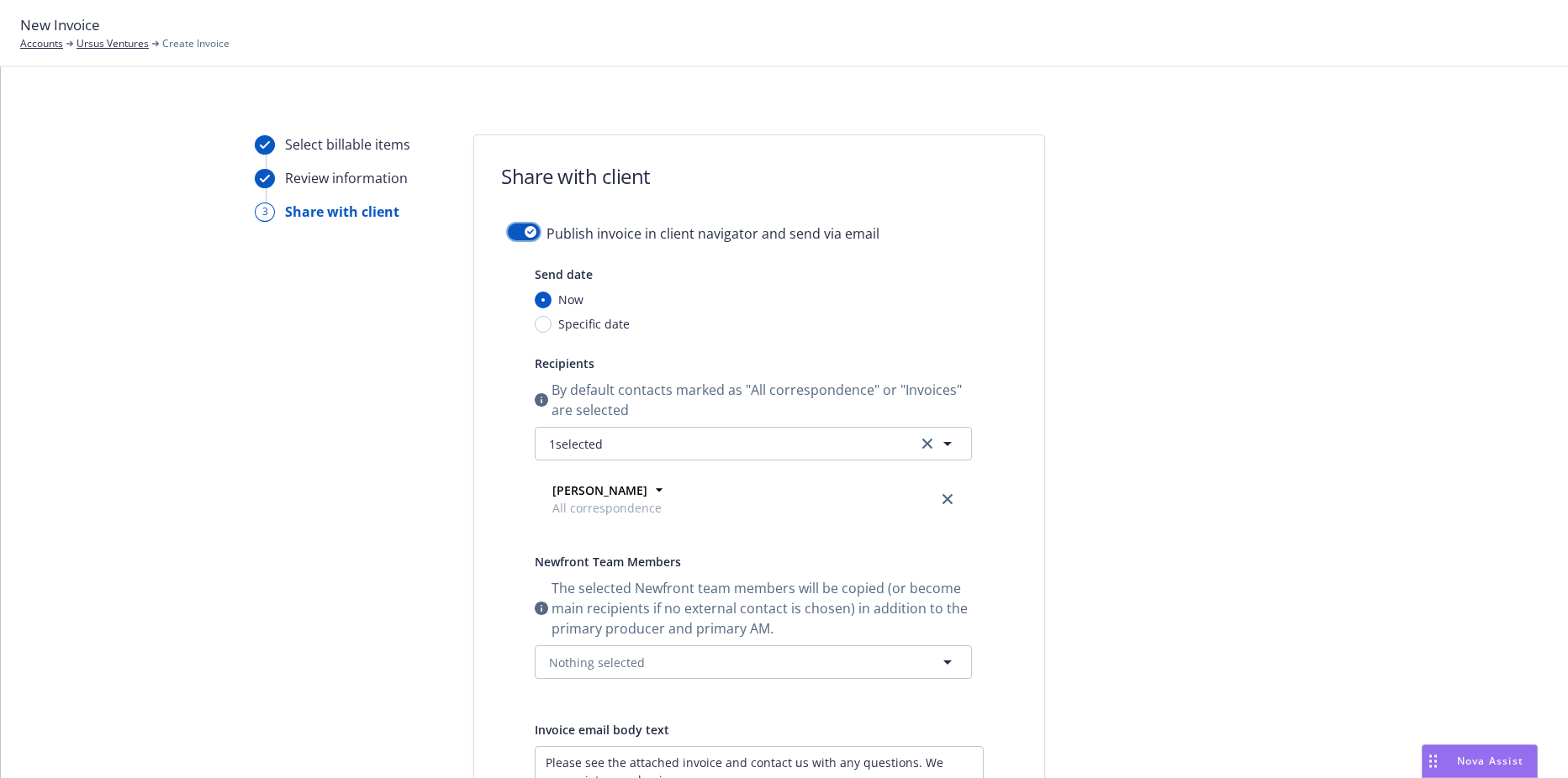
click at [525, 229] on div "button" at bounding box center [531, 232] width 12 height 12
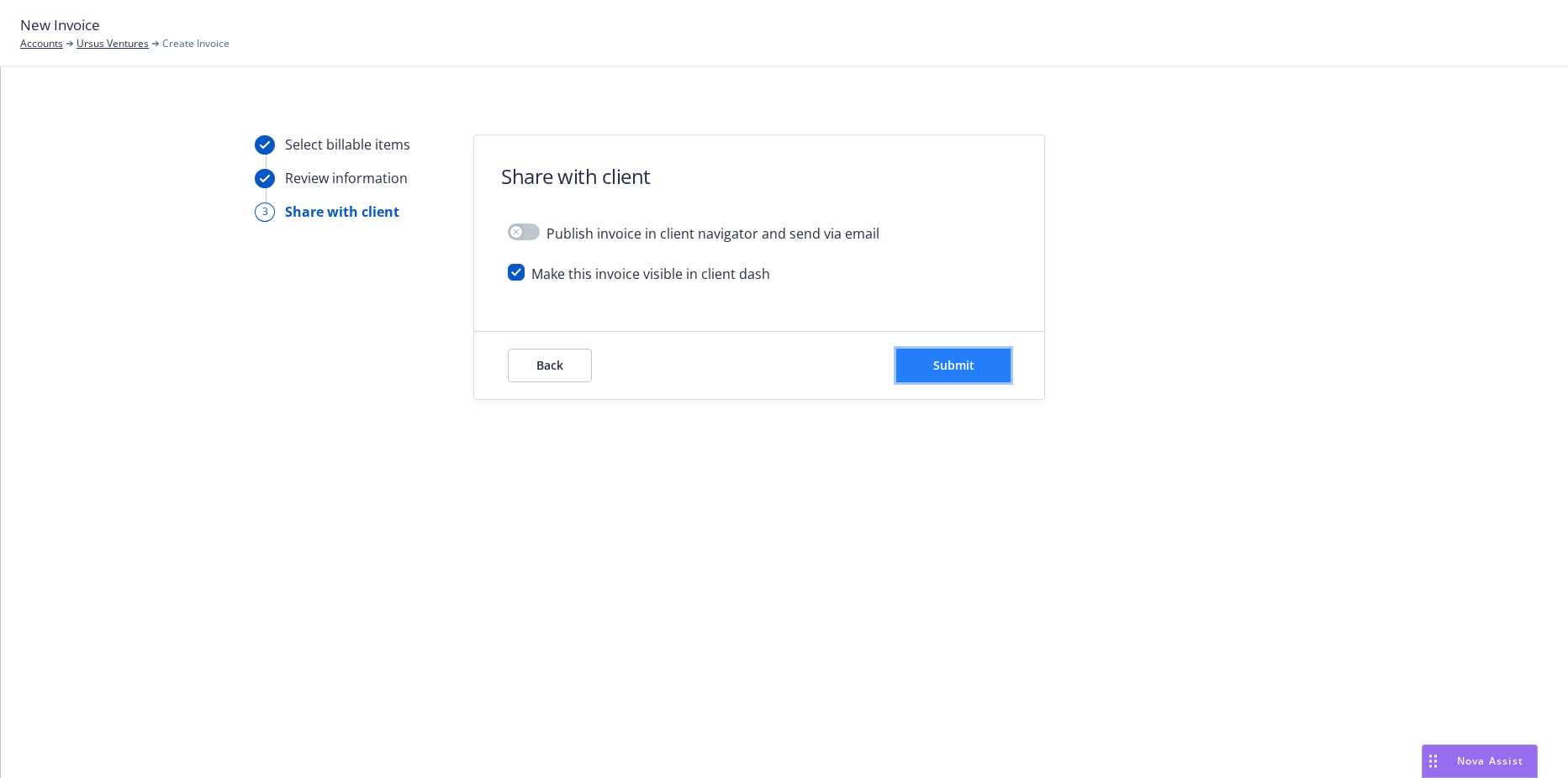
click at [957, 379] on button "Submit" at bounding box center [954, 366] width 115 height 34
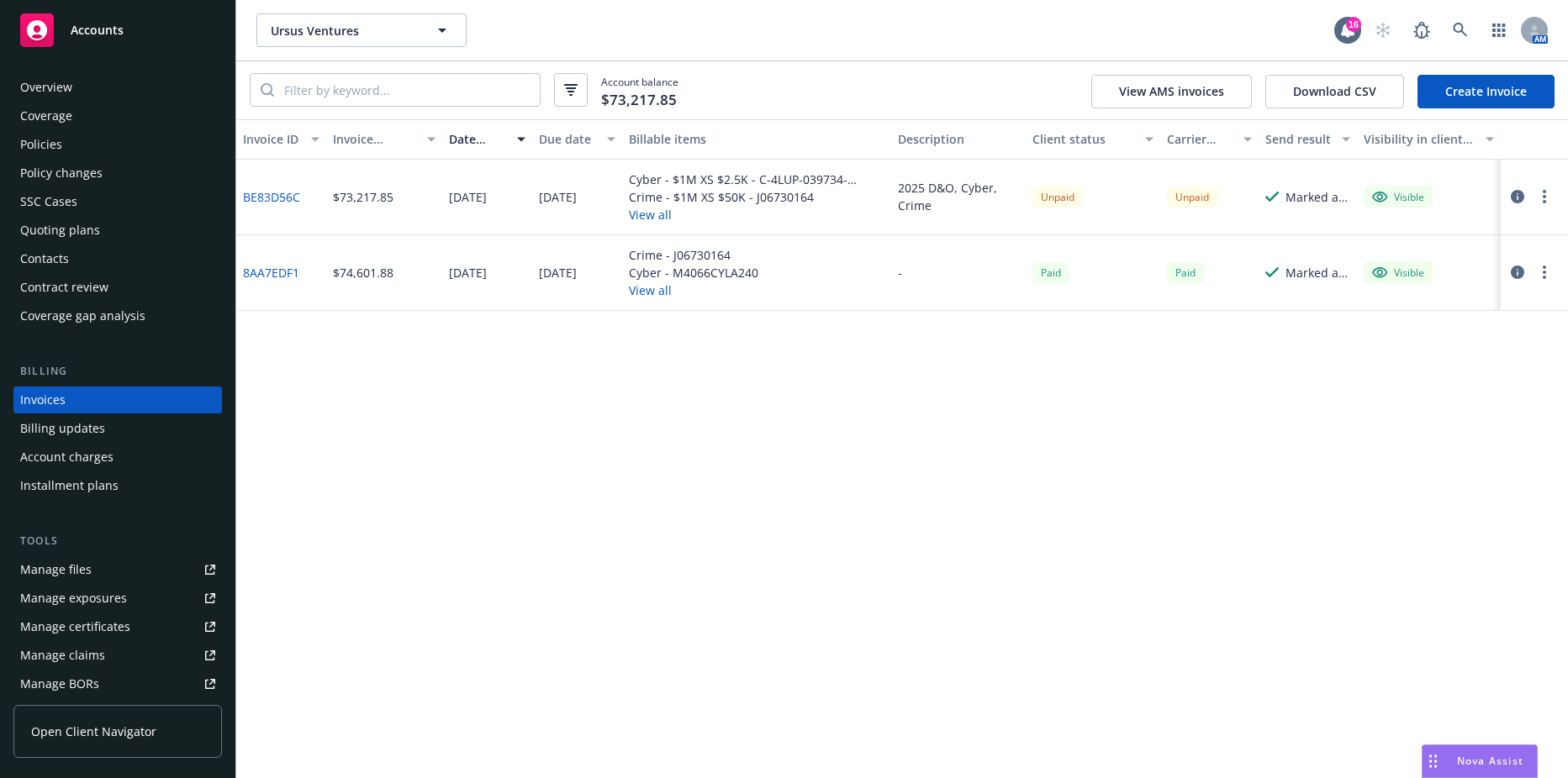
click at [274, 191] on link "BE83D56C" at bounding box center [272, 197] width 57 height 17
click at [1539, 198] on button "button" at bounding box center [1544, 196] width 20 height 20
click at [1419, 433] on link "Copy logging email" at bounding box center [1446, 432] width 215 height 34
click at [95, 152] on div "Policies" at bounding box center [117, 144] width 195 height 27
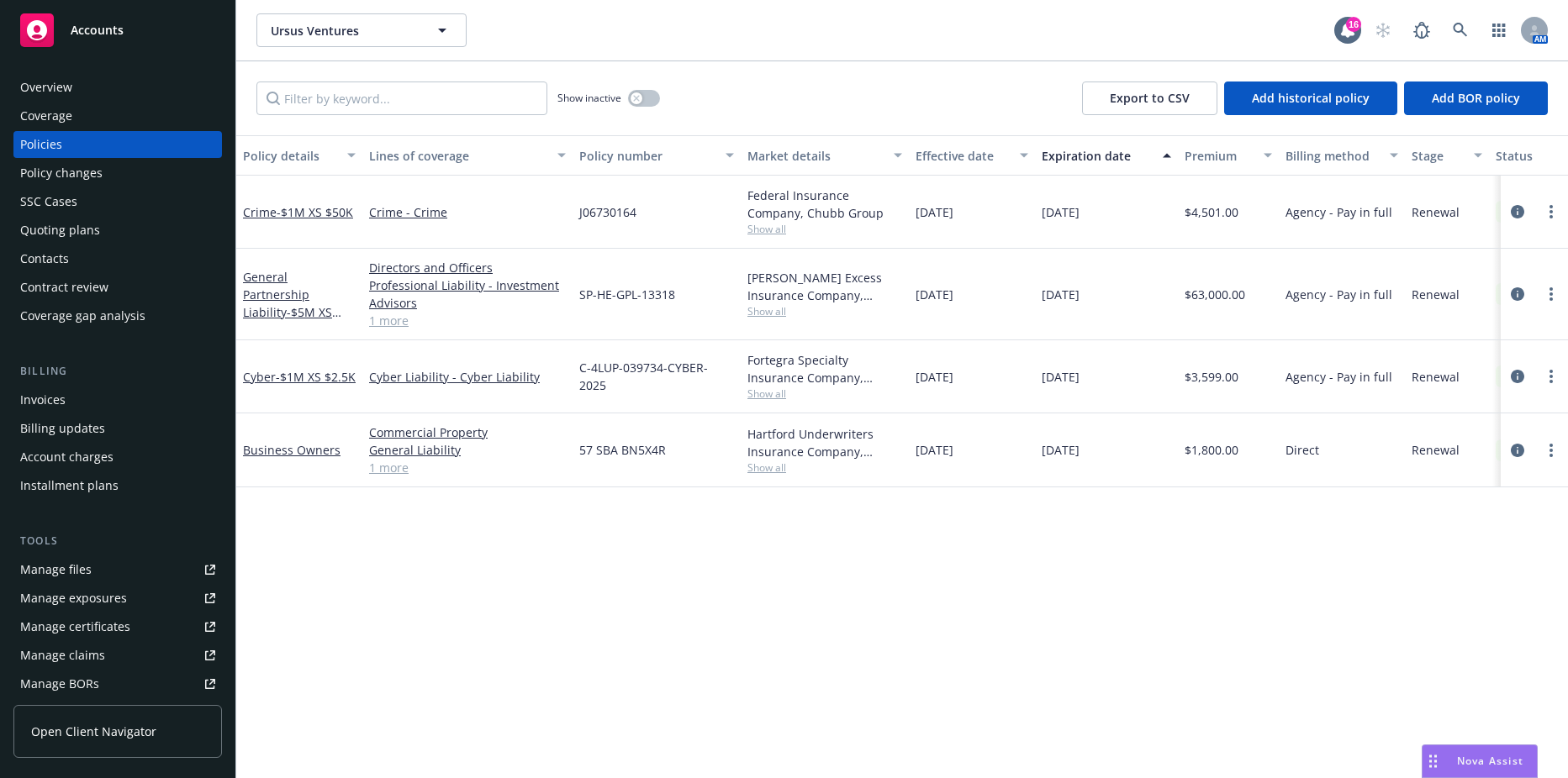
click at [50, 272] on div "Contacts" at bounding box center [44, 259] width 49 height 27
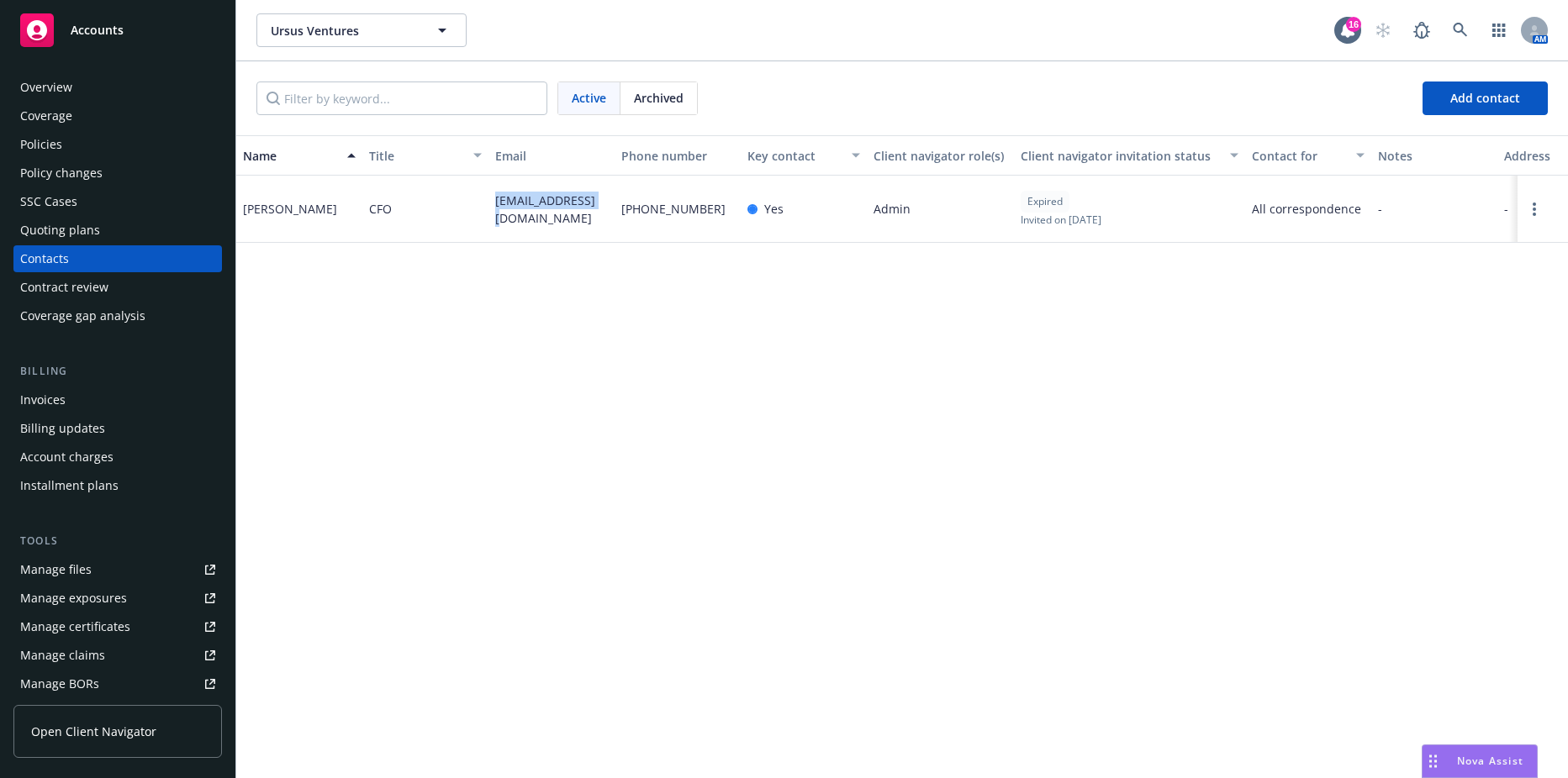
drag, startPoint x: 494, startPoint y: 204, endPoint x: 605, endPoint y: 215, distance: 111.5
click at [605, 215] on div "[EMAIL_ADDRESS][DOMAIN_NAME]" at bounding box center [551, 208] width 126 height 67
drag, startPoint x: 605, startPoint y: 215, endPoint x: 565, endPoint y: 215, distance: 40.0
copy span "[EMAIL_ADDRESS][DOMAIN_NAME]"
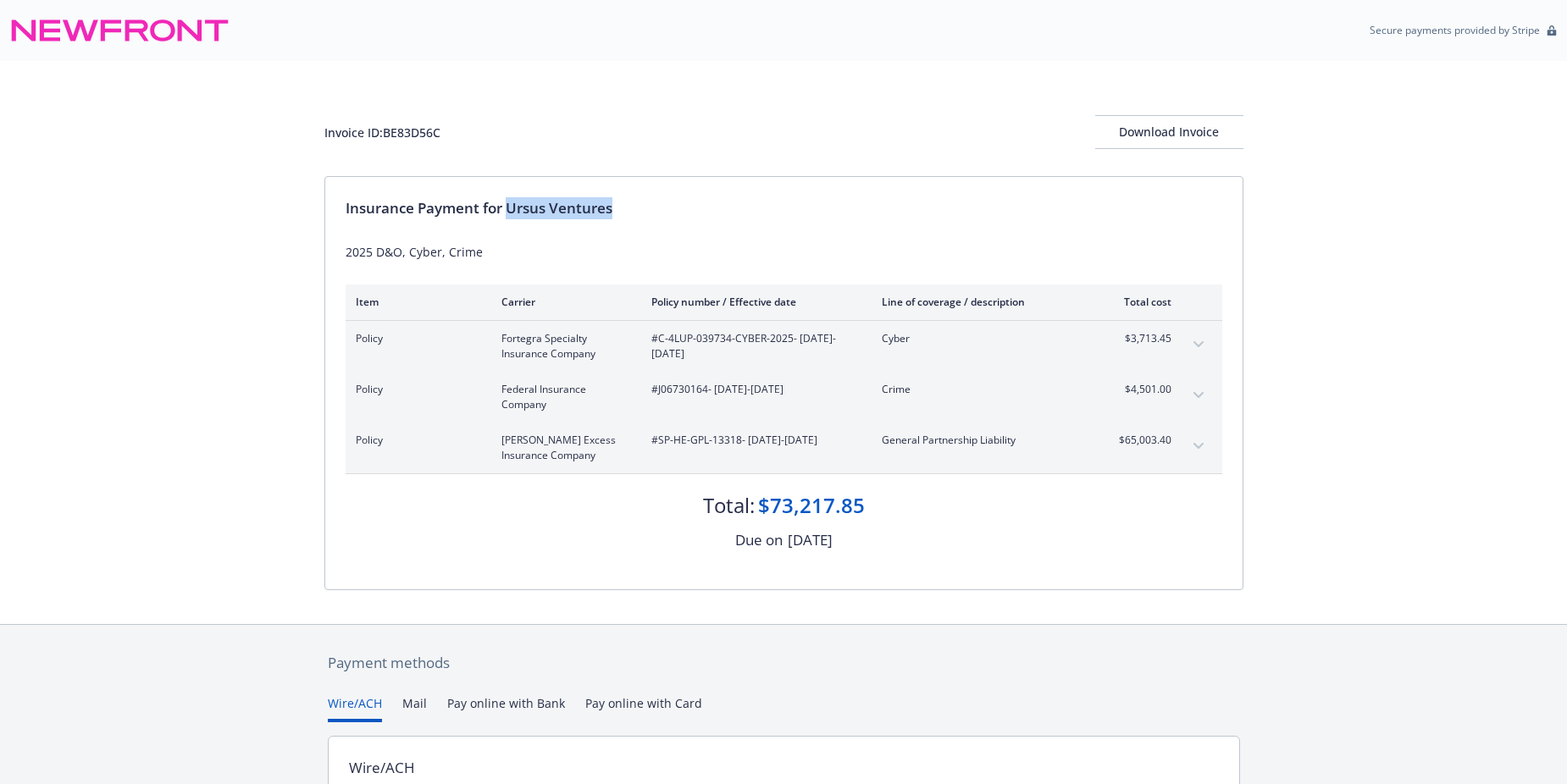
drag, startPoint x: 508, startPoint y: 206, endPoint x: 643, endPoint y: 205, distance: 135.0
click at [643, 205] on div "Insurance Payment for Ursus Ventures" at bounding box center [784, 207] width 877 height 22
drag, startPoint x: 643, startPoint y: 205, endPoint x: 600, endPoint y: 206, distance: 43.0
copy div "Ursus Ventures"
click at [682, 388] on span "#J06730164 - [DATE]-[DATE]" at bounding box center [753, 388] width 203 height 15
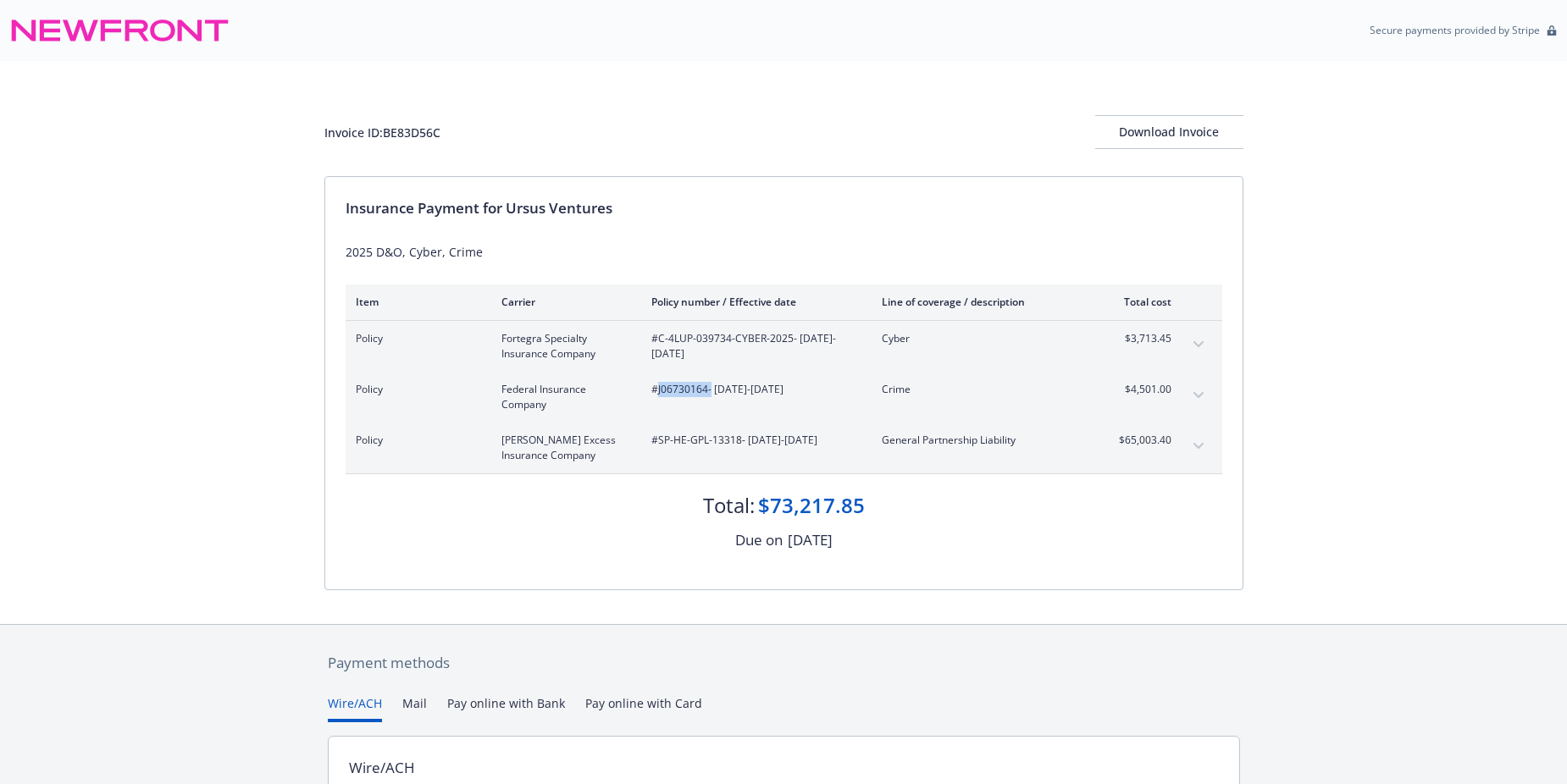
click at [682, 388] on span "#J06730164 - [DATE]-[DATE]" at bounding box center [753, 388] width 203 height 15
copy span "J06730164"
drag, startPoint x: 657, startPoint y: 333, endPoint x: 791, endPoint y: 343, distance: 134.4
click at [791, 343] on span "#C-4LUP-039734-CYBER-2025 - [DATE]-[DATE]" at bounding box center [753, 346] width 203 height 31
drag, startPoint x: 791, startPoint y: 343, endPoint x: 758, endPoint y: 335, distance: 34.0
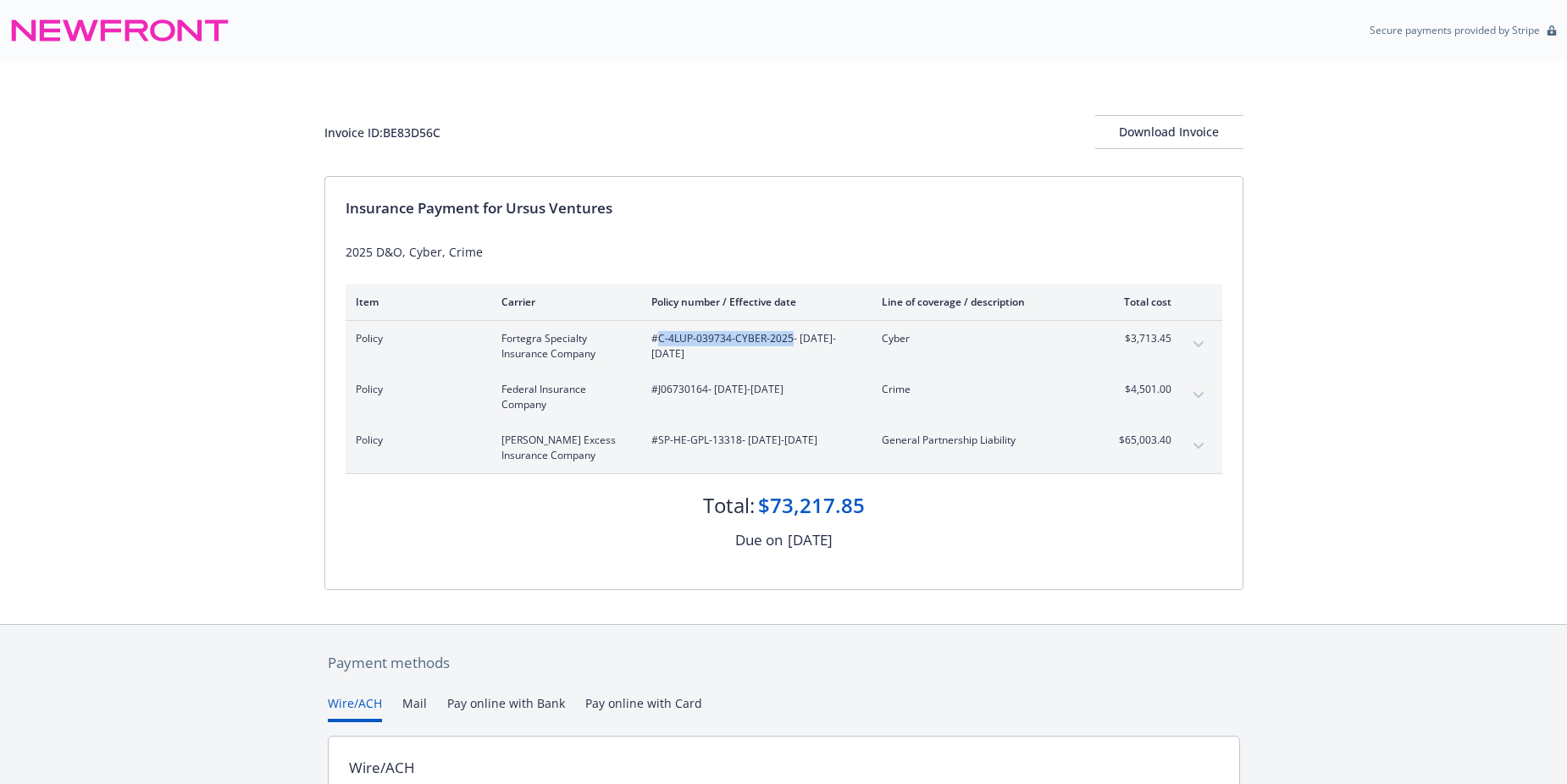
copy span "C-4LUP-039734-CYBER-2025"
drag, startPoint x: 738, startPoint y: 438, endPoint x: 671, endPoint y: 437, distance: 67.0
click at [671, 437] on span "#SP-HE-GPL-13318 - 08/08/2025-08/08/2026" at bounding box center [753, 440] width 203 height 15
drag, startPoint x: 671, startPoint y: 437, endPoint x: 658, endPoint y: 437, distance: 13.0
click at [658, 437] on span "#SP-HE-GPL-13318 - 08/08/2025-08/08/2026" at bounding box center [753, 440] width 203 height 15
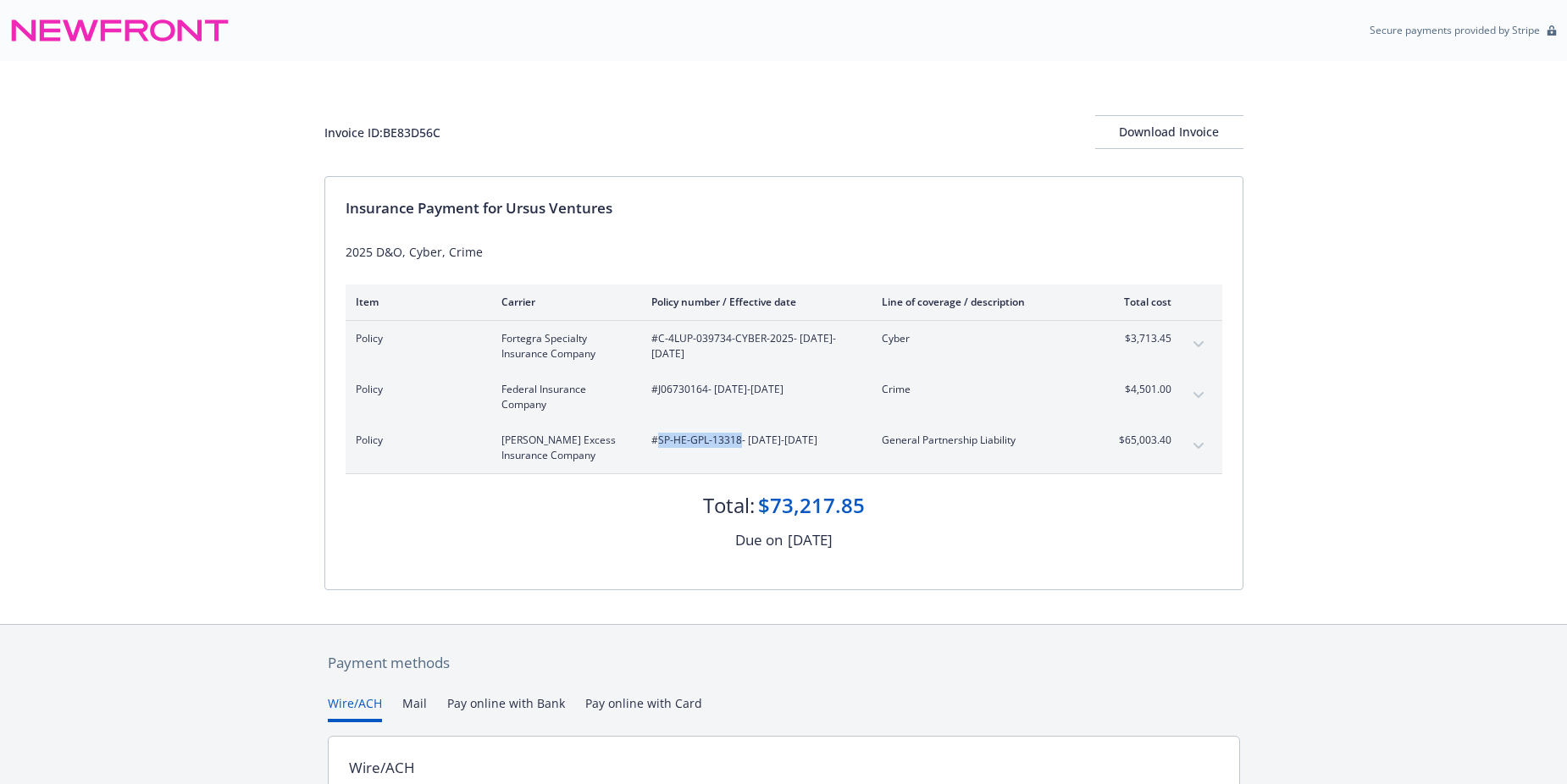
drag, startPoint x: 658, startPoint y: 437, endPoint x: 739, endPoint y: 443, distance: 81.2
click at [739, 443] on span "#SP-HE-GPL-13318 - 08/08/2025-08/08/2026" at bounding box center [753, 440] width 203 height 15
drag, startPoint x: 739, startPoint y: 443, endPoint x: 722, endPoint y: 437, distance: 18.0
copy span "SP-HE-GPL-13318"
drag, startPoint x: 1121, startPoint y: 394, endPoint x: 1173, endPoint y: 396, distance: 52.0
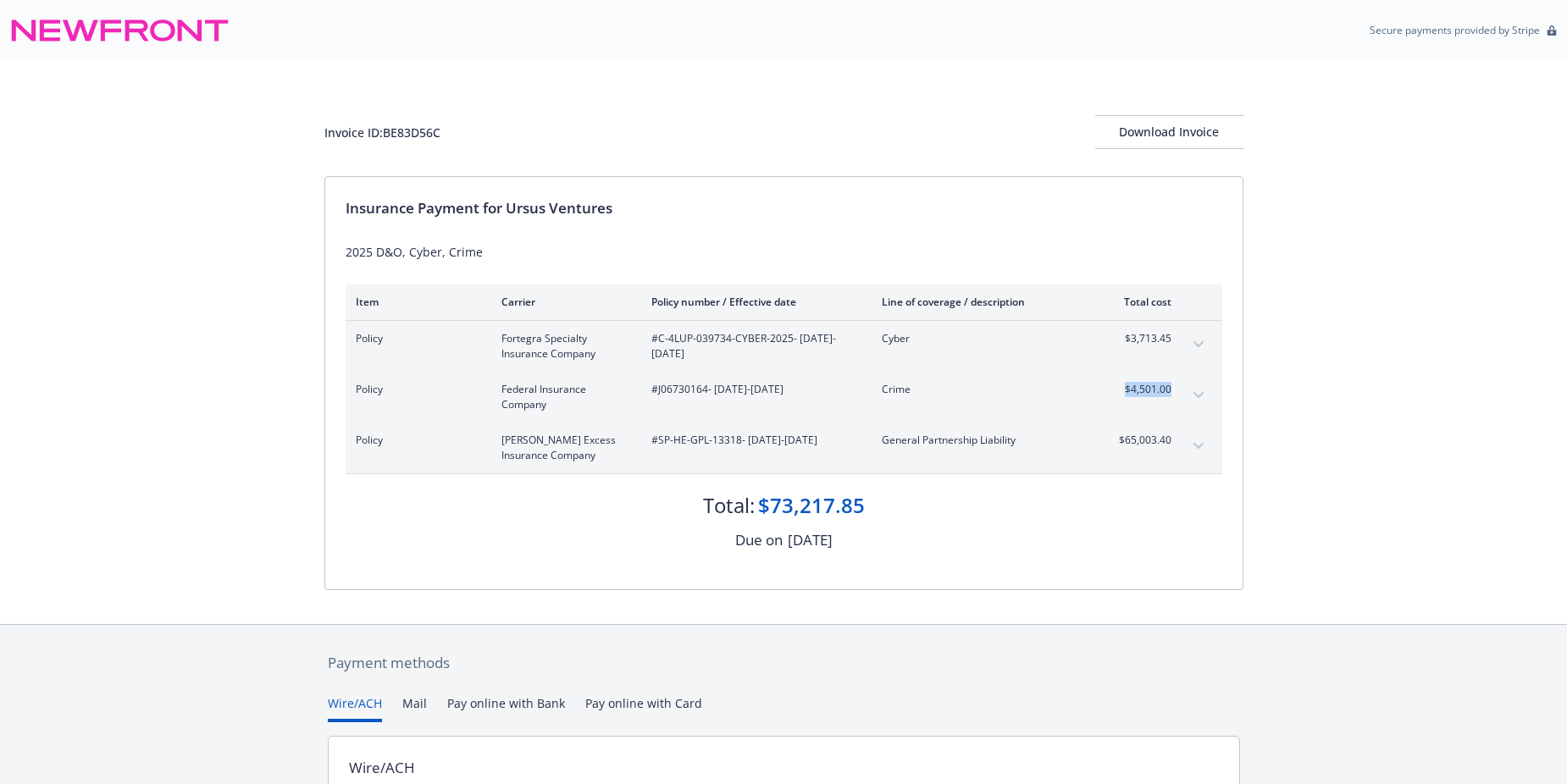
click at [1173, 396] on div "Policy Federal Insurance Company #J06730164 - 08/08/2025-08/08/2026 Crime $4,50…" at bounding box center [784, 397] width 877 height 51
drag, startPoint x: 1173, startPoint y: 396, endPoint x: 1163, endPoint y: 394, distance: 10.2
copy span "$4,501.00"
click at [1100, 378] on div "Policy Federal Insurance Company #J06730164 - 08/08/2025-08/08/2026 Crime $4,50…" at bounding box center [784, 397] width 877 height 51
drag, startPoint x: 1127, startPoint y: 341, endPoint x: 1182, endPoint y: 342, distance: 55.0
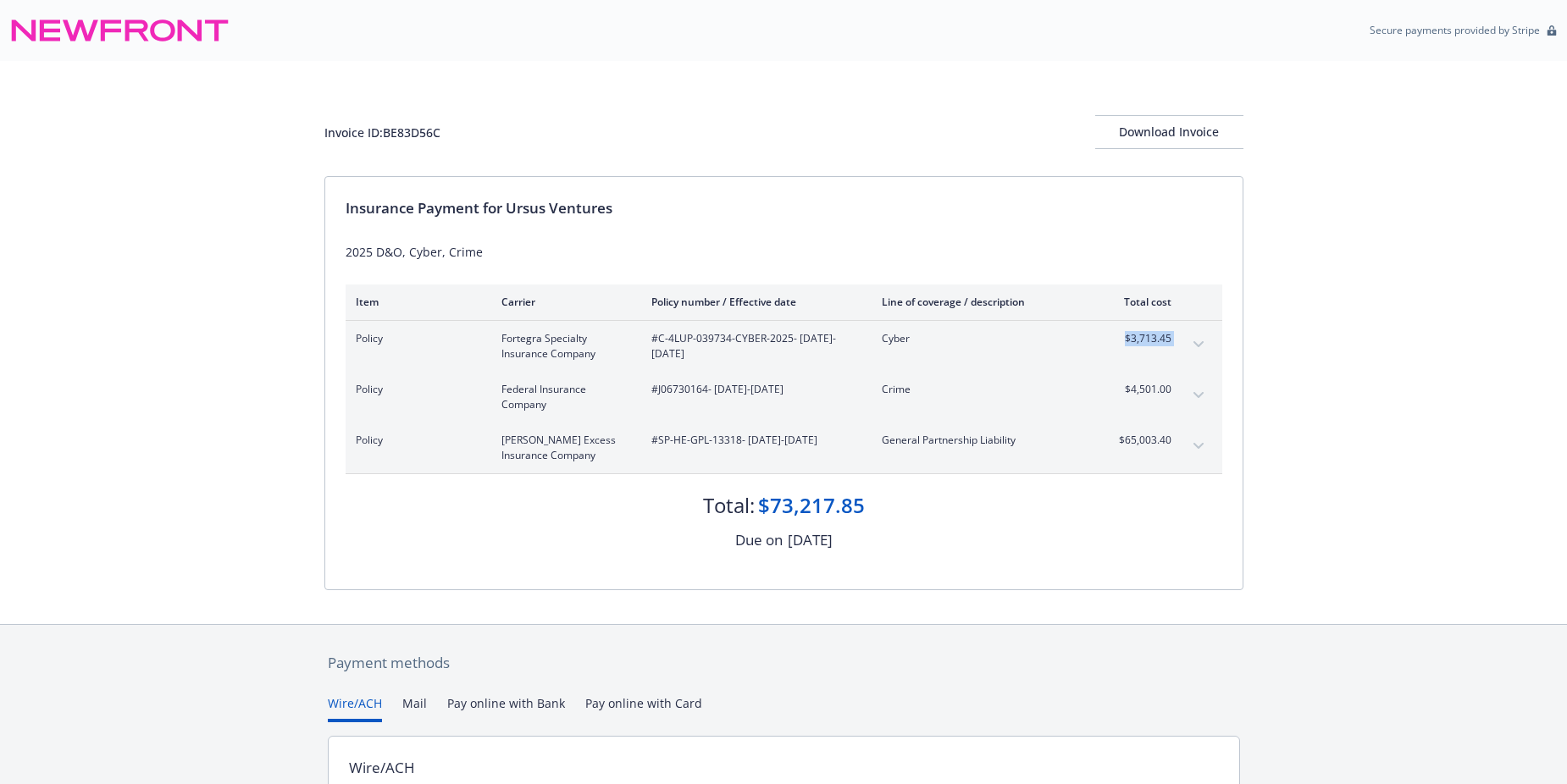
click at [1182, 342] on div "Policy Fortegra Specialty Insurance Company #C-4LUP-039734-CYBER-2025 - 08/08/2…" at bounding box center [784, 346] width 877 height 51
drag, startPoint x: 1182, startPoint y: 342, endPoint x: 1155, endPoint y: 338, distance: 27.3
copy tbody "$3,713.45 Premium Surplus lines California tax Surplus lines California fee"
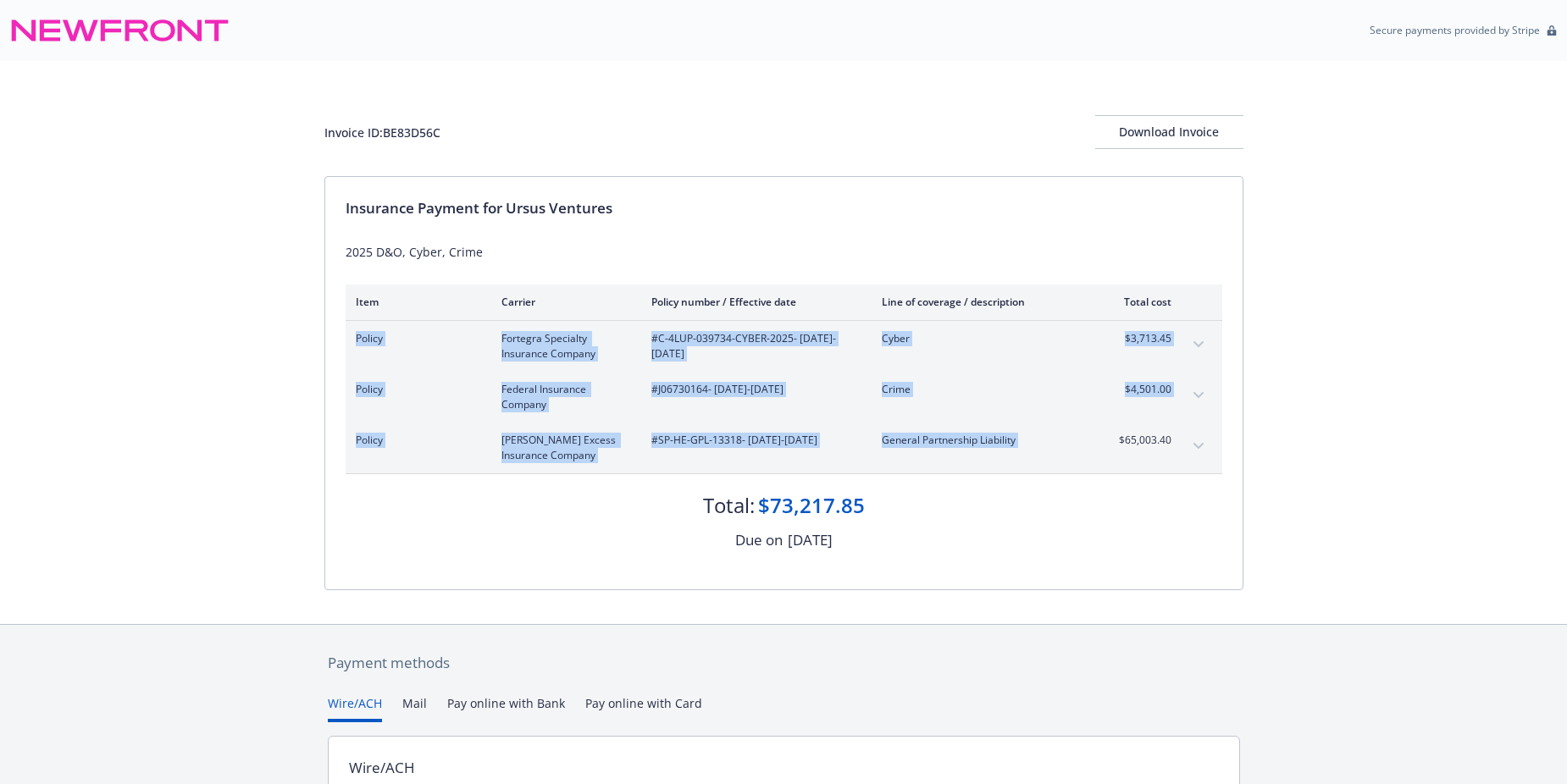
drag, startPoint x: 1114, startPoint y: 439, endPoint x: 1178, endPoint y: 437, distance: 64.0
click at [1178, 437] on div "Policy Hudson Excess Insurance Company #SP-HE-GPL-13318 - 08/08/2025-08/08/2026…" at bounding box center [784, 448] width 877 height 51
drag, startPoint x: 1178, startPoint y: 437, endPoint x: 1129, endPoint y: 444, distance: 49.5
copy tbody "Policy Fortegra Specialty Insurance Company #C-4LUP-039734-CYBER-2025 - 08/08/2…"
click at [1198, 448] on icon "expand content" at bounding box center [1198, 445] width 11 height 6
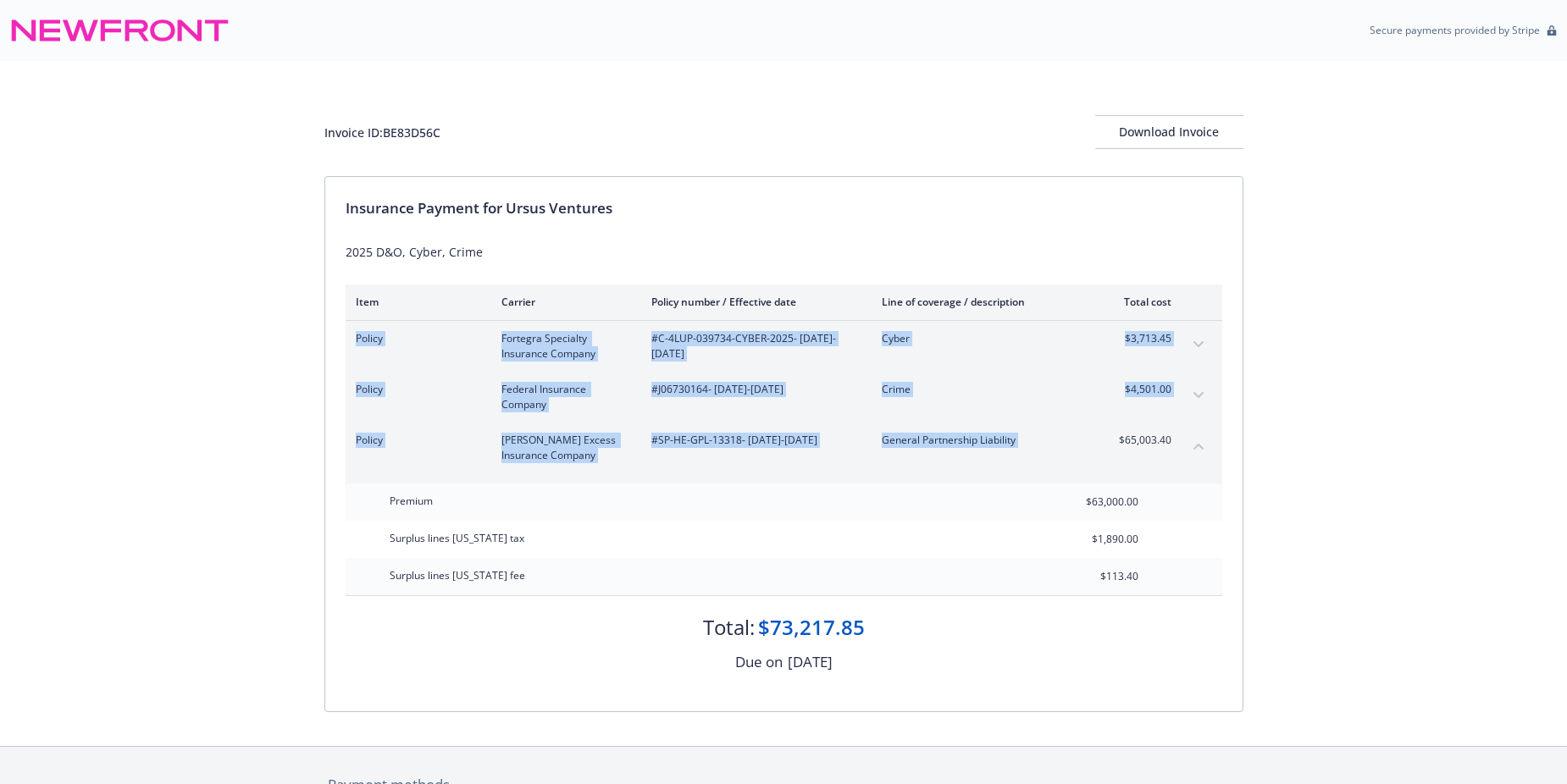
click at [1198, 448] on icon "collapse content" at bounding box center [1199, 446] width 11 height 7
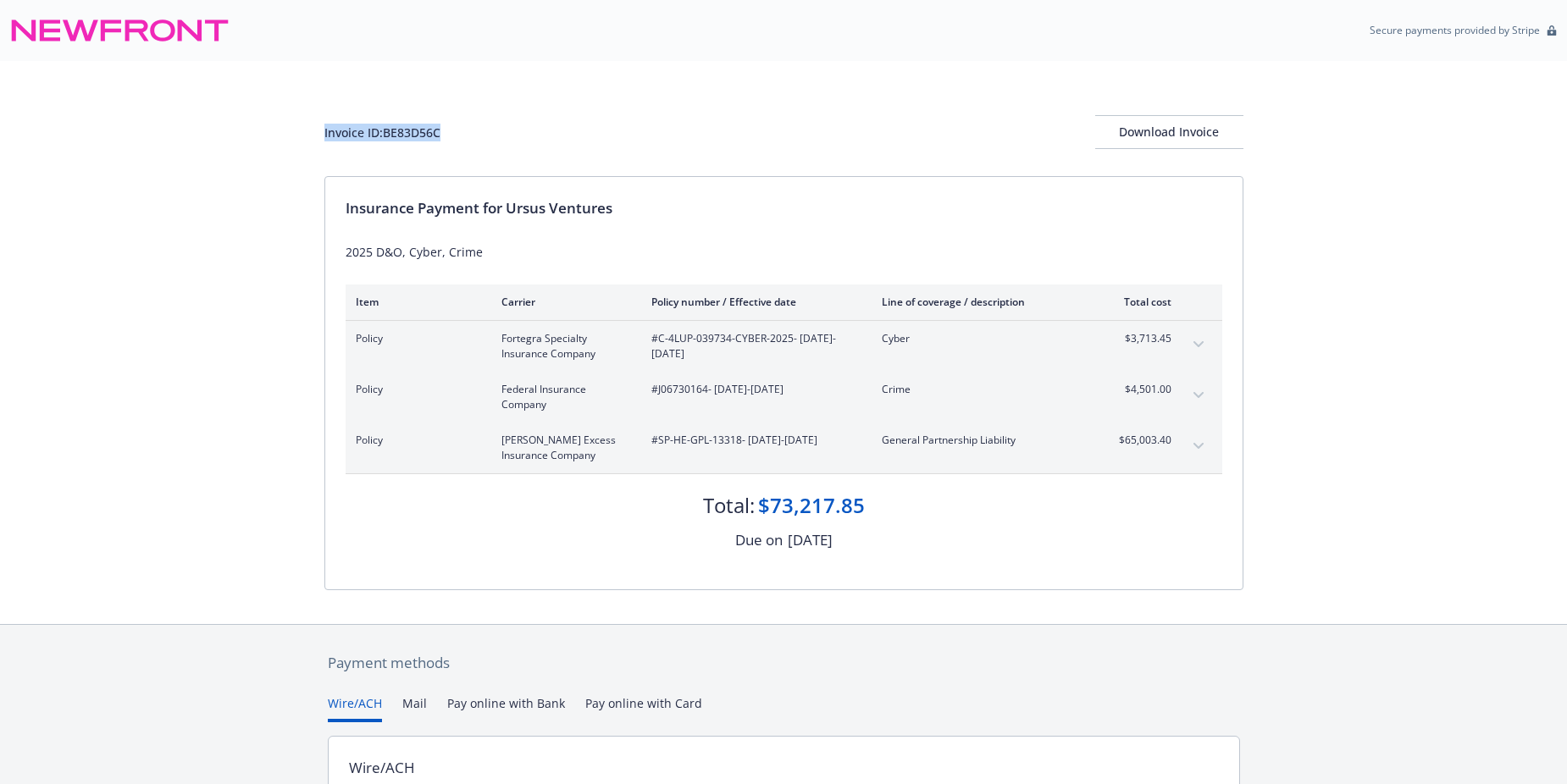
drag, startPoint x: 453, startPoint y: 138, endPoint x: 313, endPoint y: 132, distance: 140.1
click at [313, 132] on div "Invoice ID: BE83D56C Download Invoice Insurance Payment for Ursus Ventures 2025…" at bounding box center [784, 343] width 1567 height 564
drag, startPoint x: 313, startPoint y: 132, endPoint x: 363, endPoint y: 127, distance: 50.2
copy div "Invoice ID: BE83D56C"
click at [1119, 135] on button "Download Invoice" at bounding box center [1169, 132] width 148 height 34
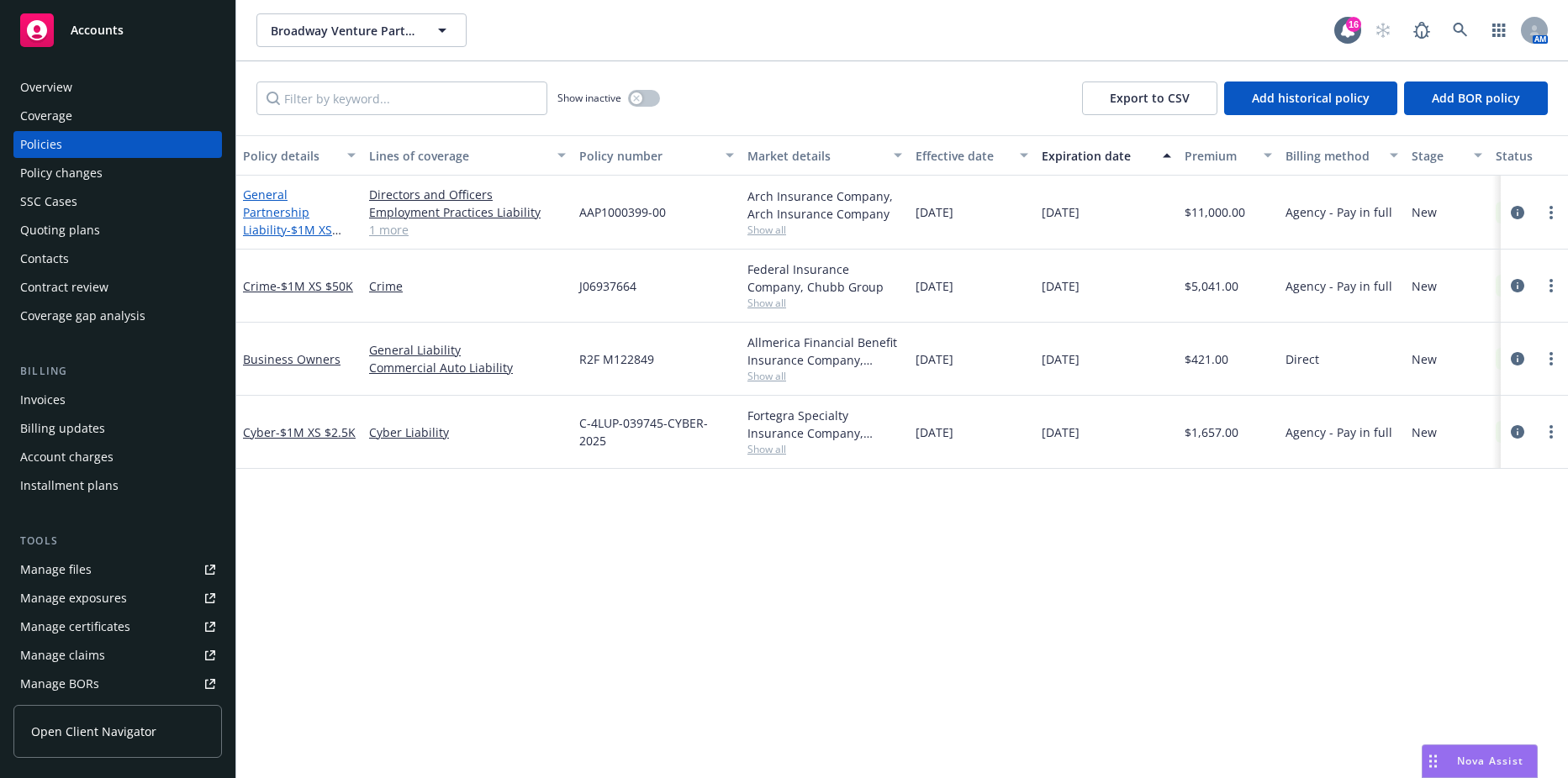
click at [275, 209] on link "General Partnership Liability - $1M XS $75K" at bounding box center [288, 221] width 89 height 69
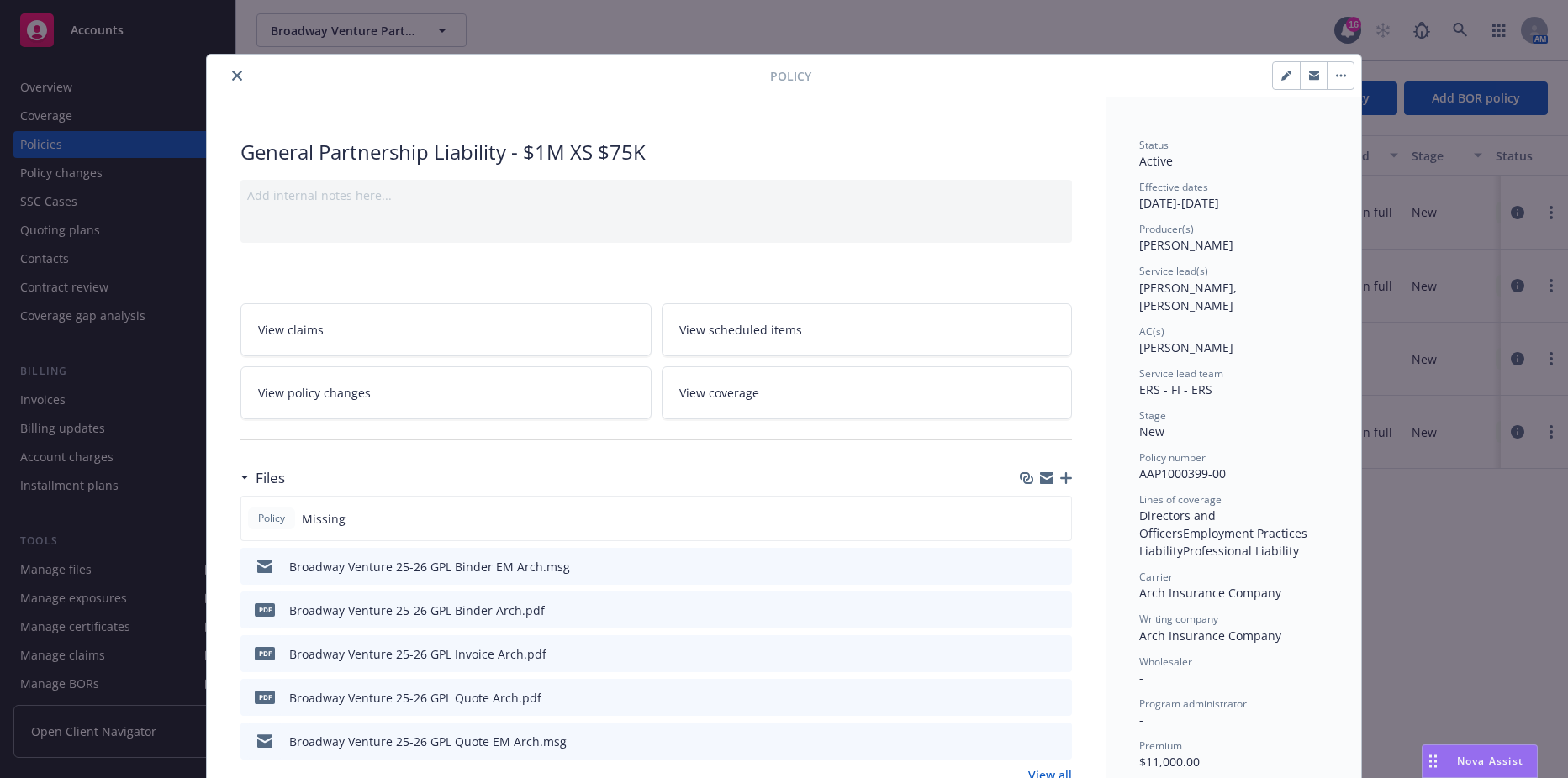
click at [1025, 608] on icon "download file" at bounding box center [1028, 609] width 13 height 13
click at [235, 75] on icon "close" at bounding box center [237, 76] width 10 height 10
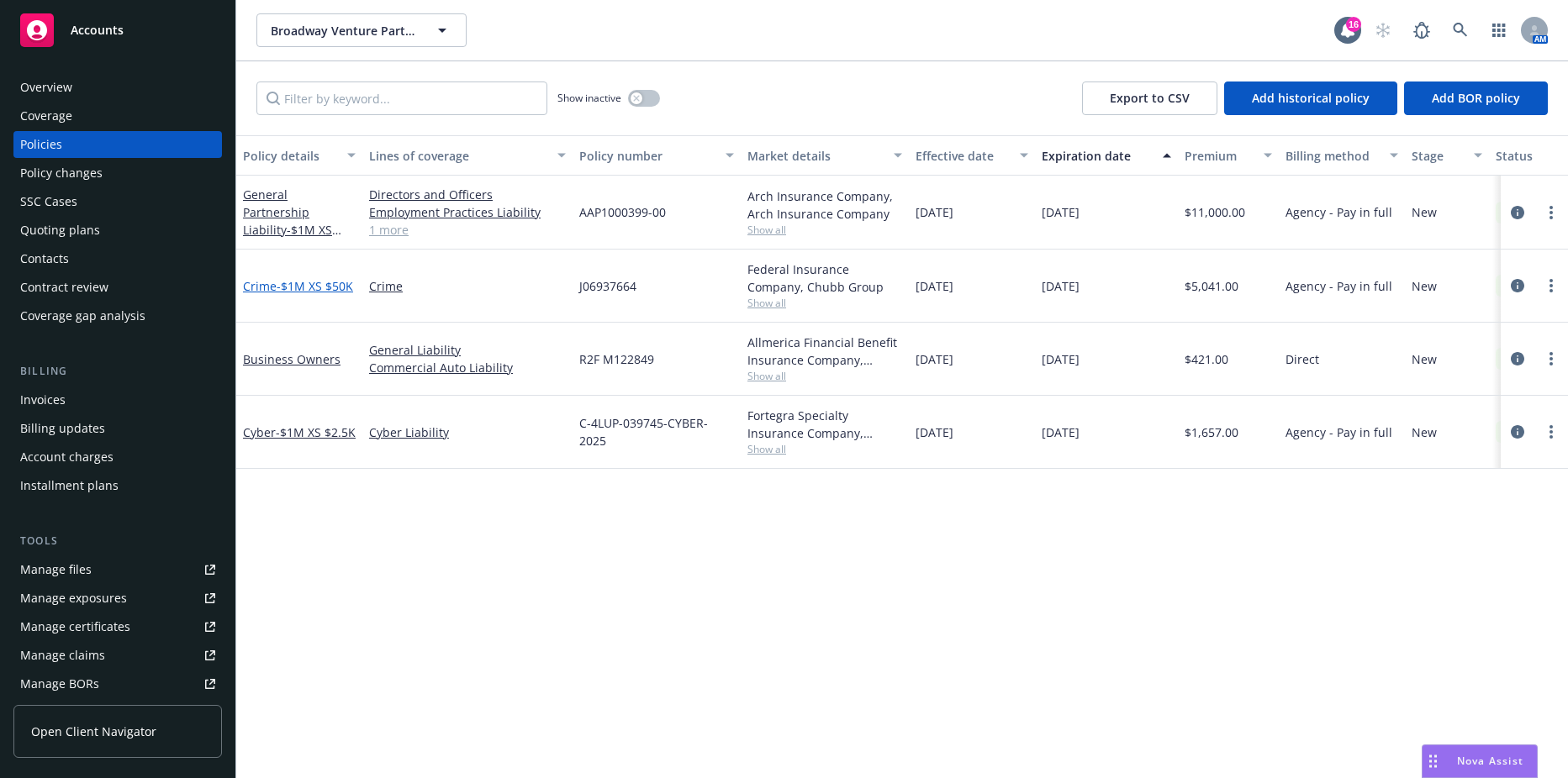
click at [276, 287] on span "- $1M XS $50K" at bounding box center [314, 286] width 76 height 16
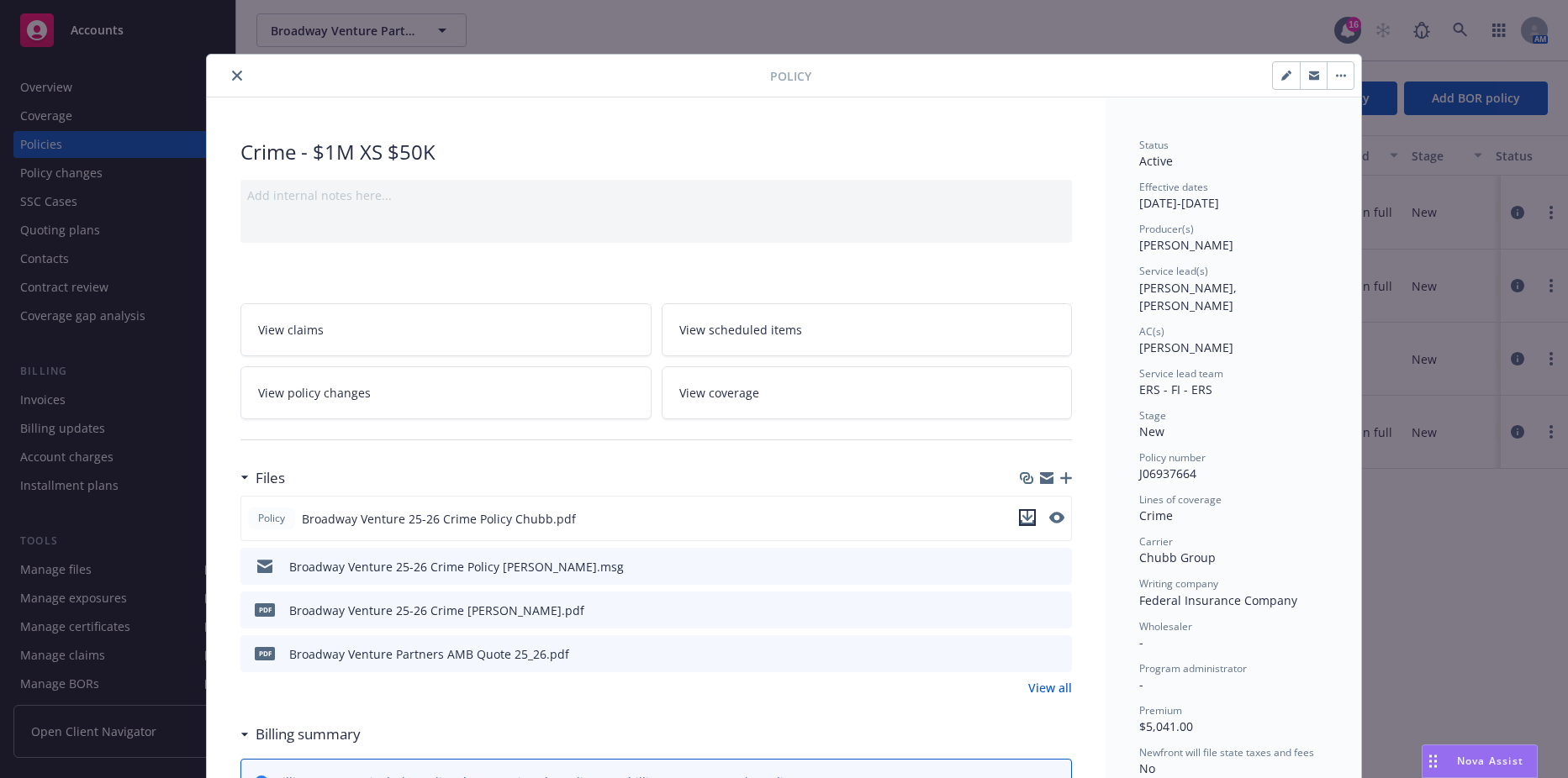
click at [1021, 518] on icon "download file" at bounding box center [1027, 517] width 13 height 13
click at [237, 72] on button "close" at bounding box center [236, 75] width 20 height 20
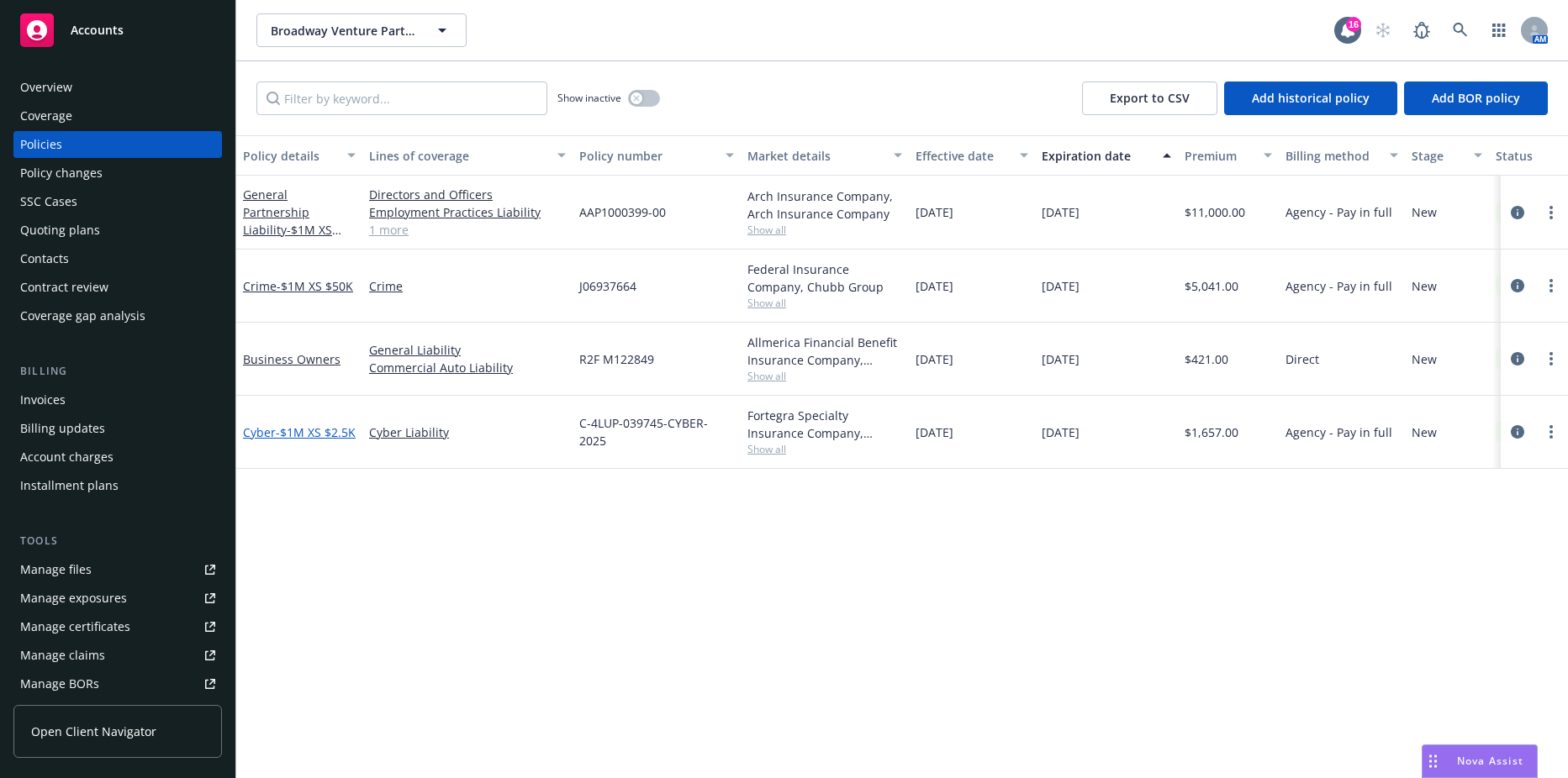
click at [300, 427] on span "- $1M XS $2.5K" at bounding box center [315, 432] width 80 height 16
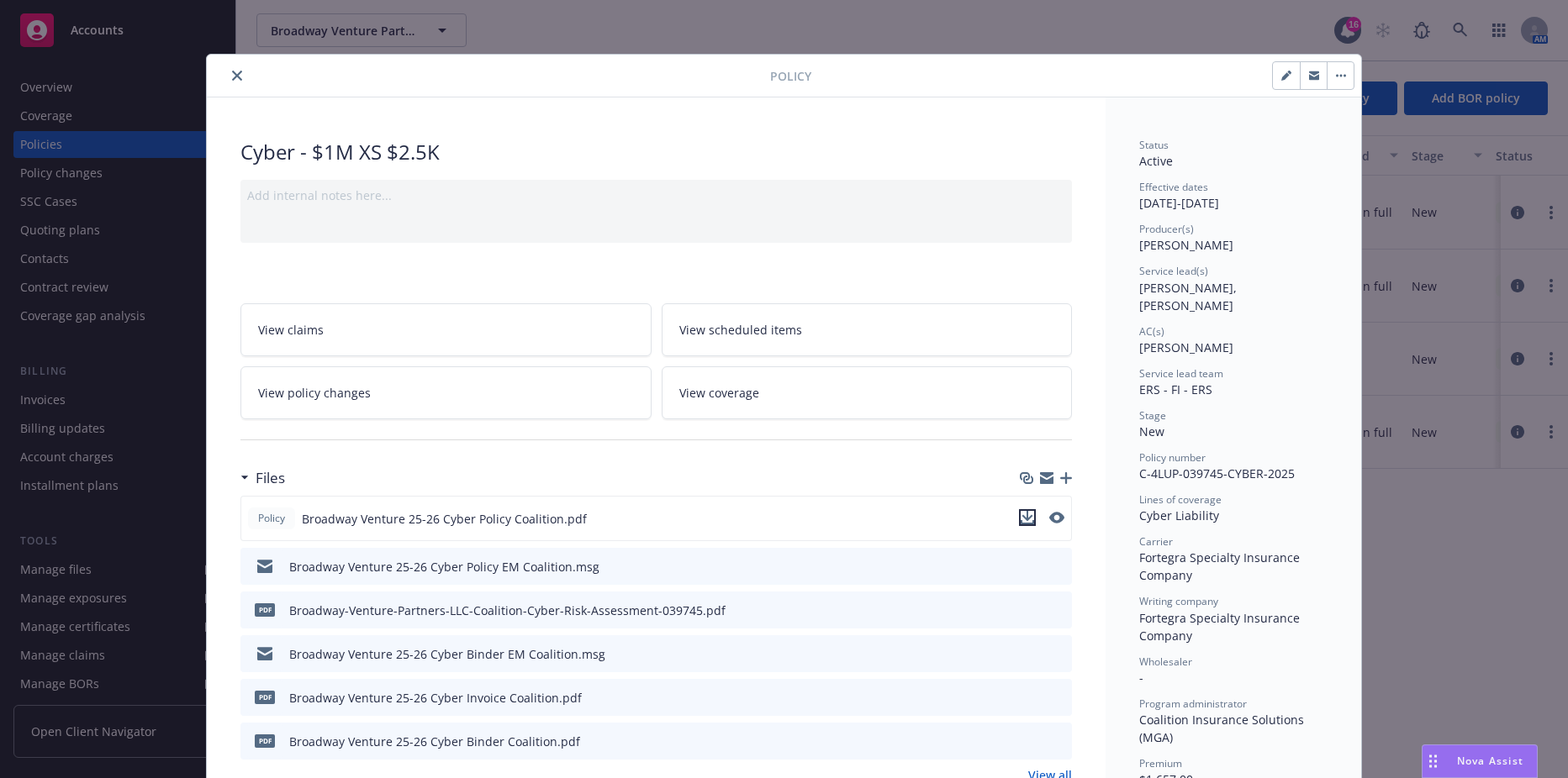
click at [1023, 511] on icon "download file" at bounding box center [1027, 517] width 13 height 13
click at [229, 81] on button "close" at bounding box center [236, 75] width 20 height 20
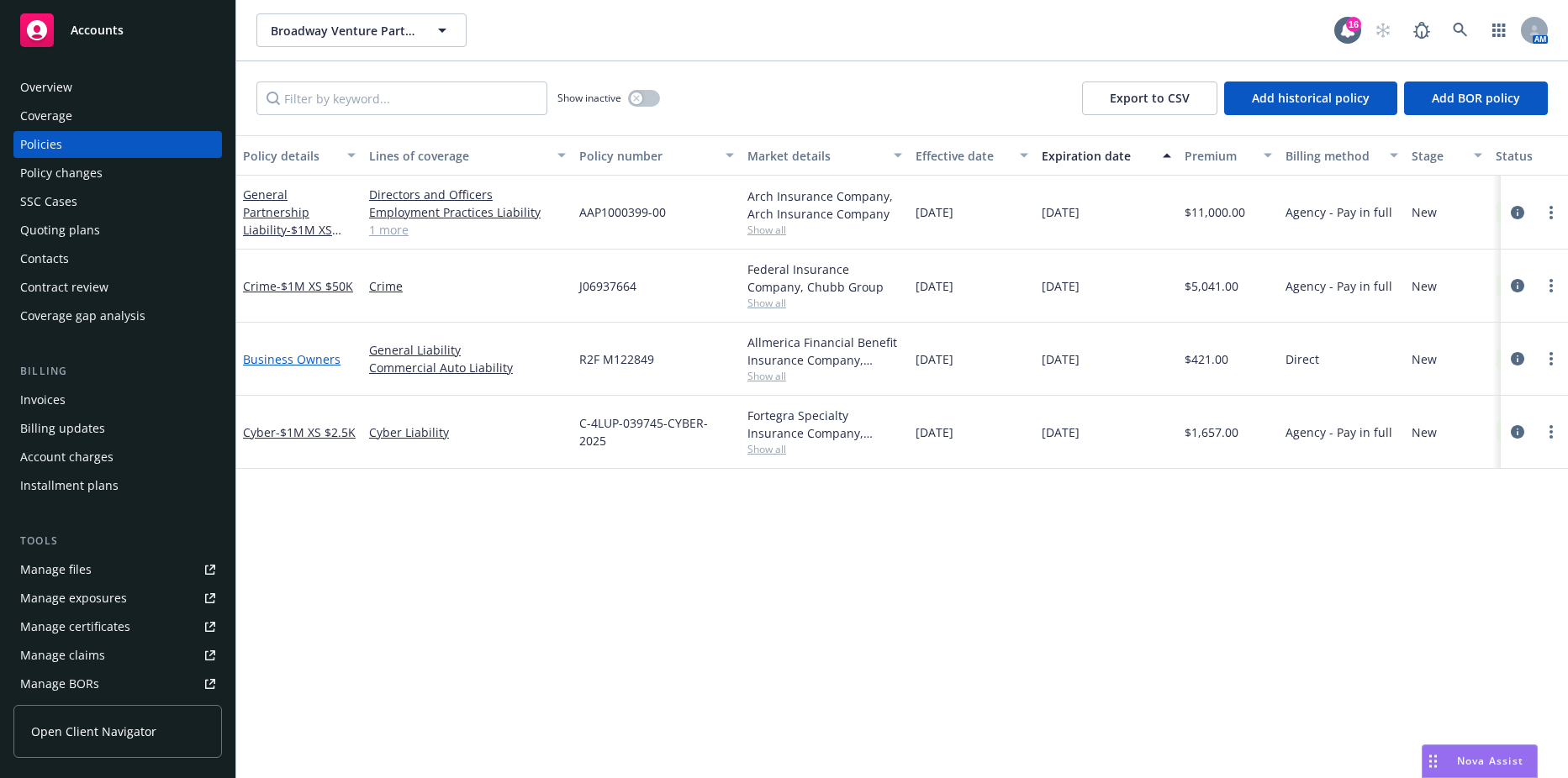
click at [326, 364] on link "Business Owners" at bounding box center [292, 359] width 97 height 16
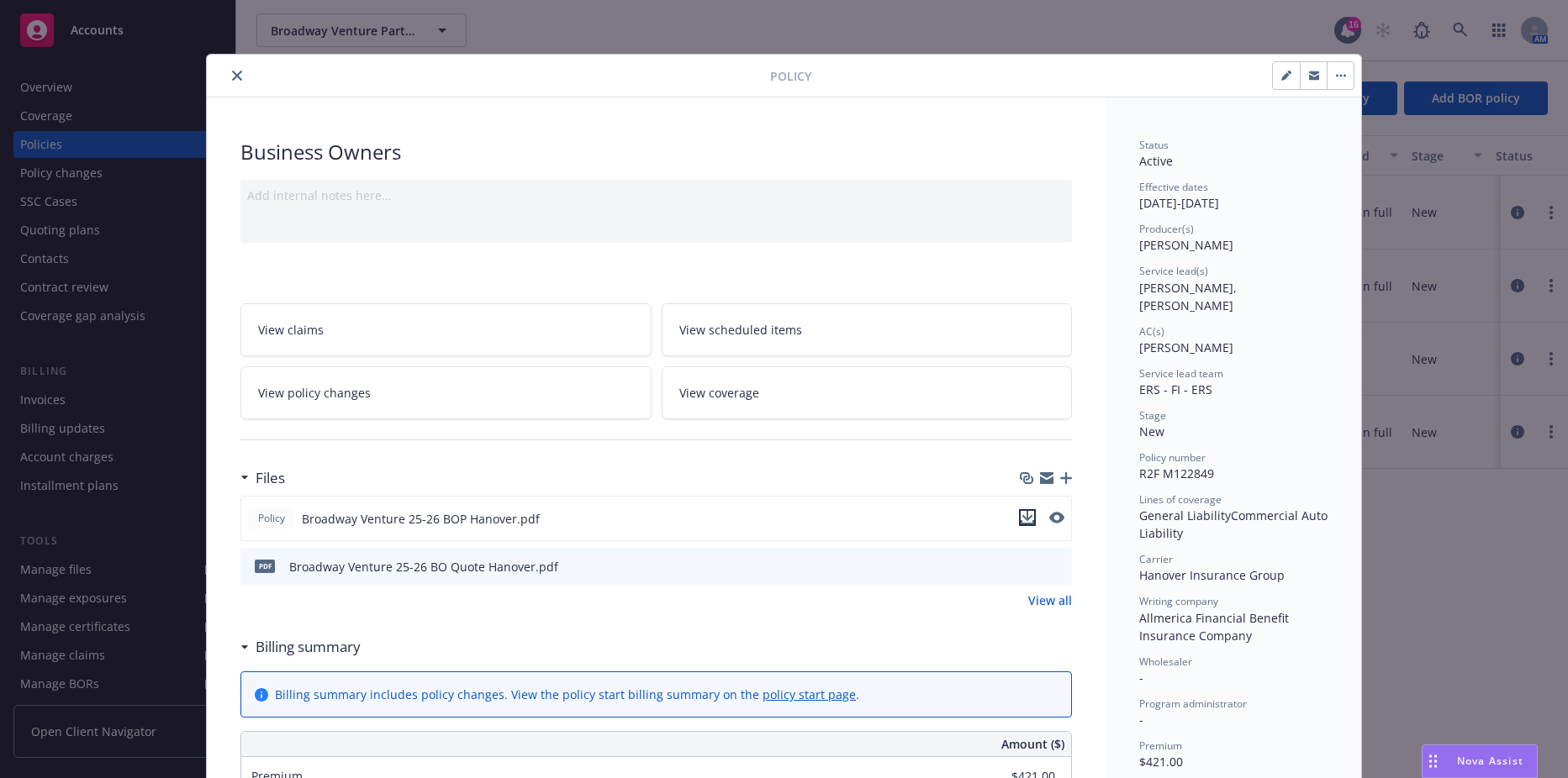
click at [1026, 518] on icon "download file" at bounding box center [1027, 517] width 13 height 13
click at [232, 72] on icon "close" at bounding box center [237, 76] width 10 height 10
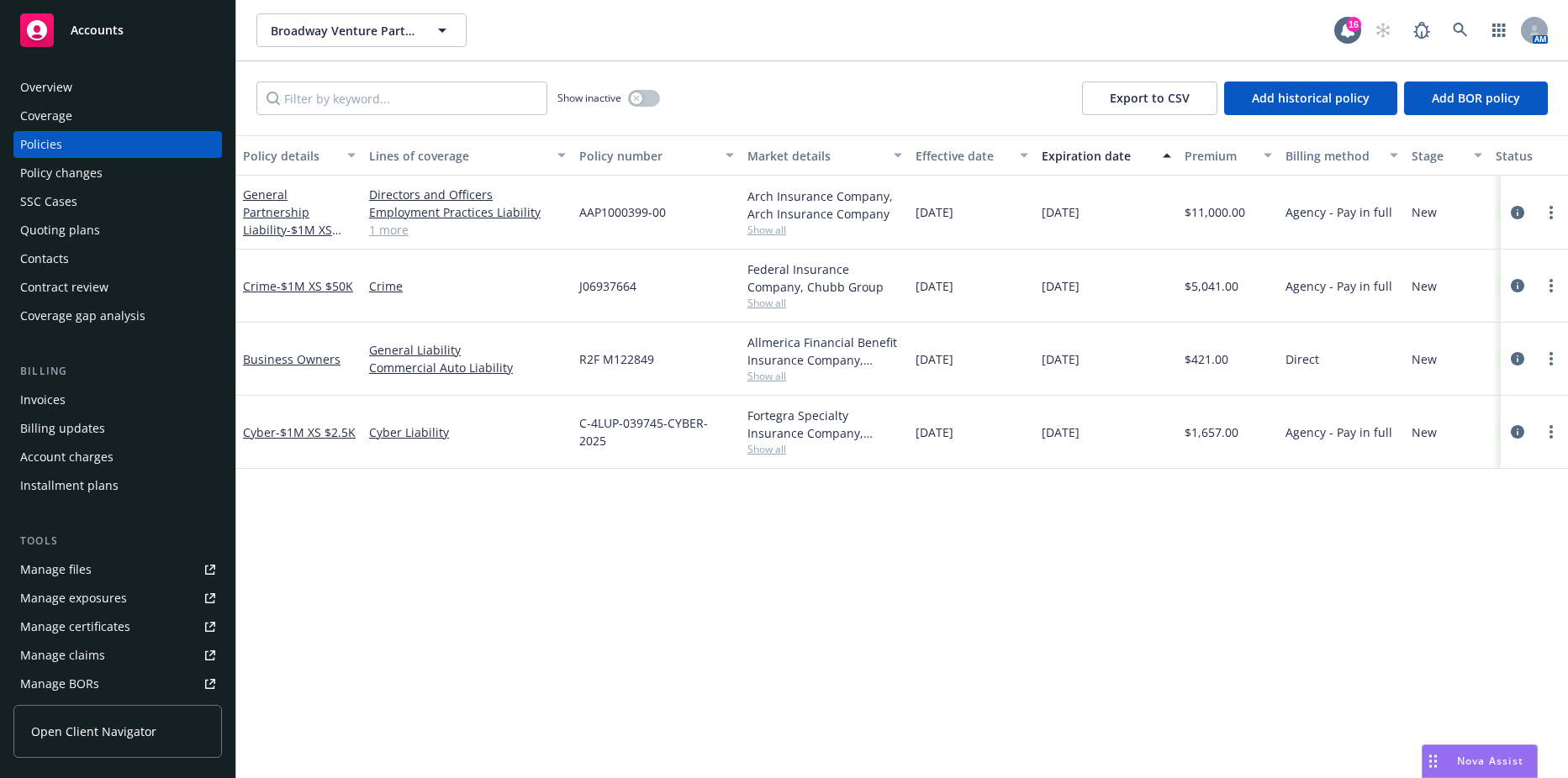
click at [117, 404] on div "Invoices" at bounding box center [117, 399] width 195 height 27
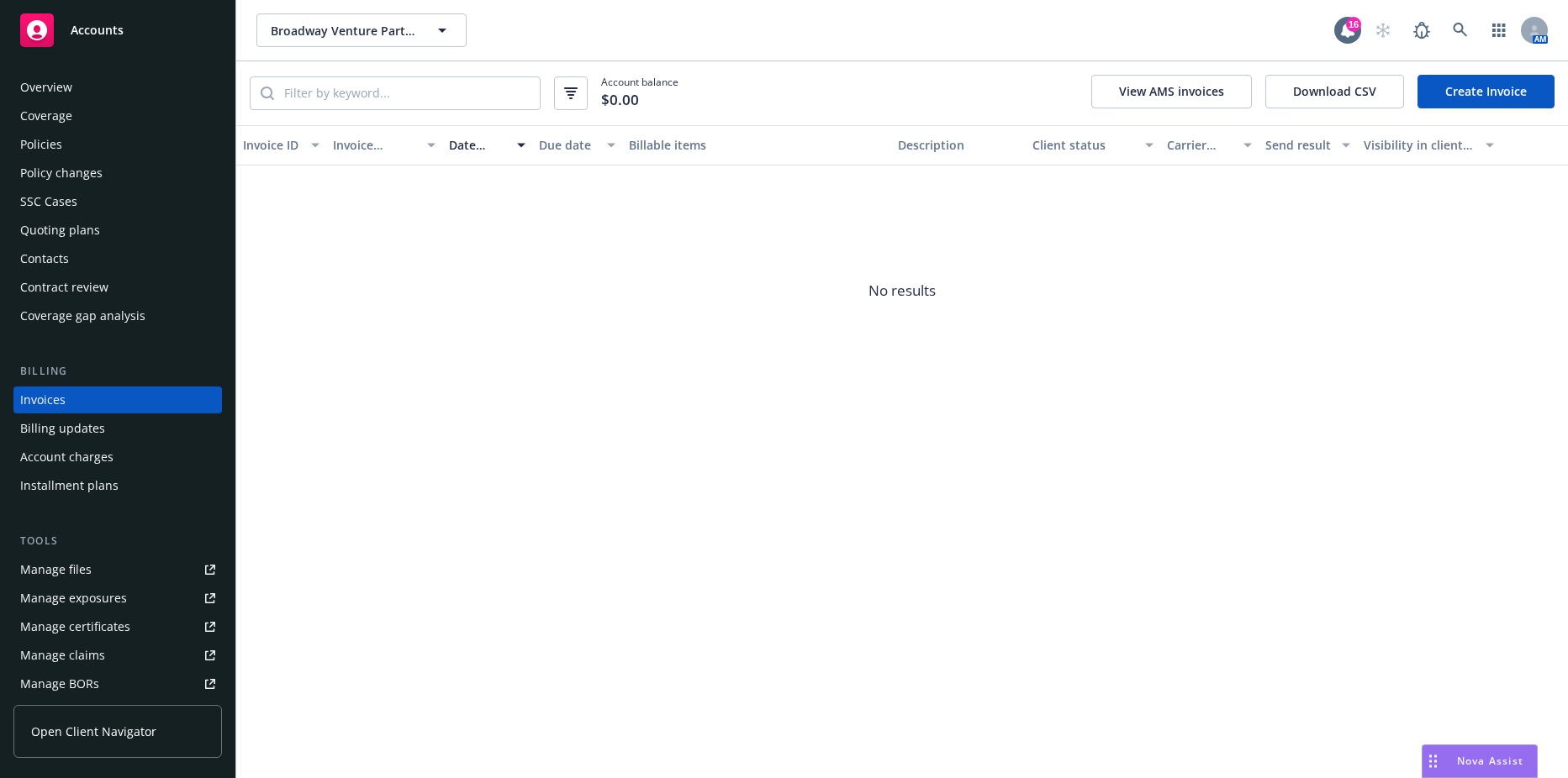
click at [1466, 94] on link "Create Invoice" at bounding box center [1486, 91] width 137 height 34
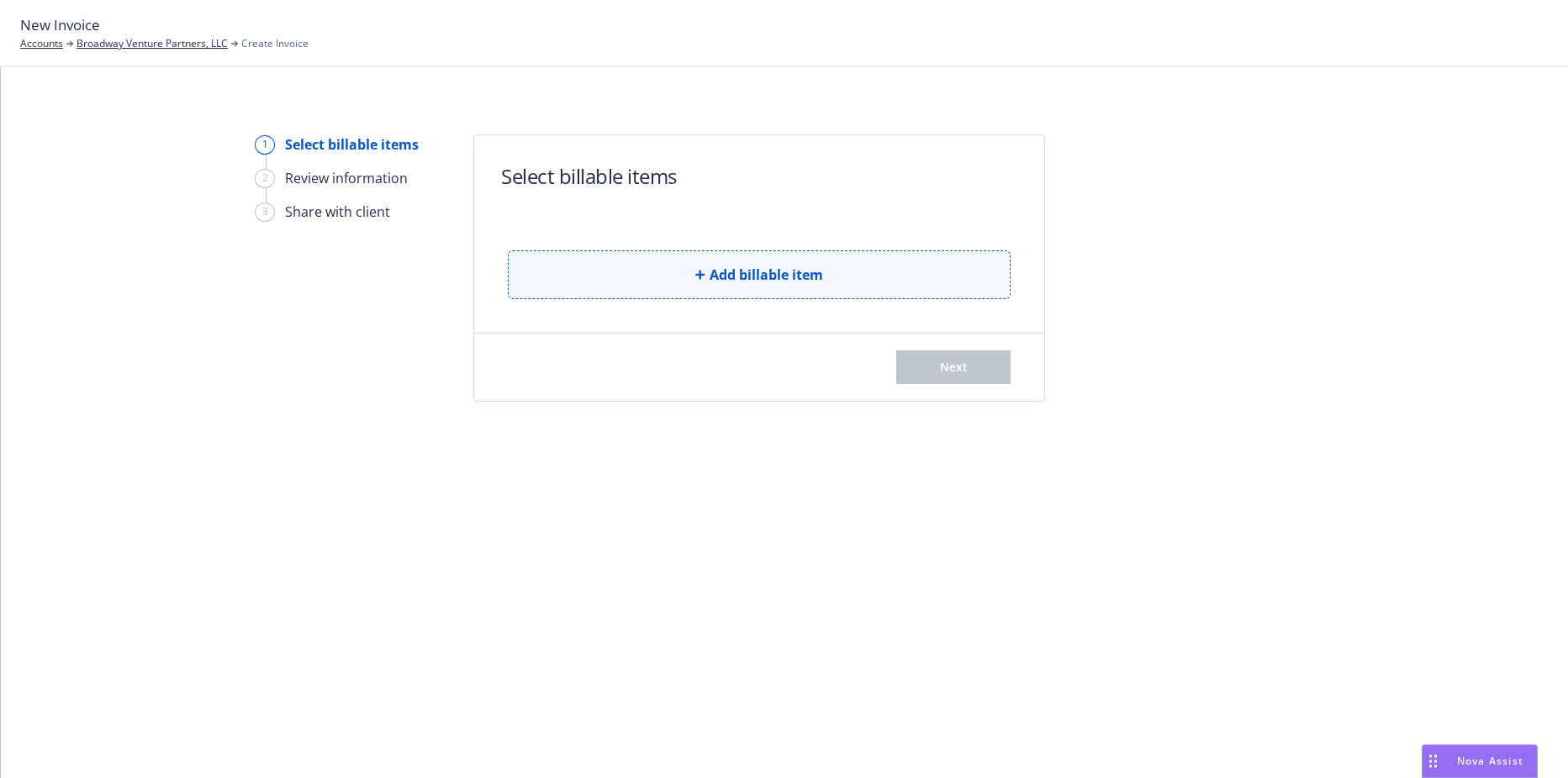
click at [888, 282] on button "Add billable item" at bounding box center [759, 274] width 503 height 49
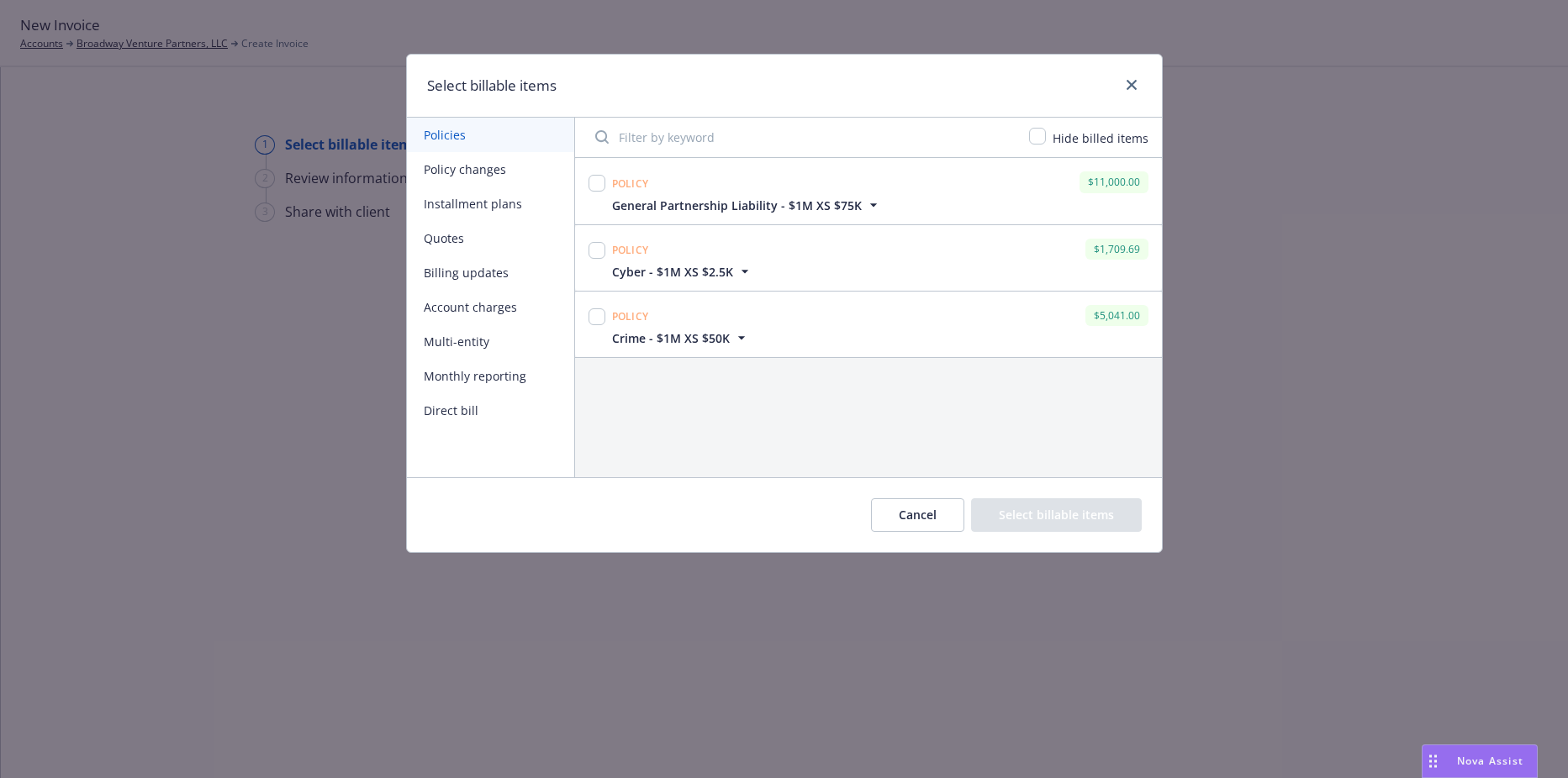
click at [599, 174] on div at bounding box center [596, 182] width 17 height 23
click at [594, 177] on input "checkbox" at bounding box center [596, 182] width 17 height 16
checkbox input "true"
click at [598, 253] on input "checkbox" at bounding box center [596, 250] width 17 height 16
checkbox input "true"
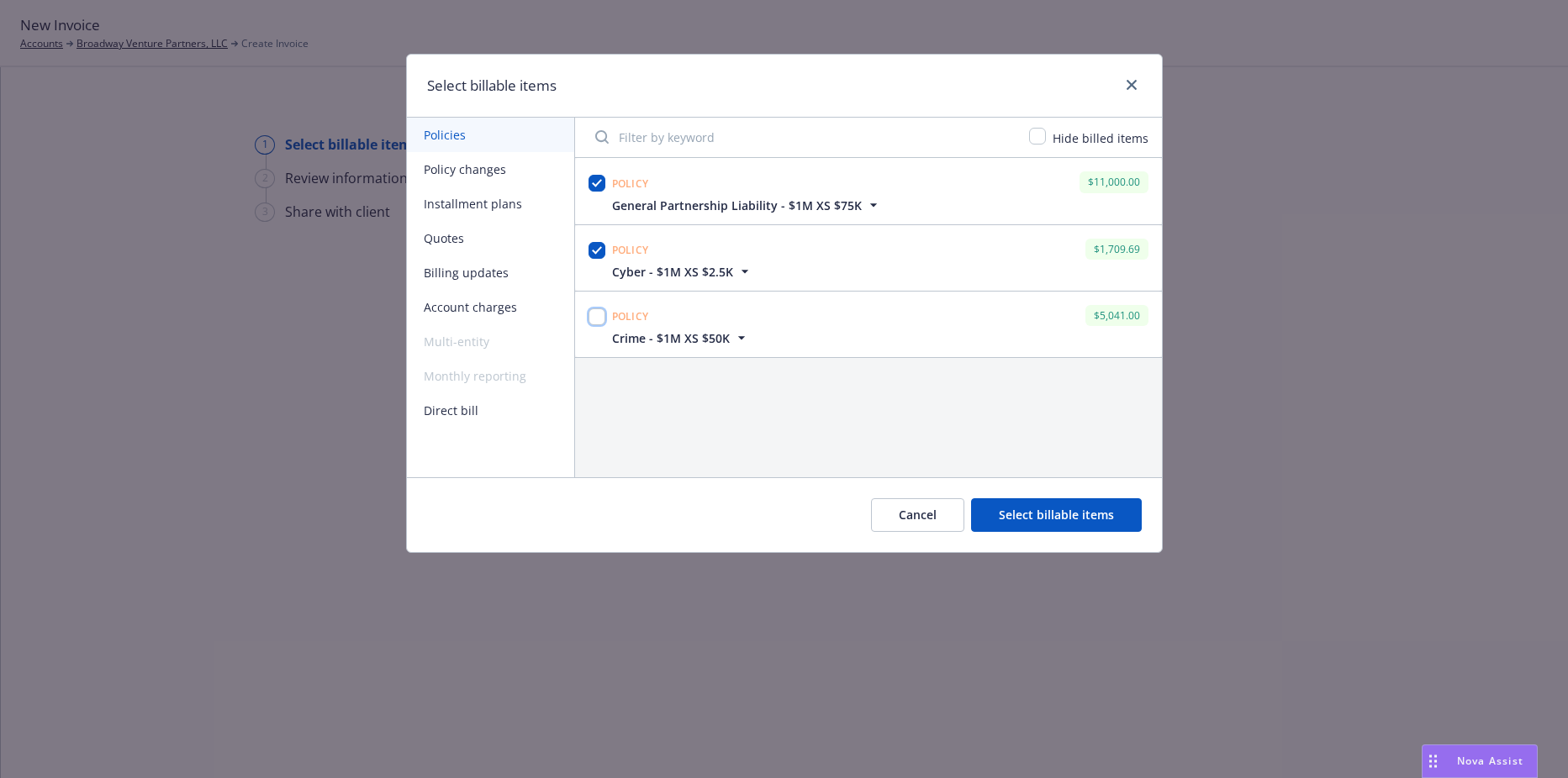
click at [602, 308] on input "checkbox" at bounding box center [596, 316] width 17 height 16
checkbox input "true"
click at [1010, 505] on button "Select billable items" at bounding box center [1056, 515] width 170 height 34
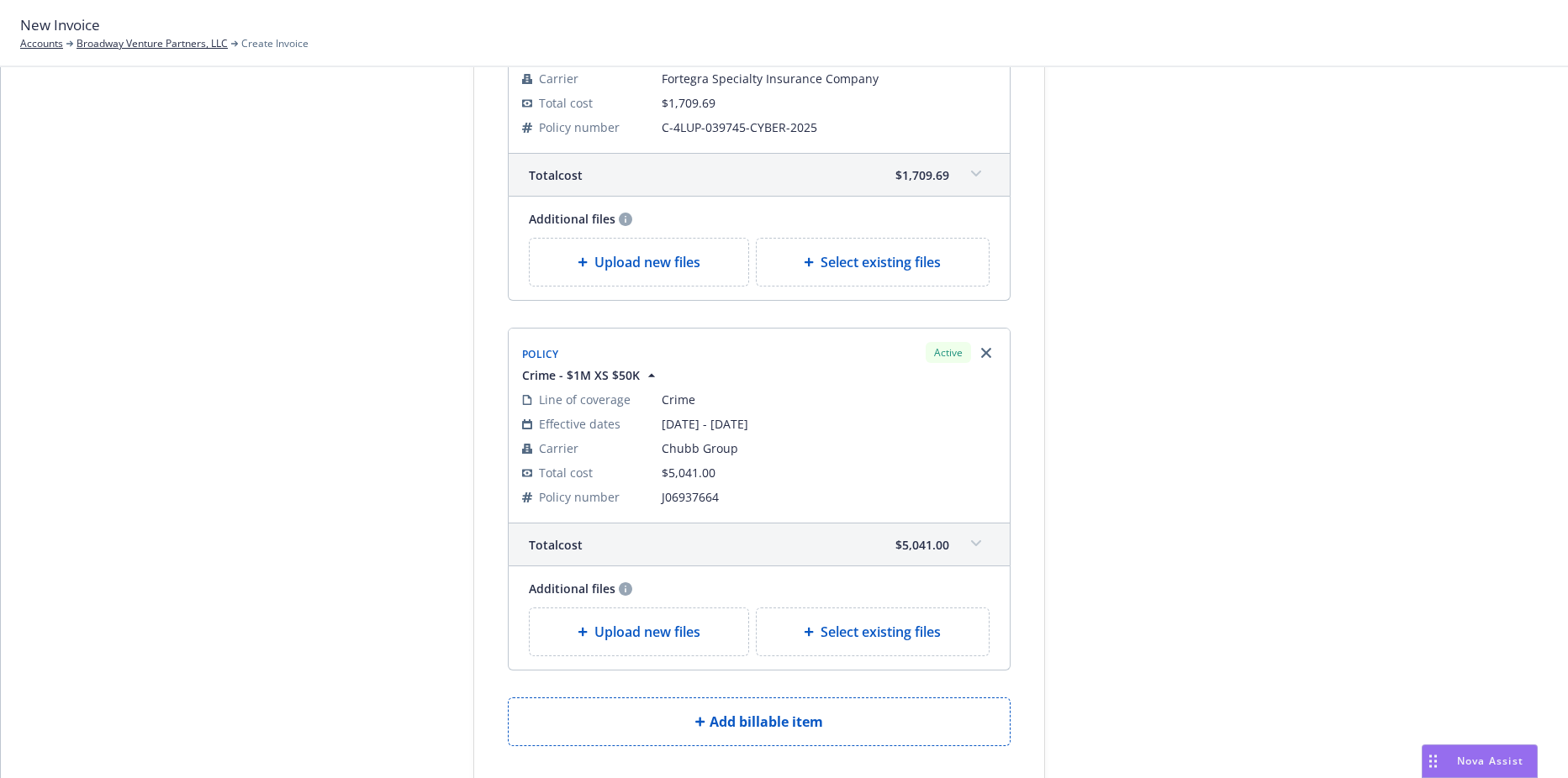
scroll to position [791, 0]
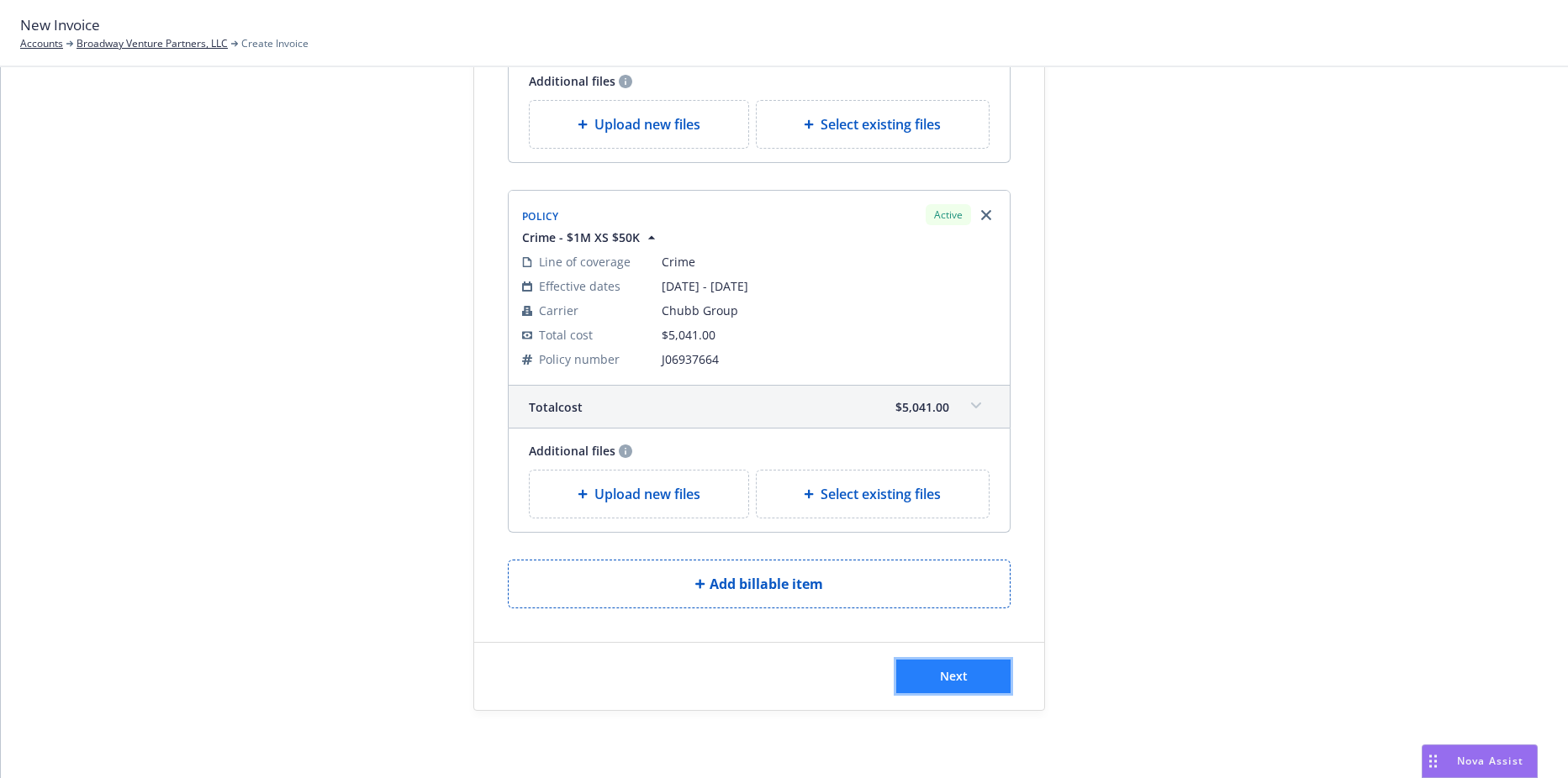
click at [968, 688] on button "Next" at bounding box center [954, 676] width 115 height 34
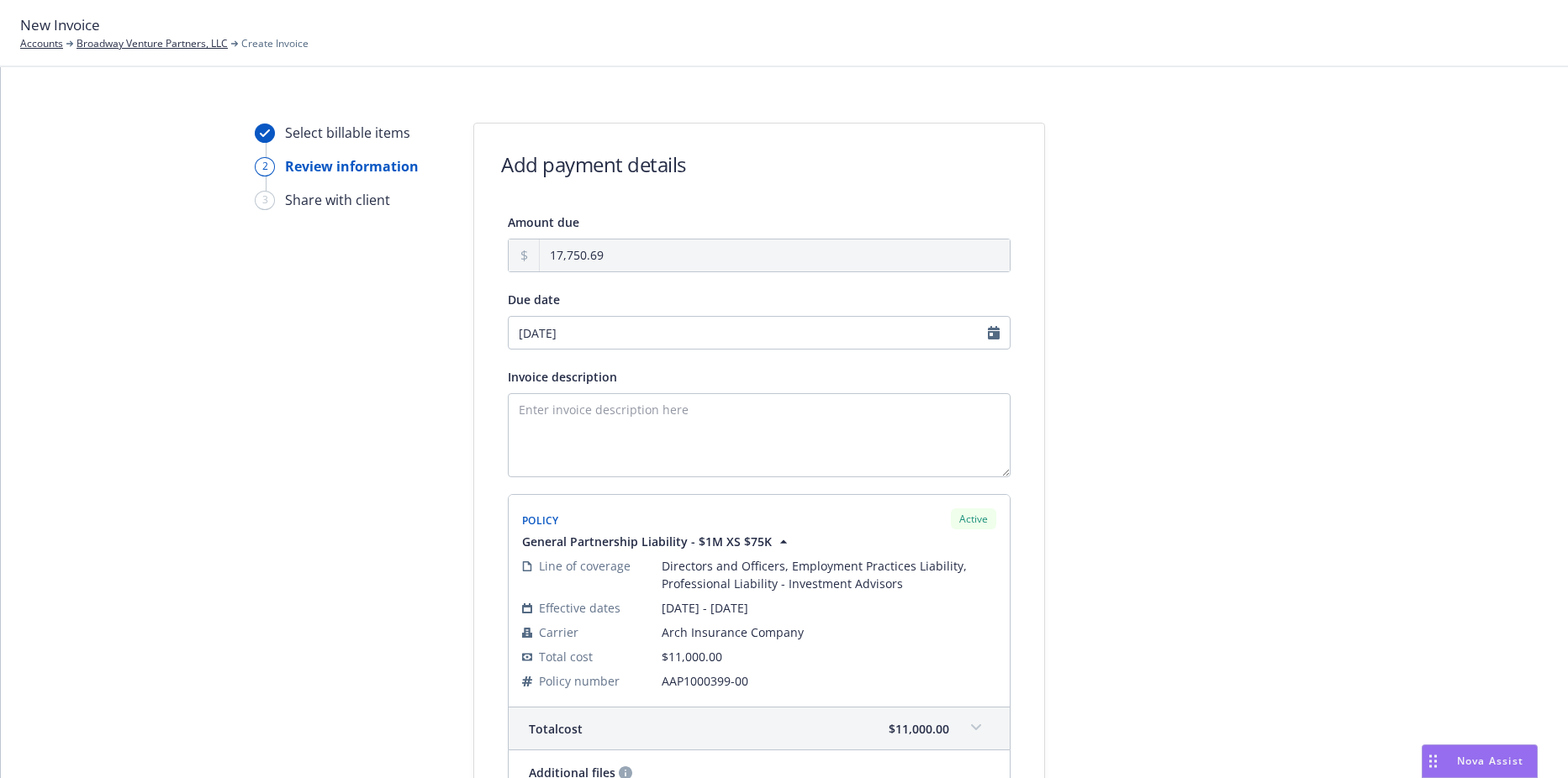
scroll to position [0, 0]
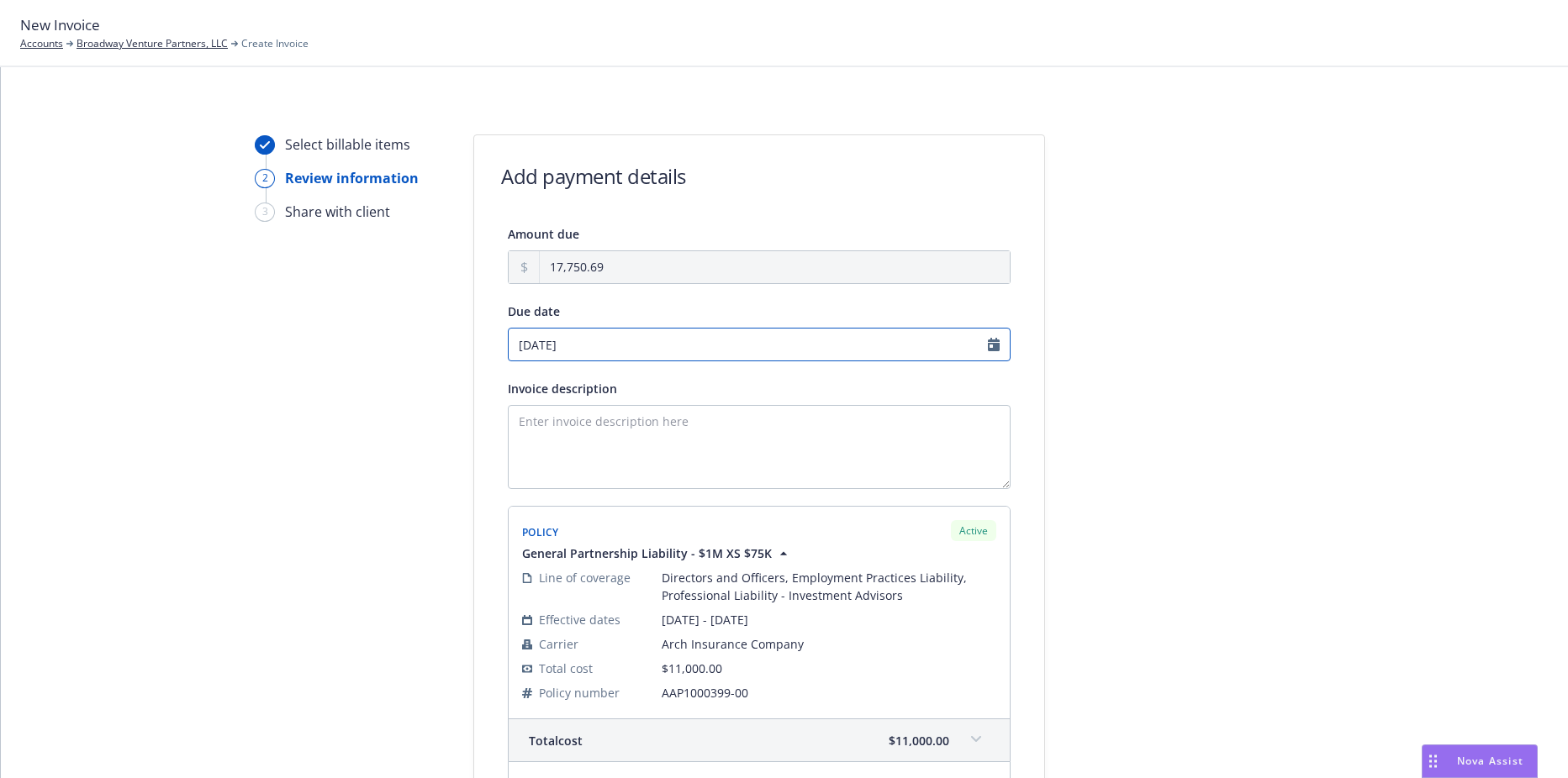
click at [618, 340] on input "08/29/2025" at bounding box center [759, 344] width 503 height 34
select select "August"
select select "2025"
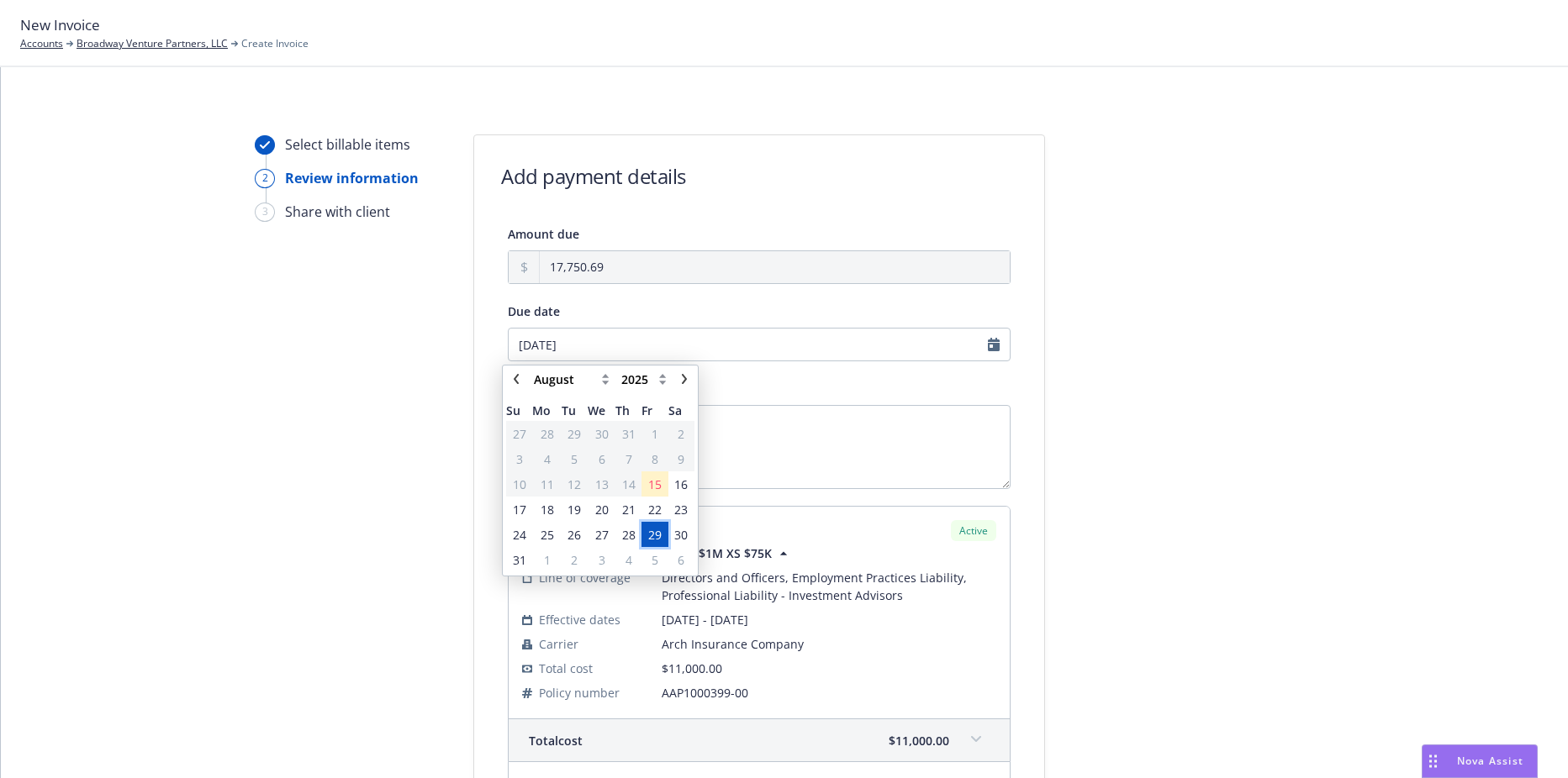
click at [658, 531] on span "29" at bounding box center [654, 535] width 13 height 17
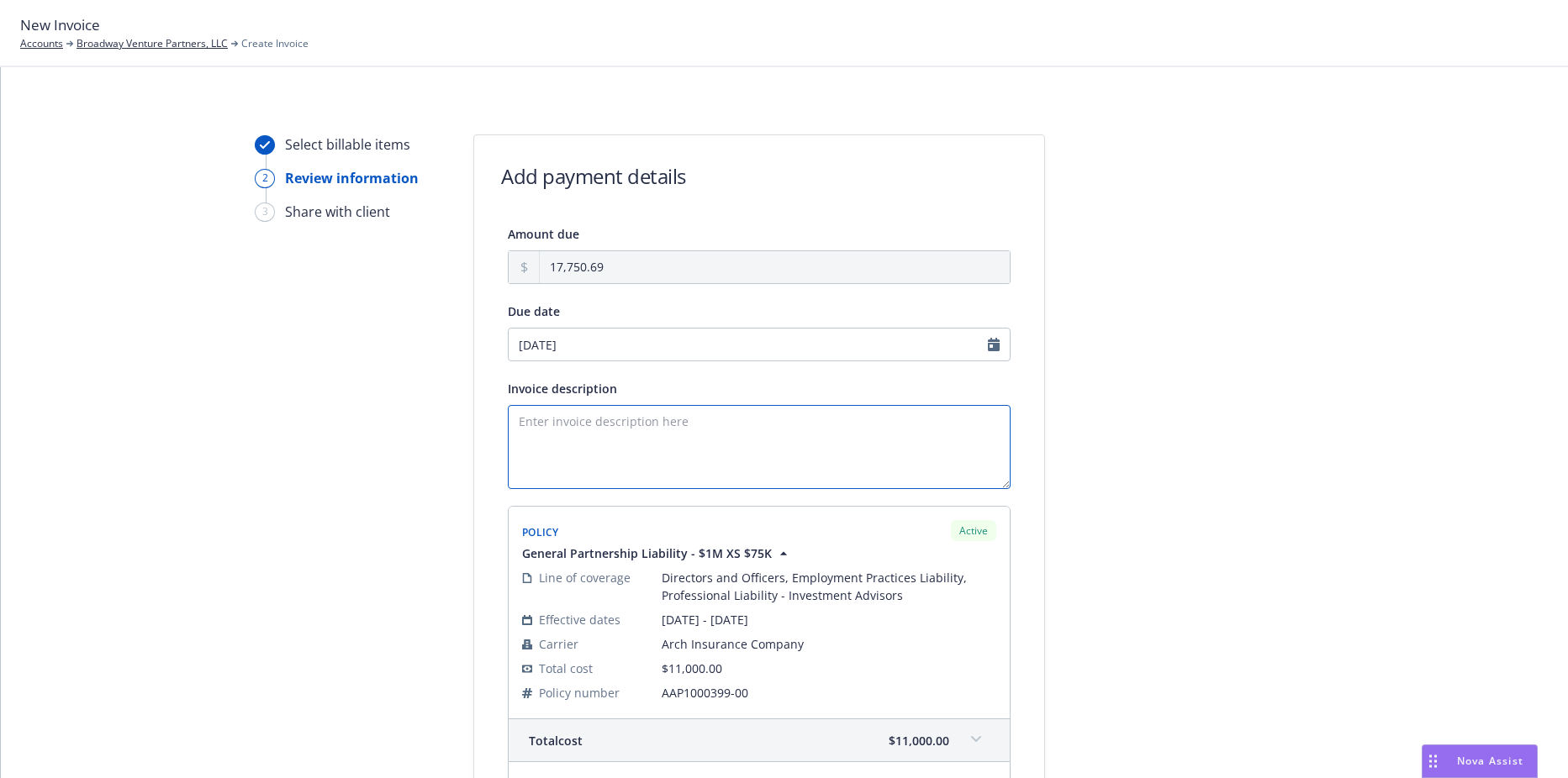
click at [668, 473] on textarea "Invoice description" at bounding box center [759, 446] width 503 height 84
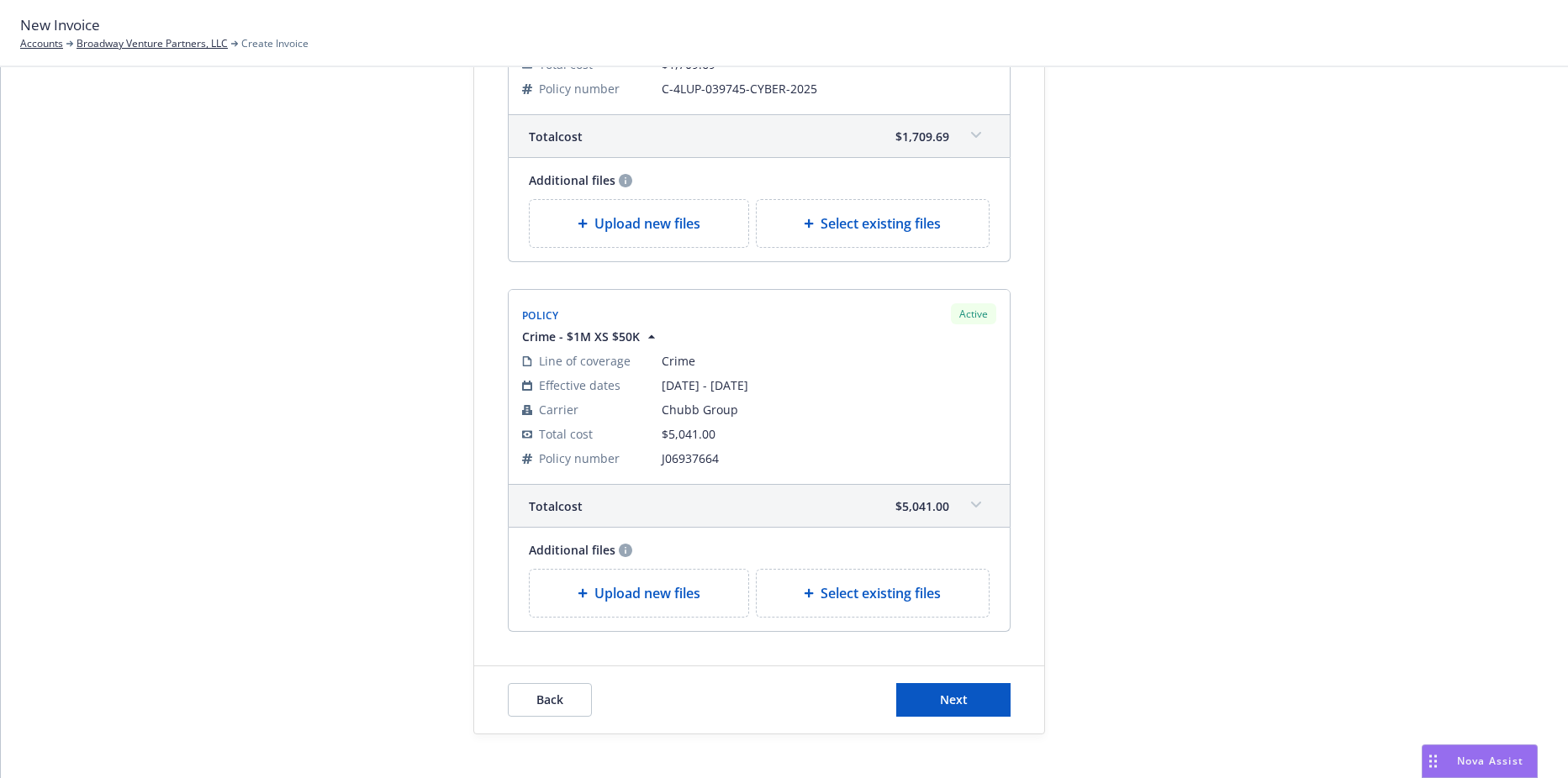
scroll to position [998, 0]
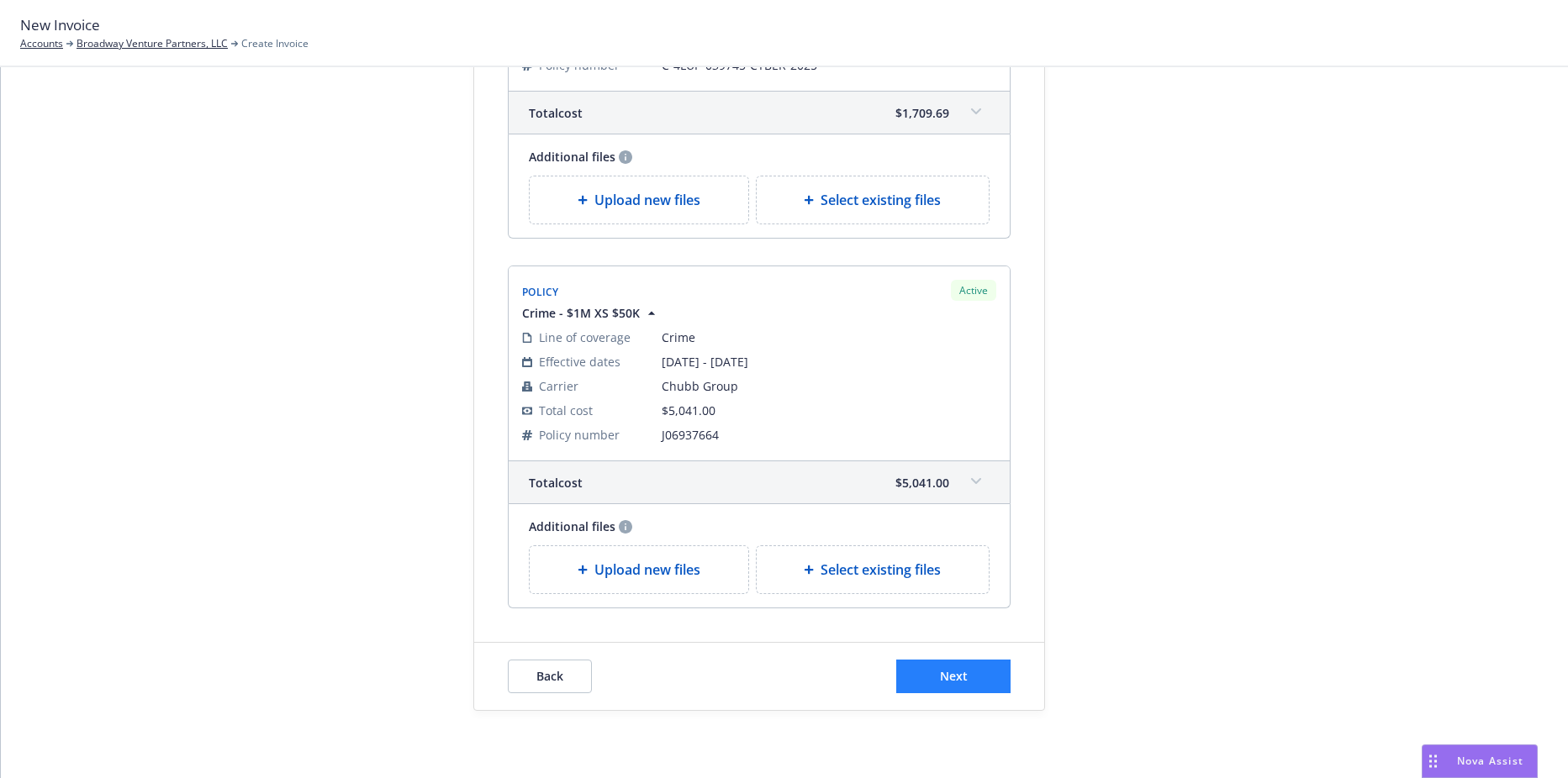
type textarea "2025 D&O, Crime, Cyber"
click at [996, 672] on button "Next" at bounding box center [954, 676] width 115 height 34
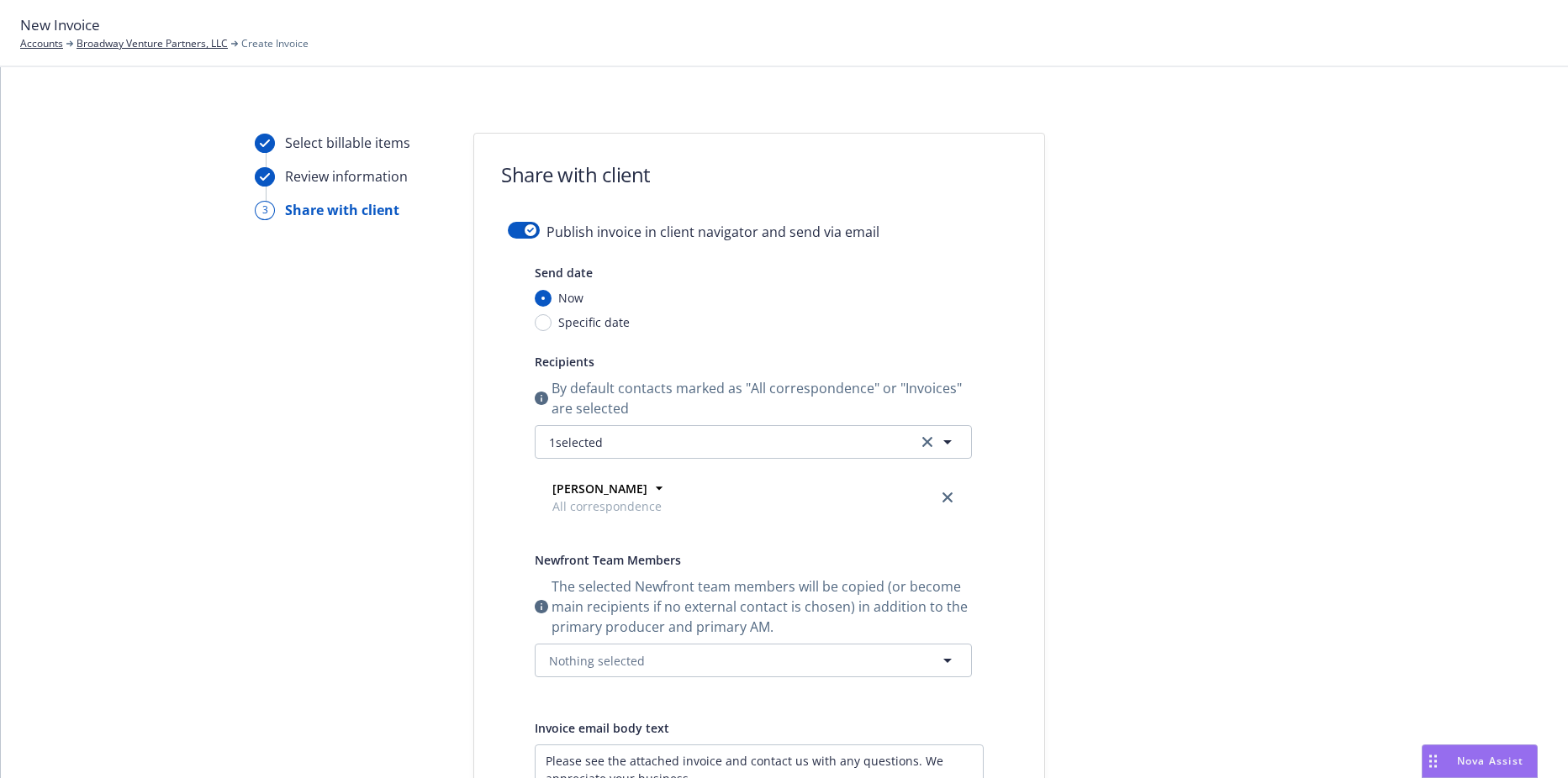
scroll to position [0, 0]
click at [514, 225] on button "button" at bounding box center [524, 231] width 32 height 16
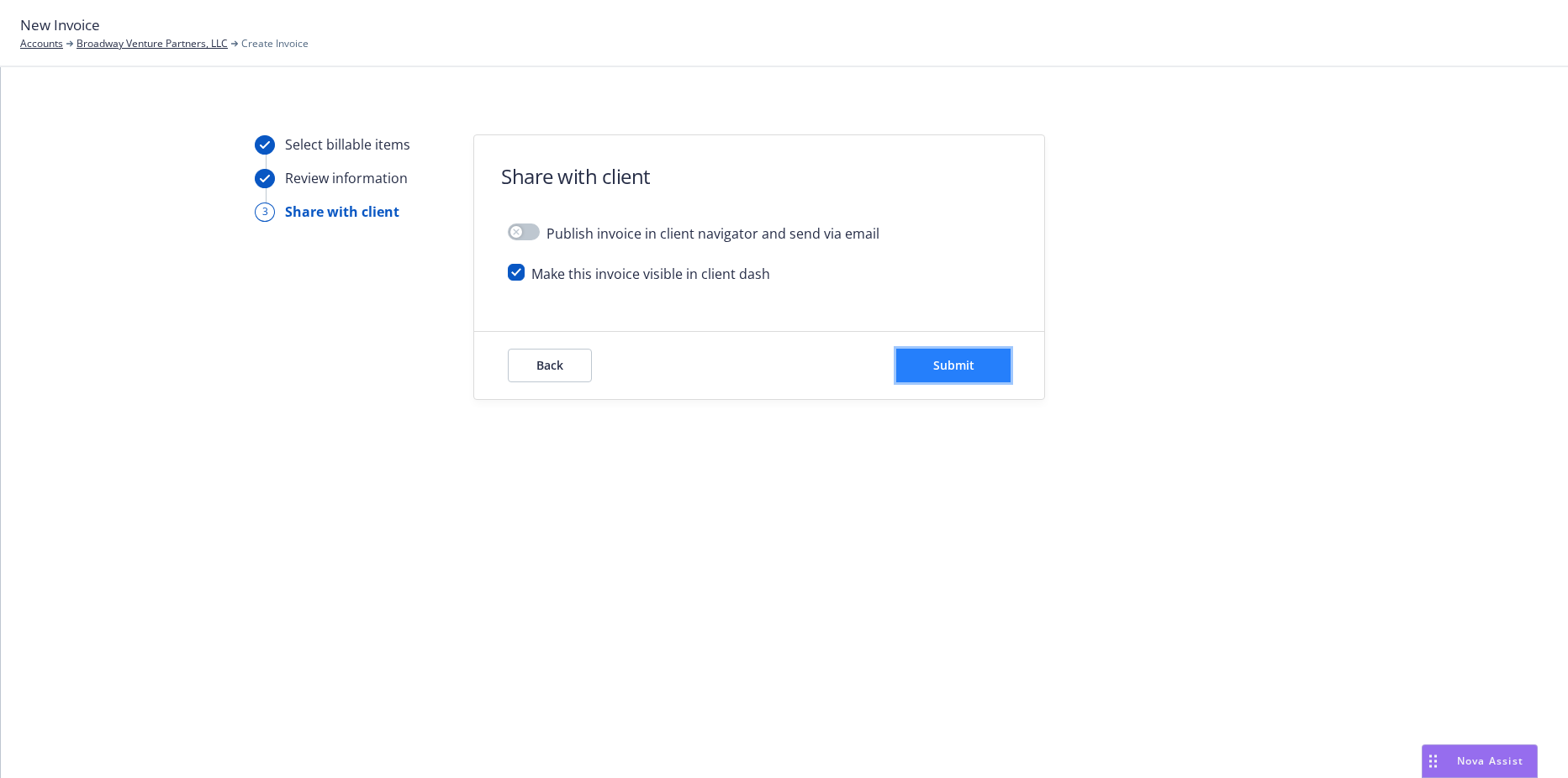
click at [920, 368] on button "Submit" at bounding box center [954, 366] width 115 height 34
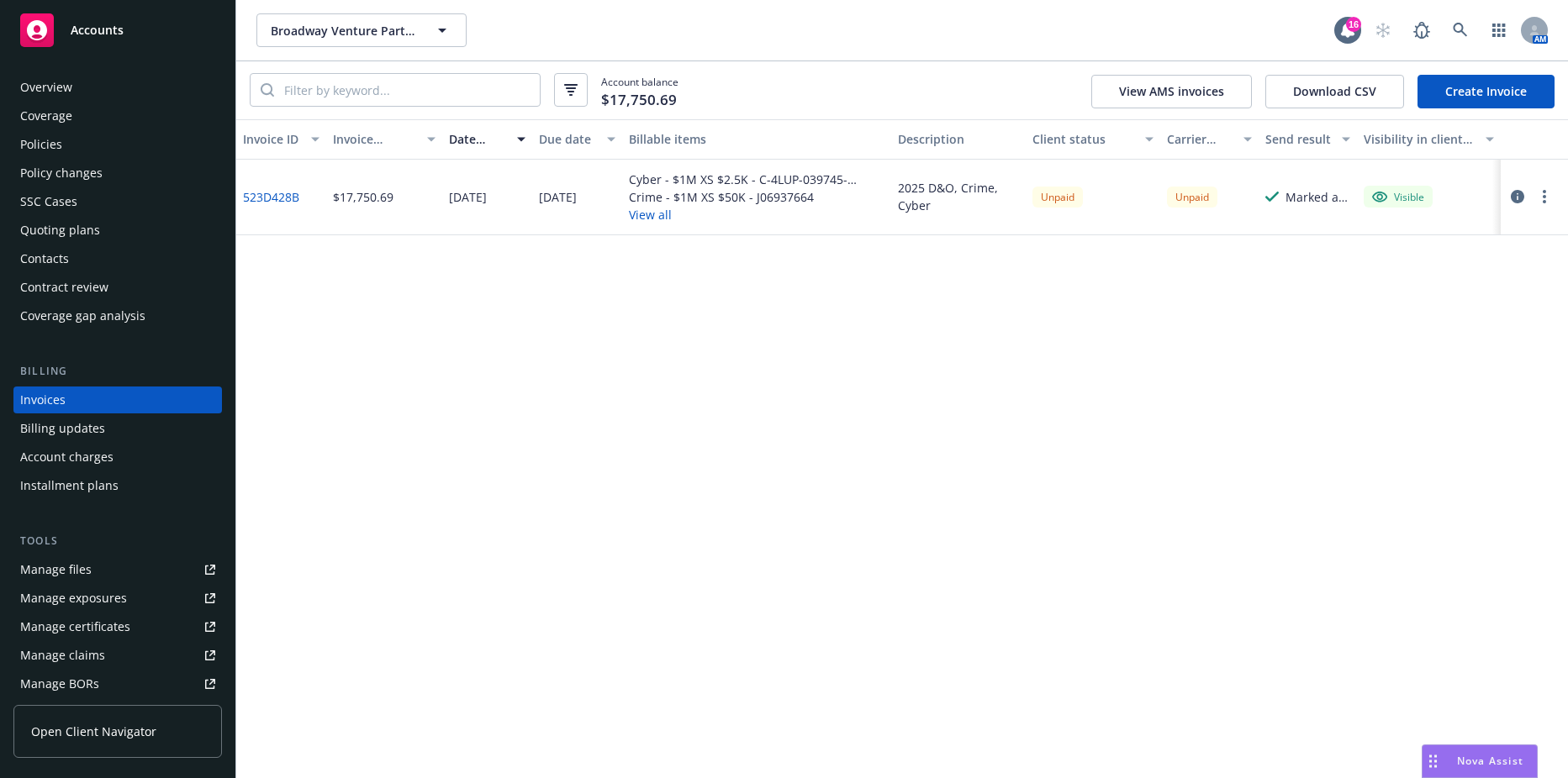
click at [639, 210] on button "View all" at bounding box center [757, 214] width 255 height 17
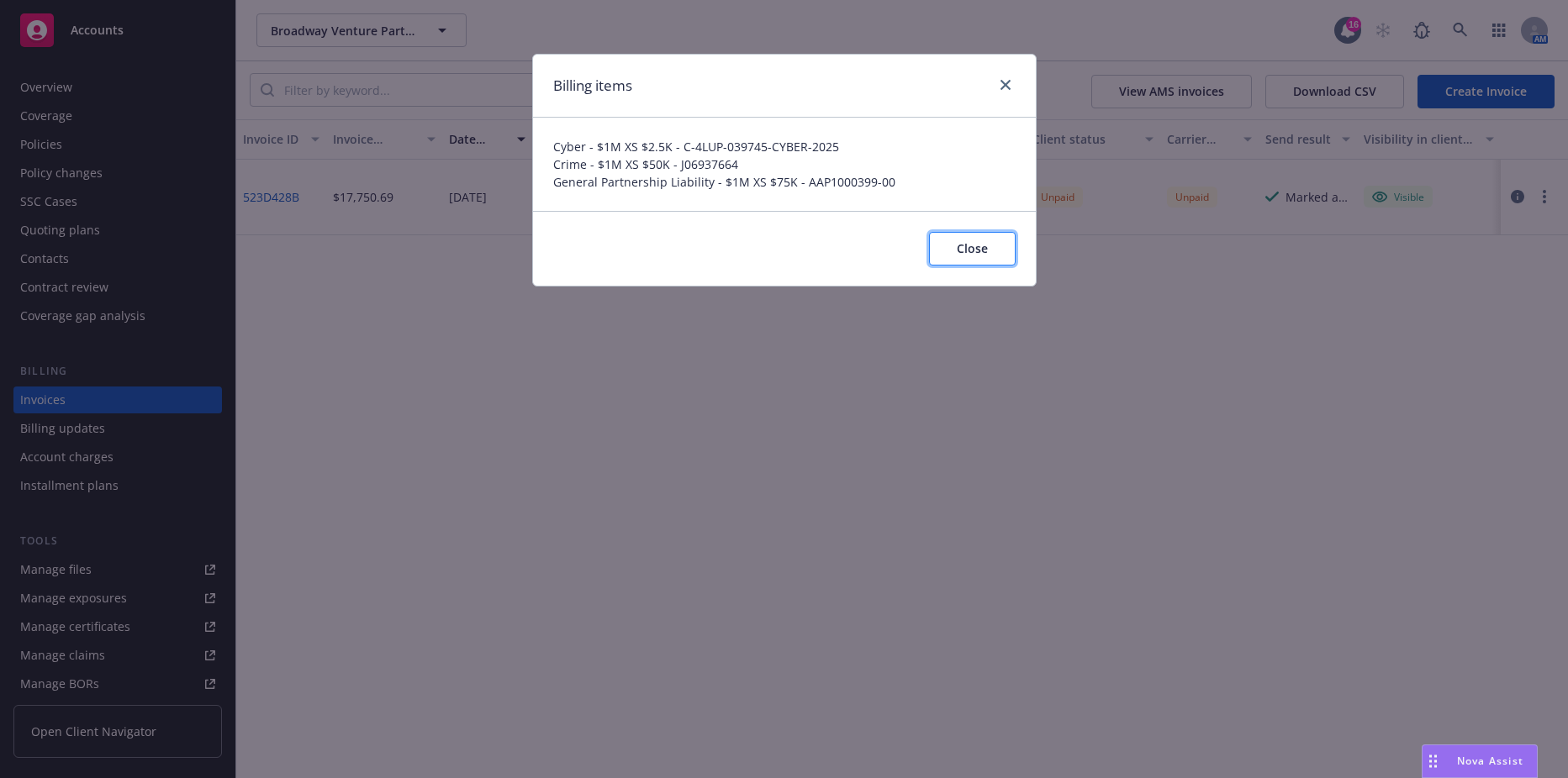
click at [981, 246] on span "Close" at bounding box center [972, 248] width 31 height 16
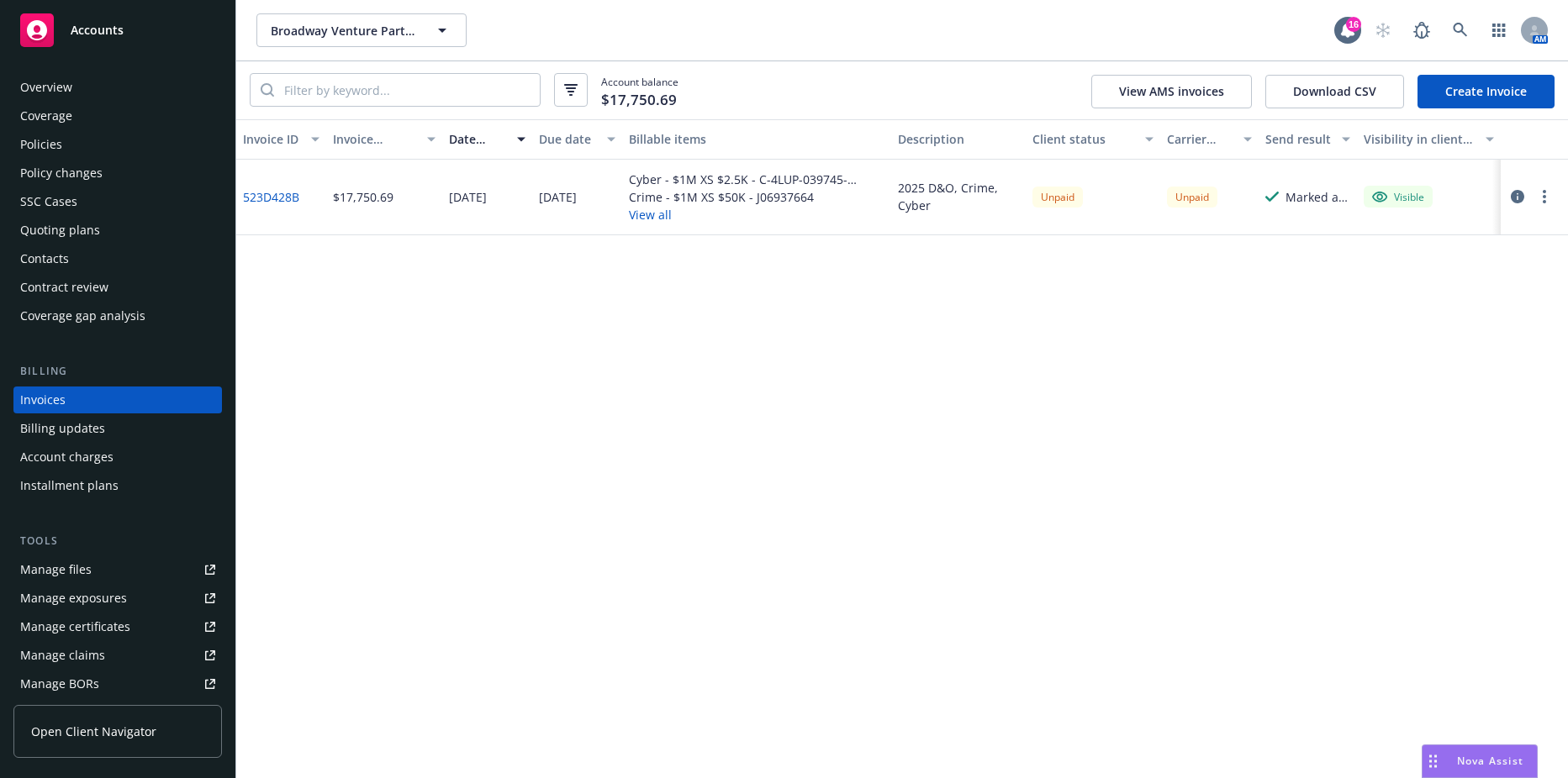
click at [293, 197] on link "523D428B" at bounding box center [271, 197] width 56 height 17
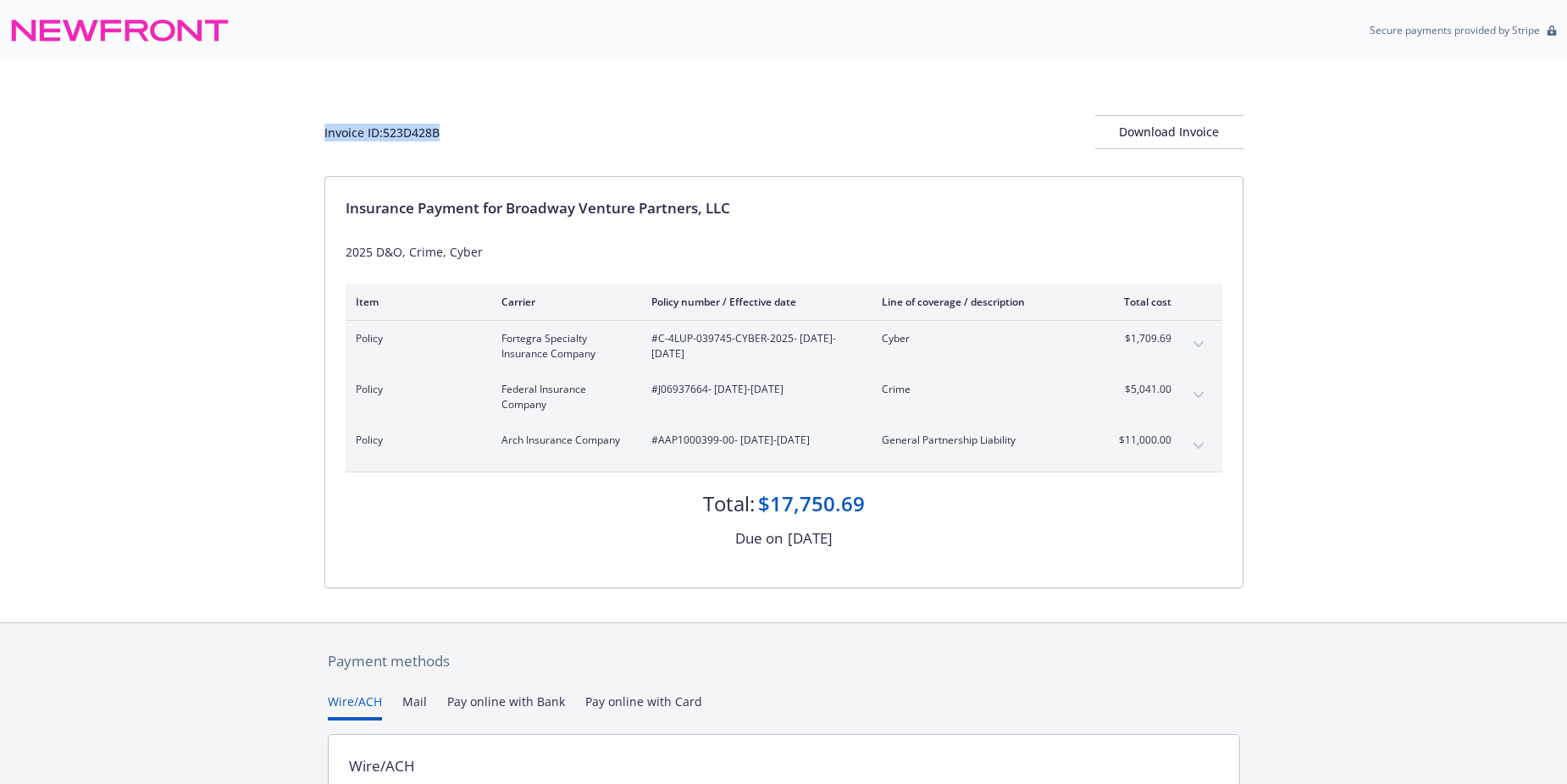
drag, startPoint x: 446, startPoint y: 130, endPoint x: 326, endPoint y: 134, distance: 120.1
click at [326, 134] on div "Invoice ID: 523D428B Download Invoice" at bounding box center [784, 132] width 919 height 34
drag, startPoint x: 326, startPoint y: 134, endPoint x: 402, endPoint y: 136, distance: 76.0
copy div "Invoice ID: 523D428B"
click at [1177, 120] on div "Download Invoice" at bounding box center [1169, 132] width 148 height 32
